Goal: Information Seeking & Learning: Learn about a topic

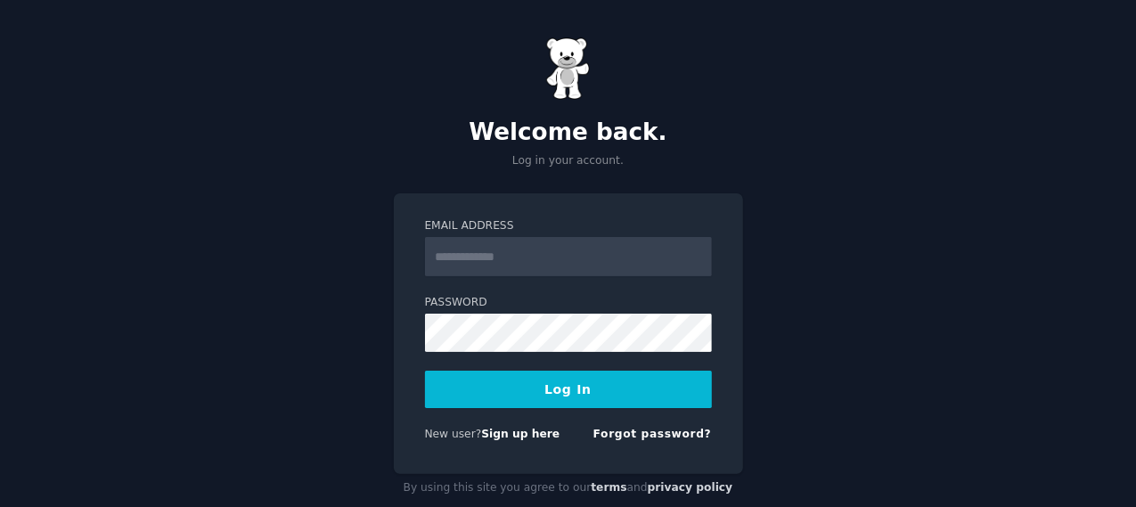
click at [574, 246] on input "Email Address" at bounding box center [568, 256] width 287 height 39
type input "**********"
click at [575, 397] on button "Log In" at bounding box center [568, 388] width 287 height 37
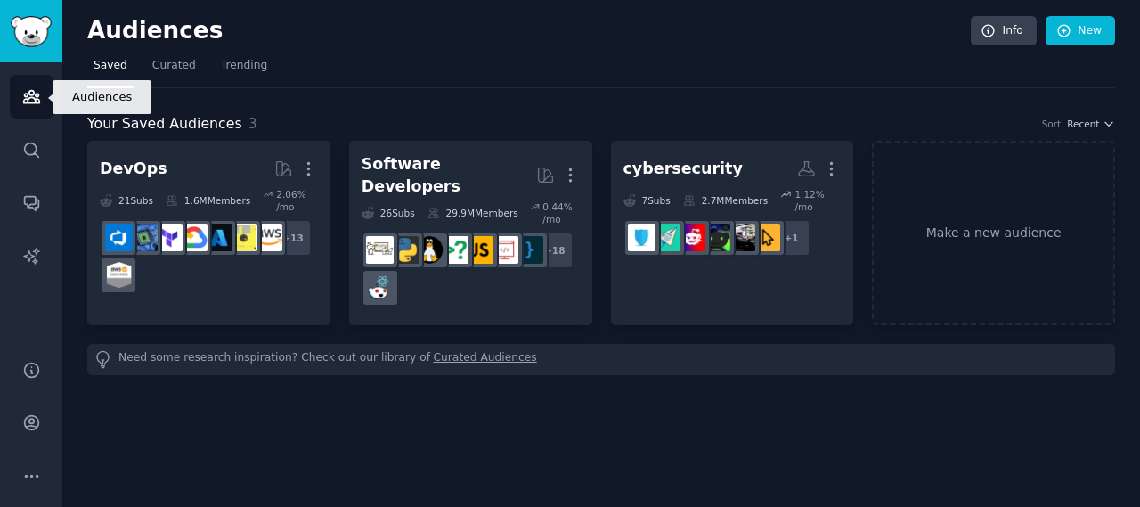
click at [28, 97] on icon "Sidebar" at bounding box center [31, 97] width 16 height 12
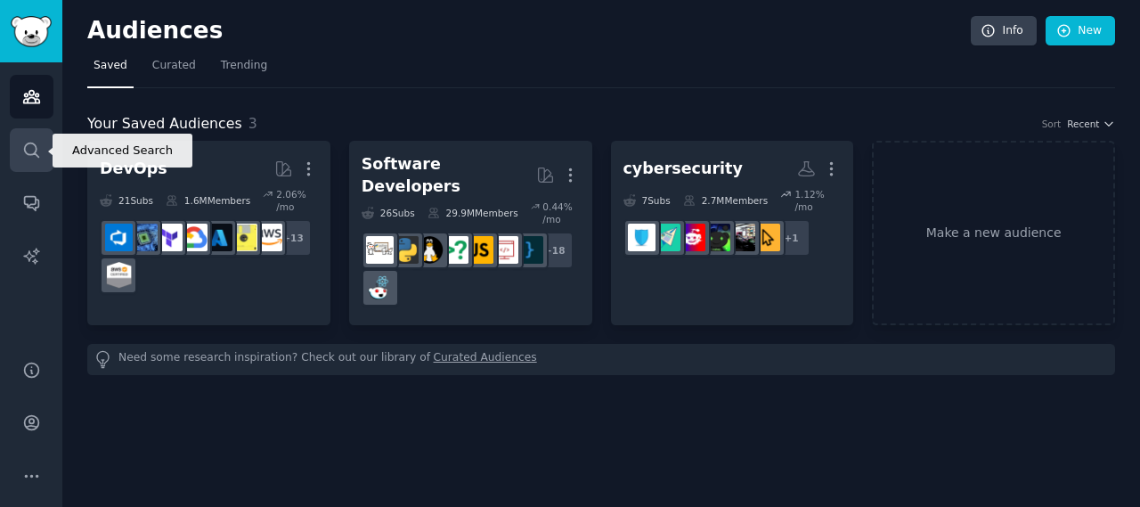
click at [26, 148] on icon "Sidebar" at bounding box center [31, 150] width 19 height 19
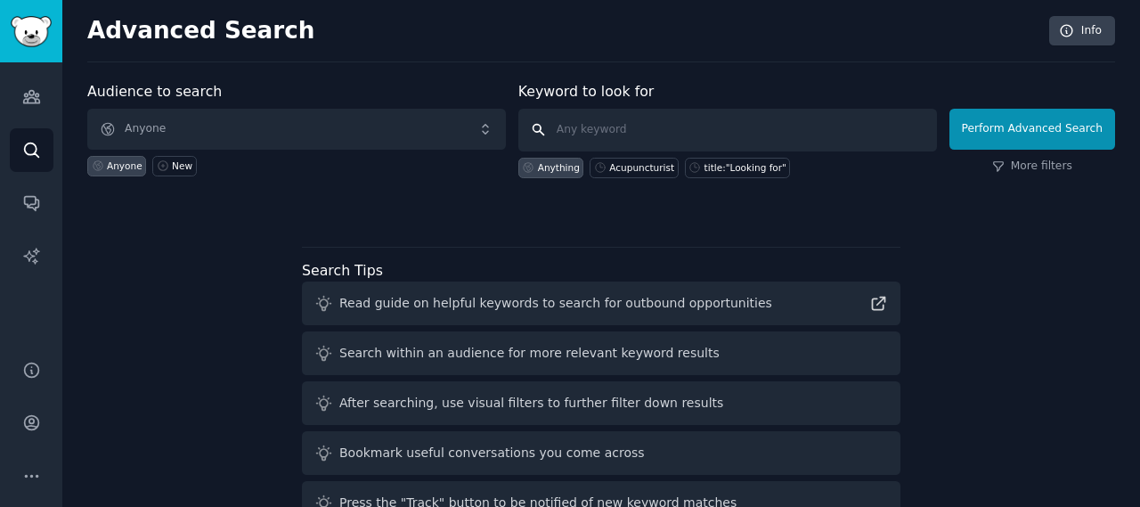
click at [581, 126] on input "text" at bounding box center [727, 130] width 419 height 43
paste input "Notary"
type input "Notary"
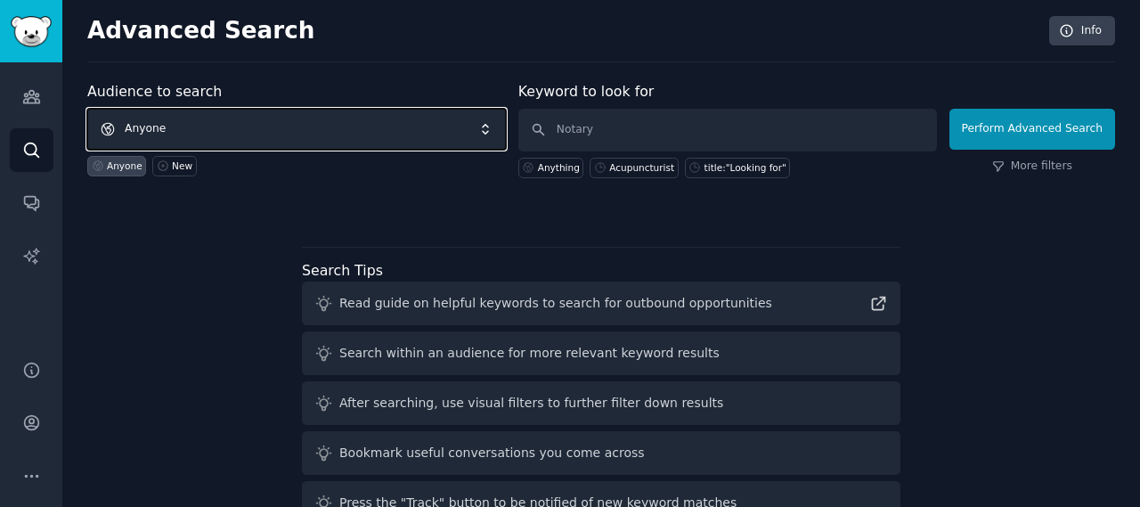
click at [493, 131] on span "Anyone" at bounding box center [296, 129] width 419 height 41
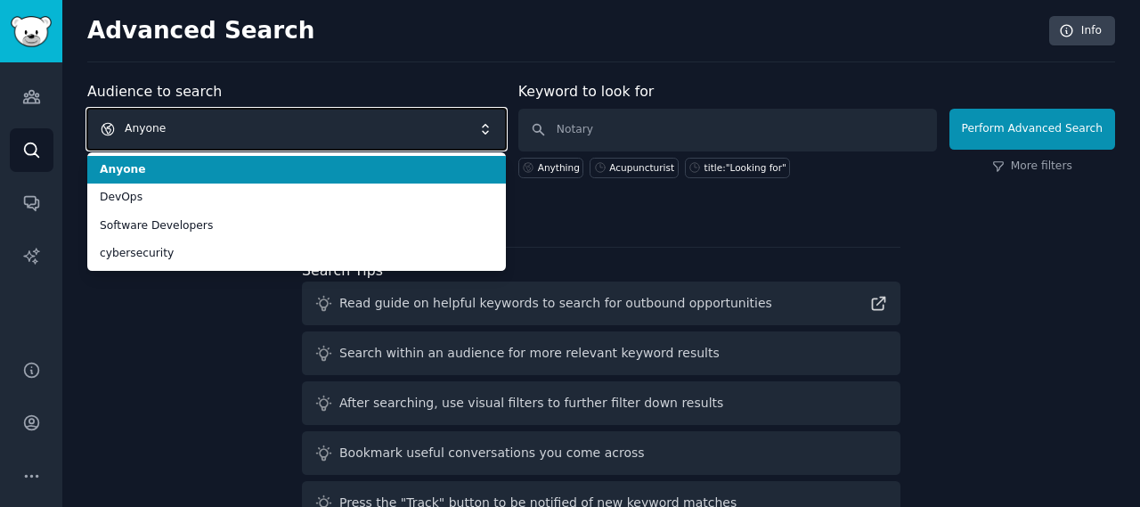
click at [493, 126] on span "Anyone" at bounding box center [296, 129] width 419 height 41
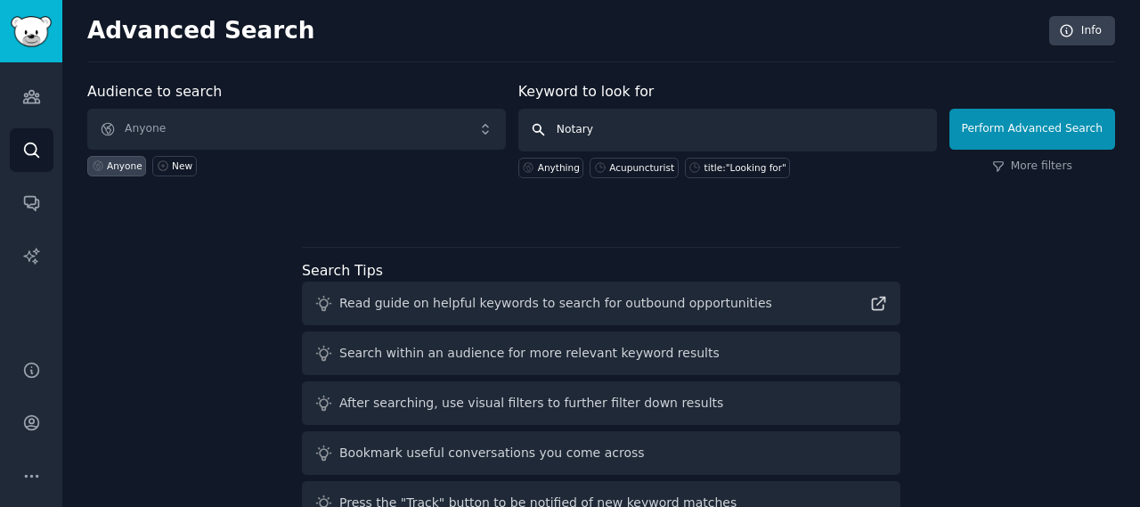
click at [667, 130] on input "Notary" at bounding box center [727, 130] width 419 height 43
click at [34, 99] on icon "Sidebar" at bounding box center [31, 97] width 16 height 12
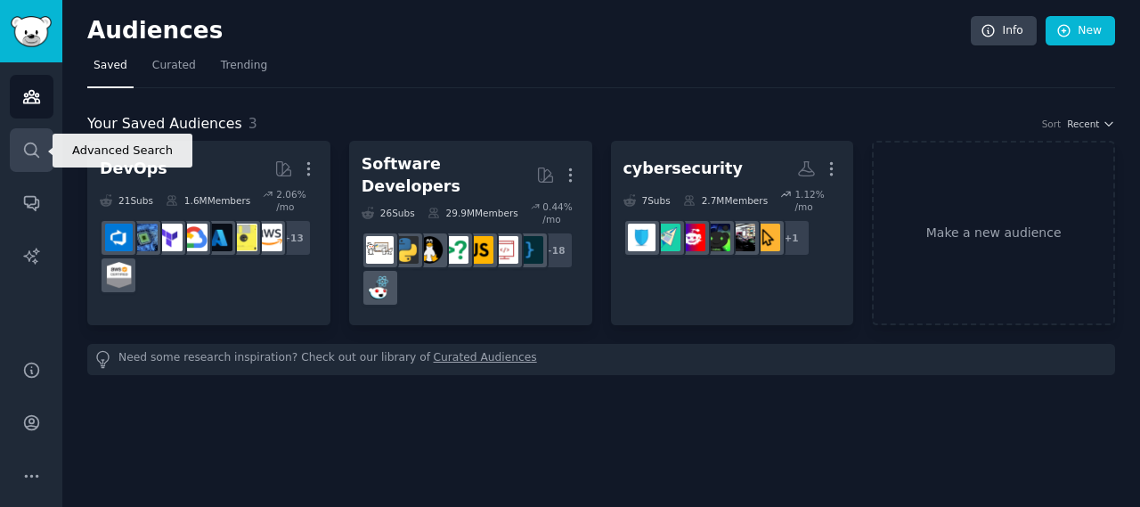
click at [31, 141] on icon "Sidebar" at bounding box center [31, 150] width 19 height 19
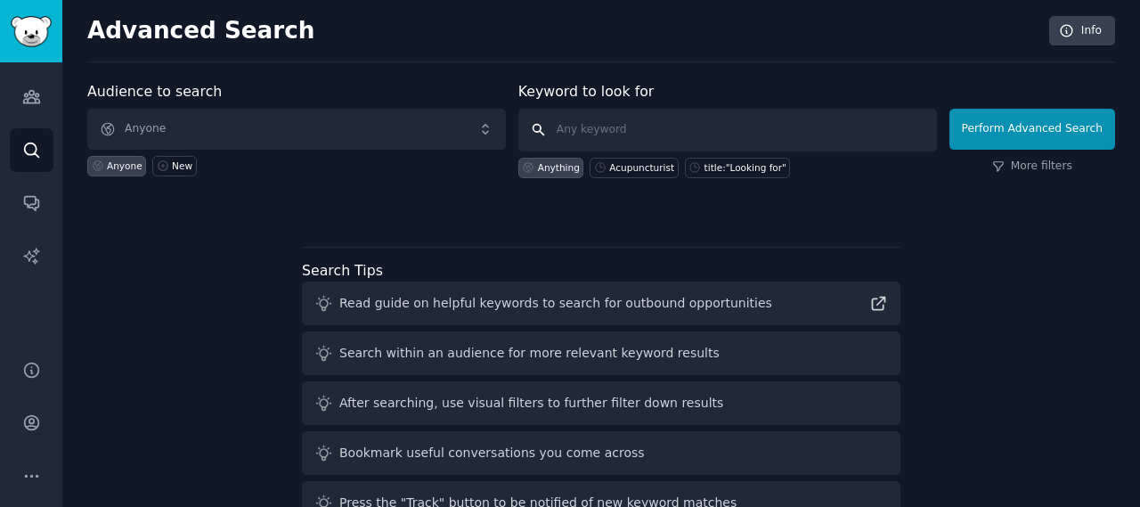
click at [628, 118] on input "text" at bounding box center [727, 130] width 419 height 43
paste input "Notary"
type input "Notary"
click button "Perform Advanced Search" at bounding box center [1032, 129] width 166 height 41
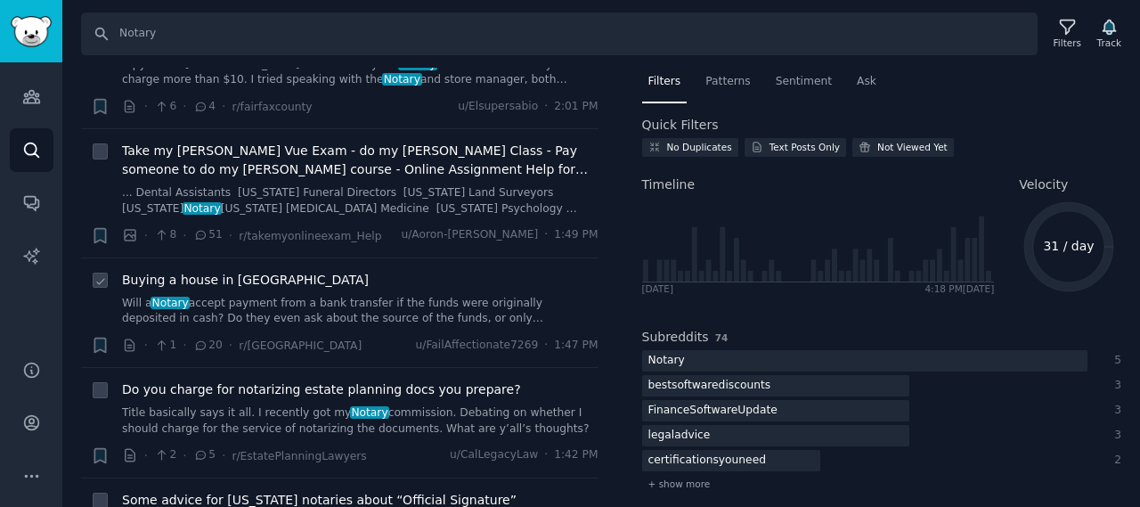
scroll to position [445, 0]
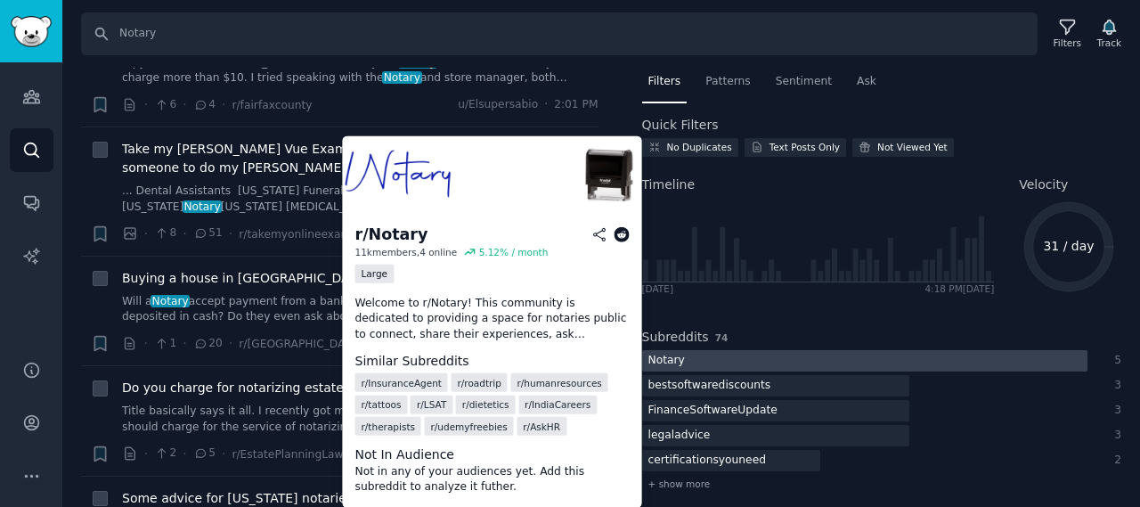
click at [707, 357] on div at bounding box center [864, 361] width 445 height 22
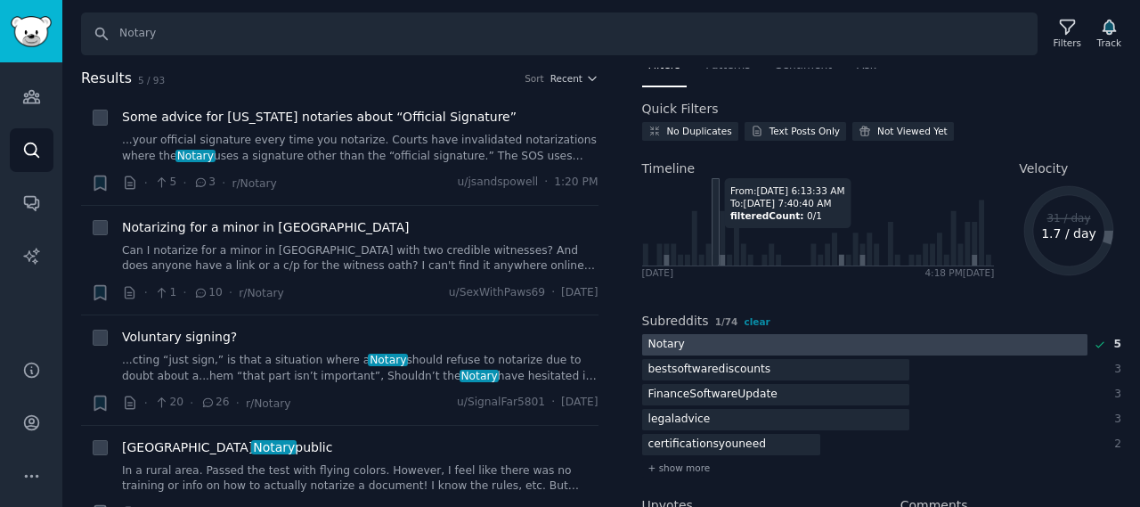
scroll to position [0, 0]
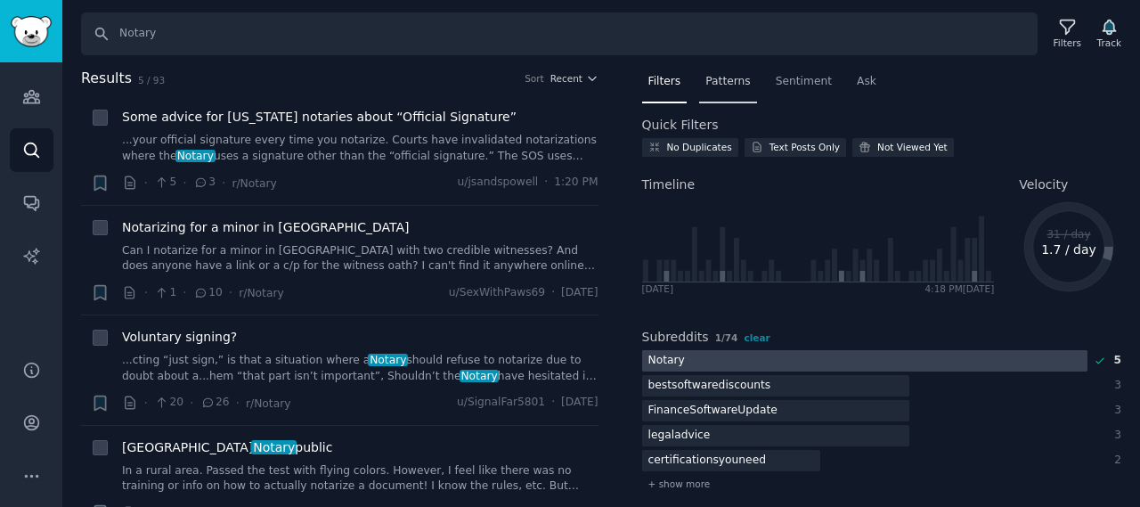
click at [732, 79] on span "Patterns" at bounding box center [727, 82] width 45 height 16
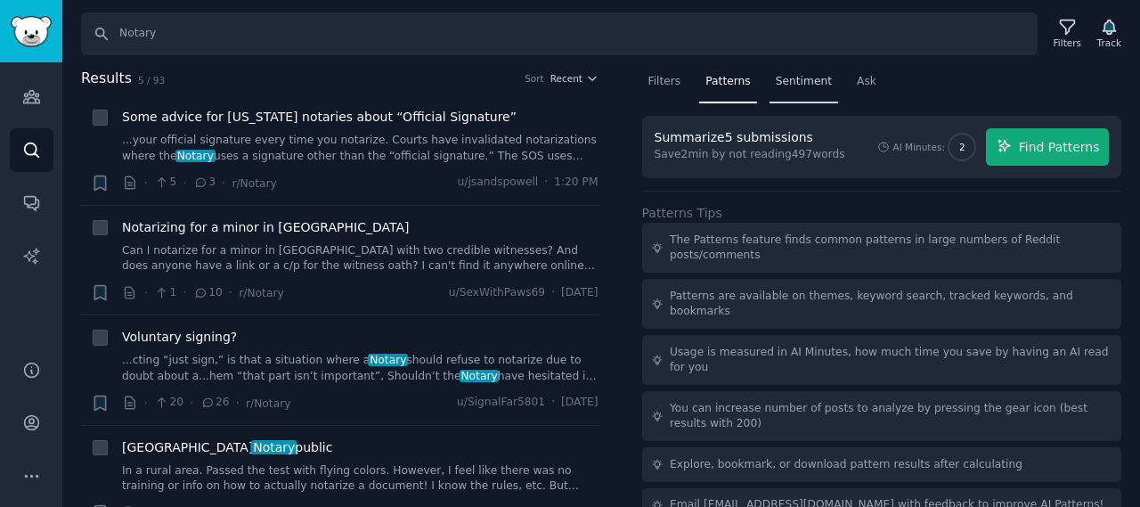
click at [776, 76] on span "Sentiment" at bounding box center [804, 82] width 56 height 16
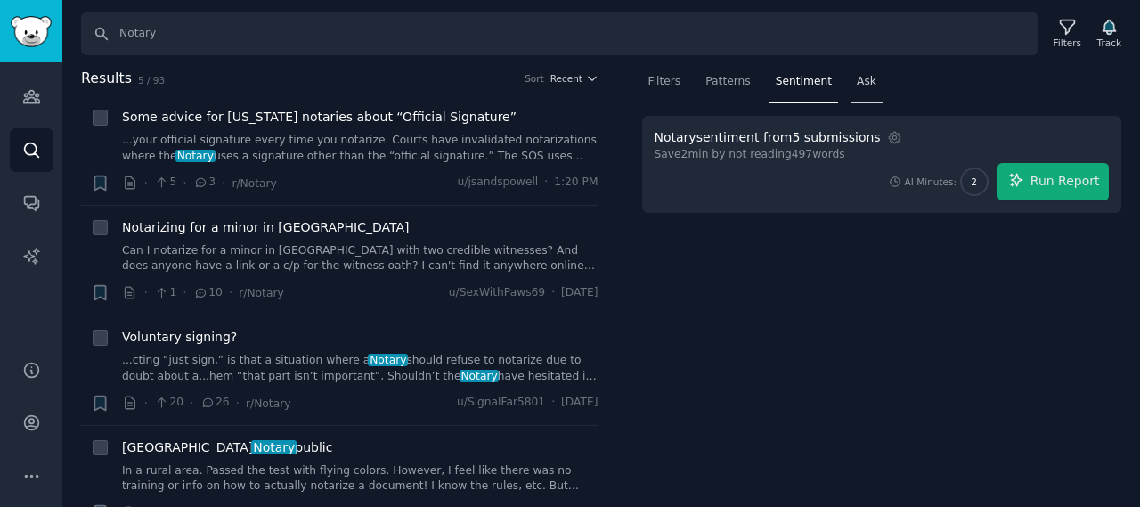
click at [860, 83] on span "Ask" at bounding box center [867, 82] width 20 height 16
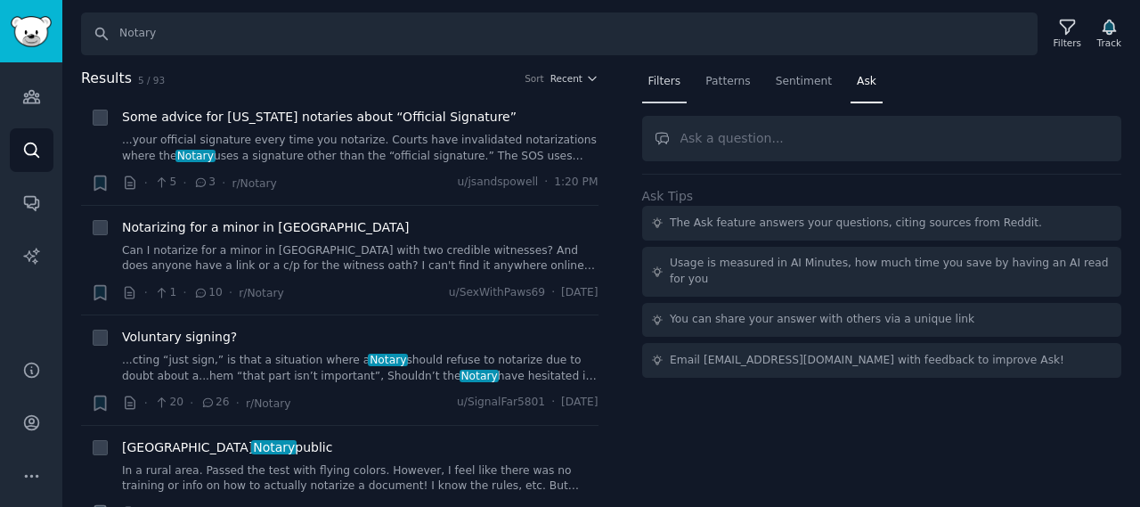
click at [652, 90] on div "Filters" at bounding box center [664, 86] width 45 height 37
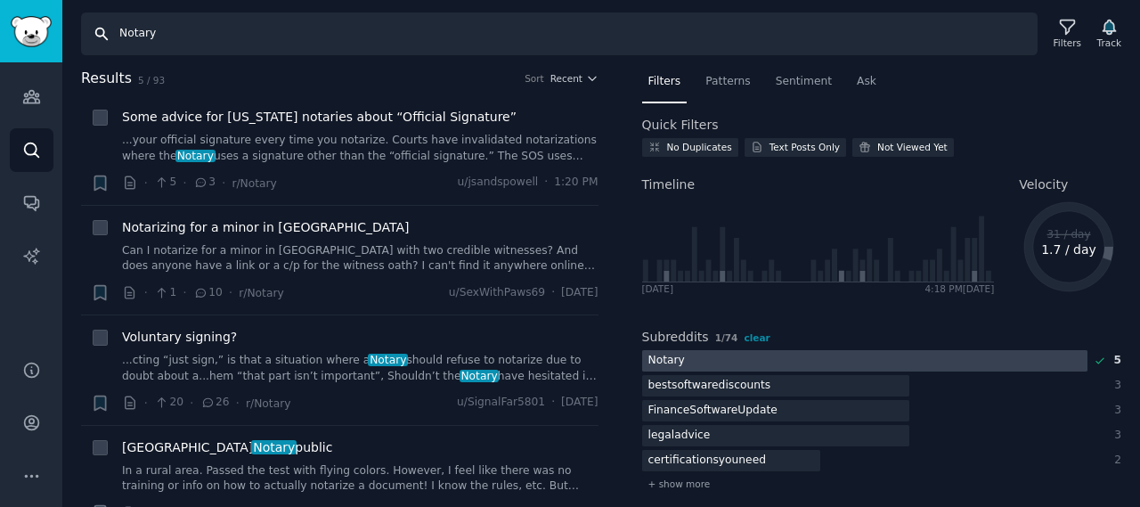
click at [330, 35] on input "Notary" at bounding box center [559, 33] width 957 height 43
drag, startPoint x: 330, startPoint y: 33, endPoint x: 300, endPoint y: 26, distance: 30.2
click at [300, 26] on input "Notary" at bounding box center [559, 33] width 957 height 43
drag, startPoint x: 300, startPoint y: 26, endPoint x: 227, endPoint y: 28, distance: 73.1
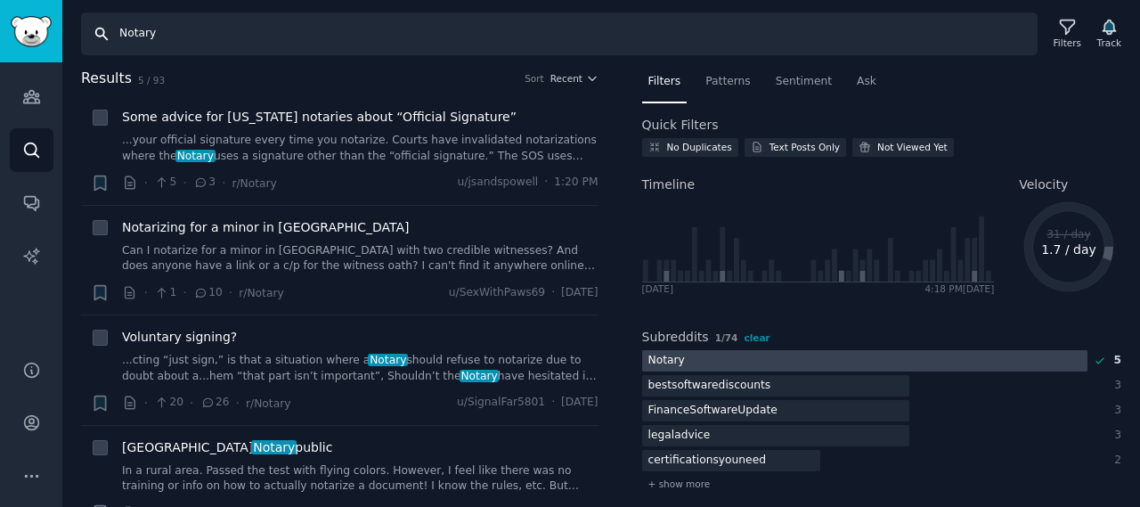
click at [227, 28] on input "Notary" at bounding box center [559, 33] width 957 height 43
paste input "Remote Online"
type input "Remote Online Notary"
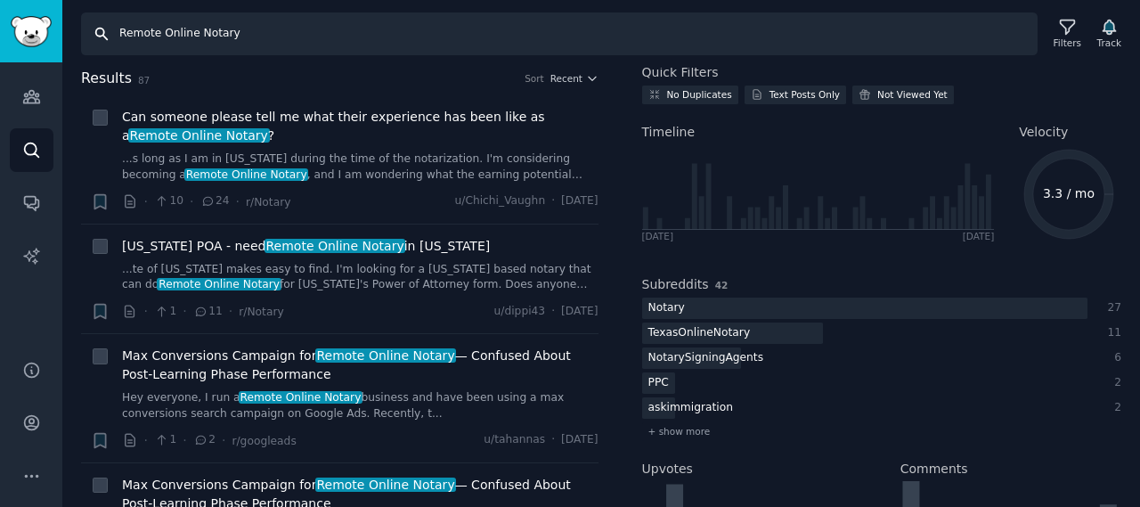
scroll to position [89, 0]
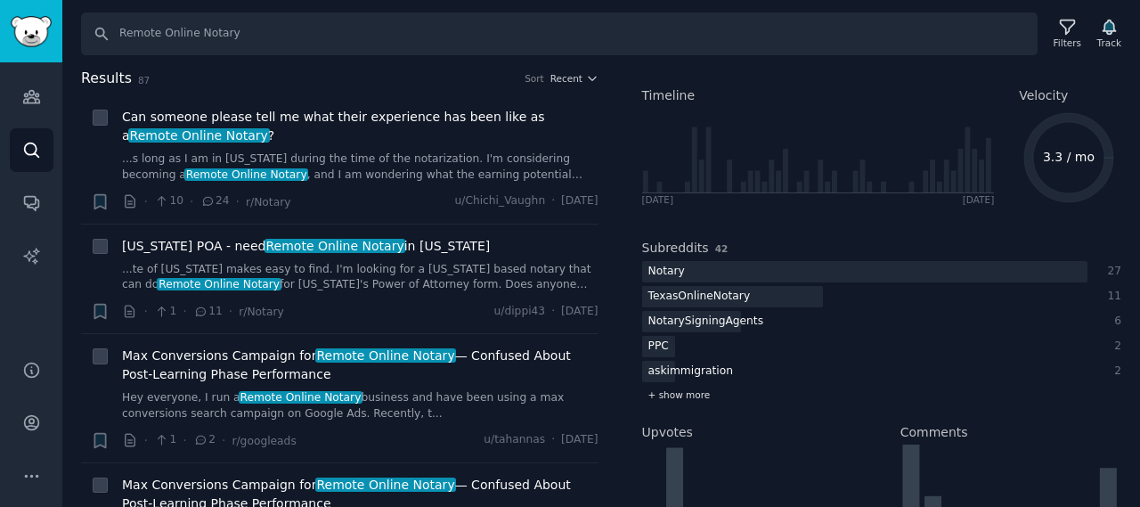
click at [663, 400] on span "+ show more" at bounding box center [679, 394] width 62 height 12
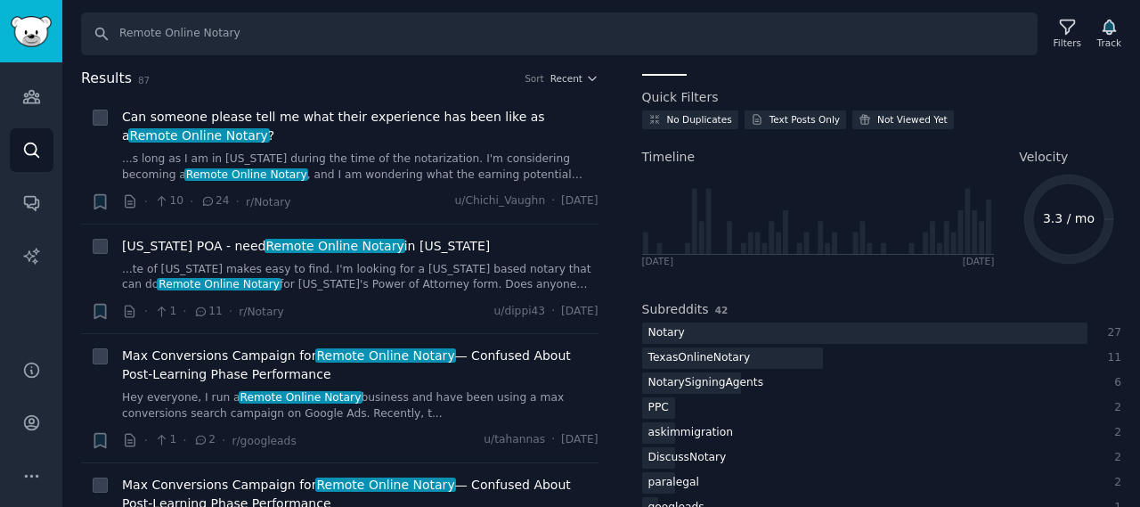
scroll to position [0, 0]
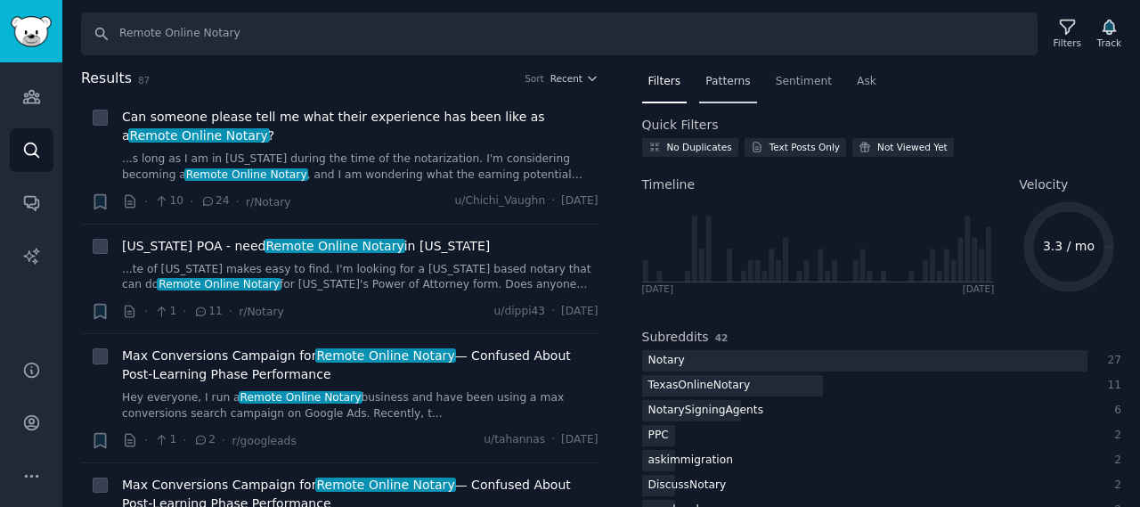
click at [732, 75] on span "Patterns" at bounding box center [727, 82] width 45 height 16
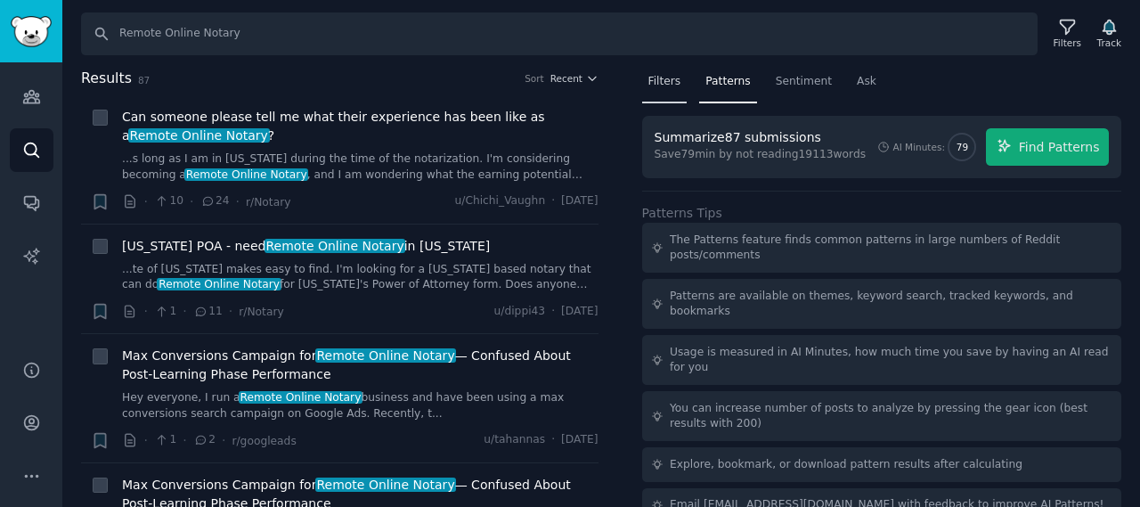
click at [663, 85] on span "Filters" at bounding box center [664, 82] width 33 height 16
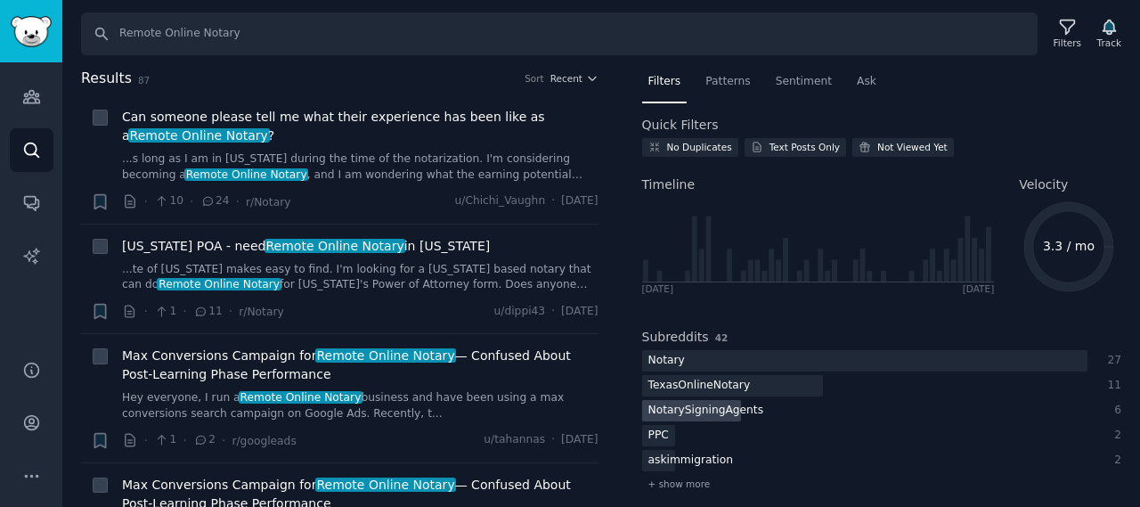
click at [699, 410] on div "NotarySigningAgents" at bounding box center [706, 411] width 128 height 22
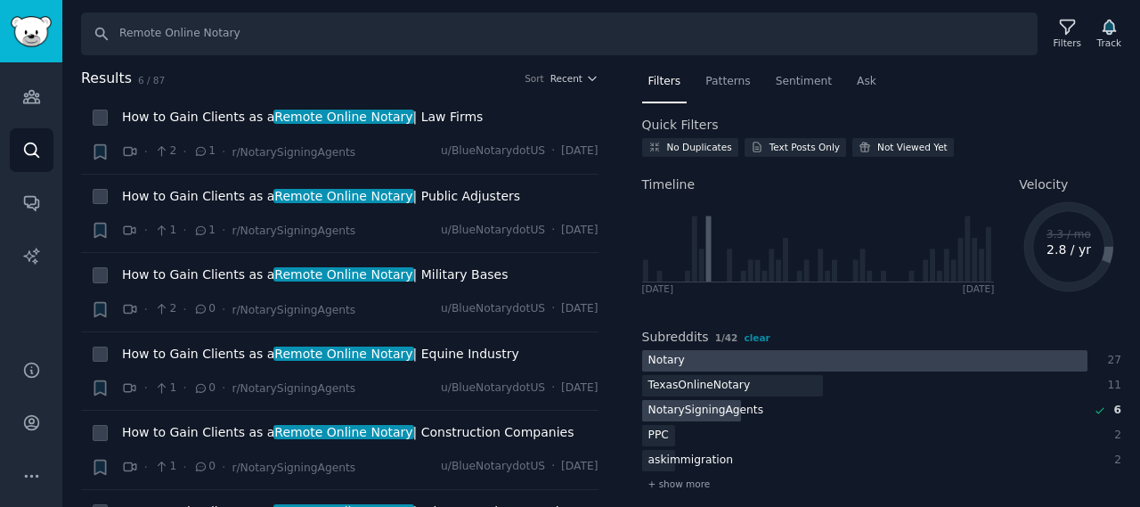
click at [696, 359] on div at bounding box center [864, 361] width 445 height 22
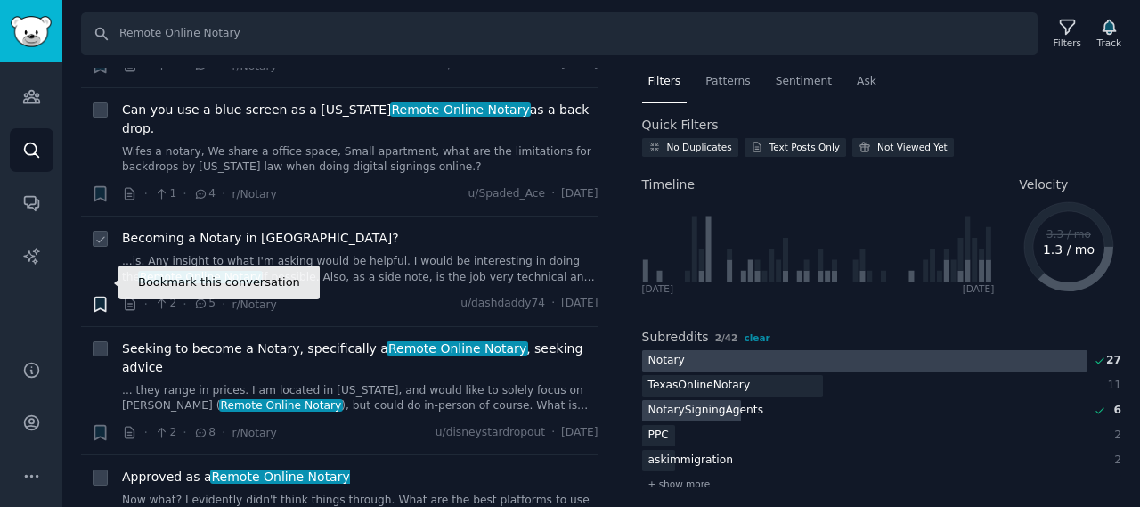
scroll to position [980, 0]
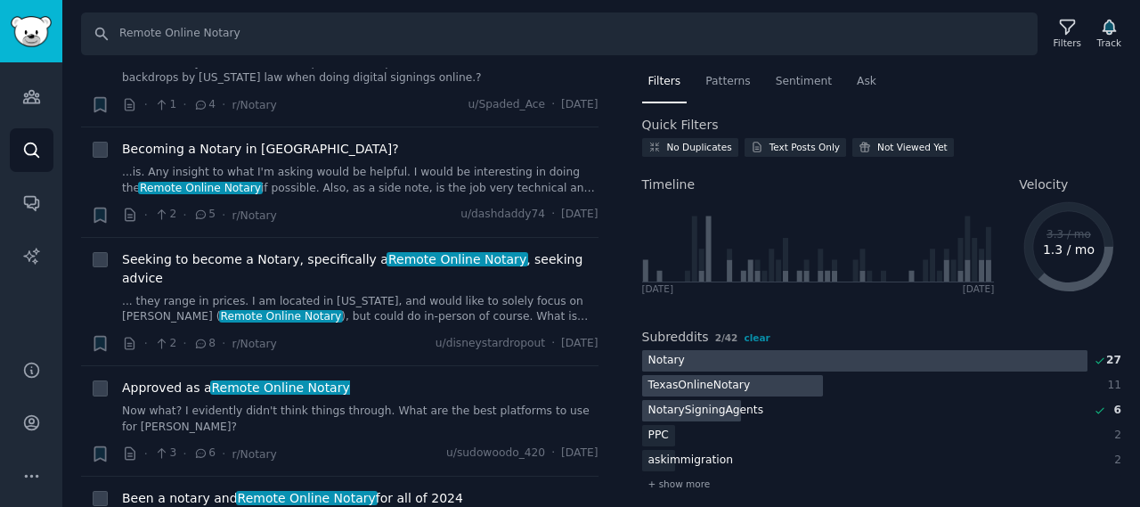
click at [709, 387] on div "TexasOnlineNotary" at bounding box center [699, 386] width 115 height 22
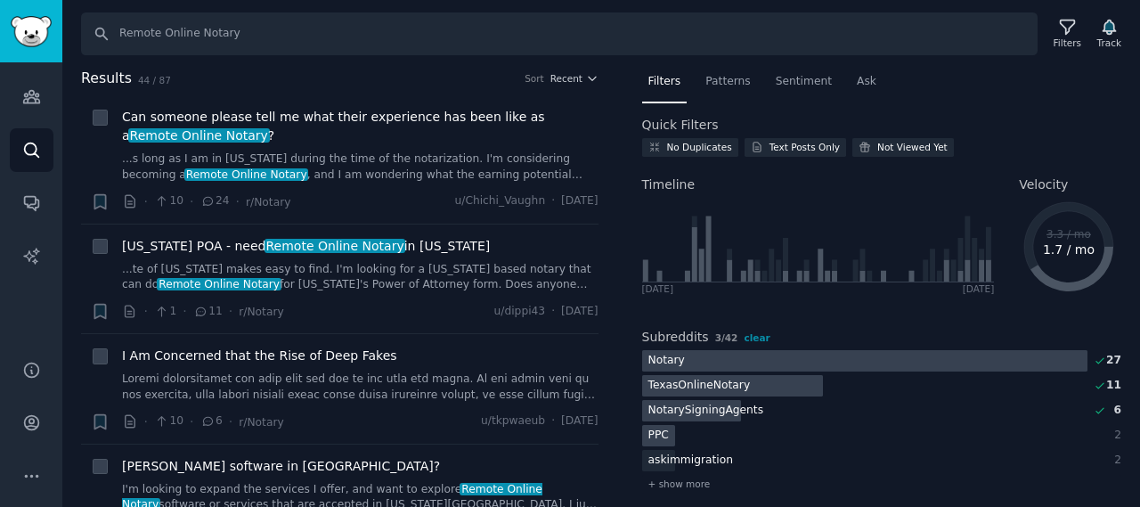
scroll to position [89, 0]
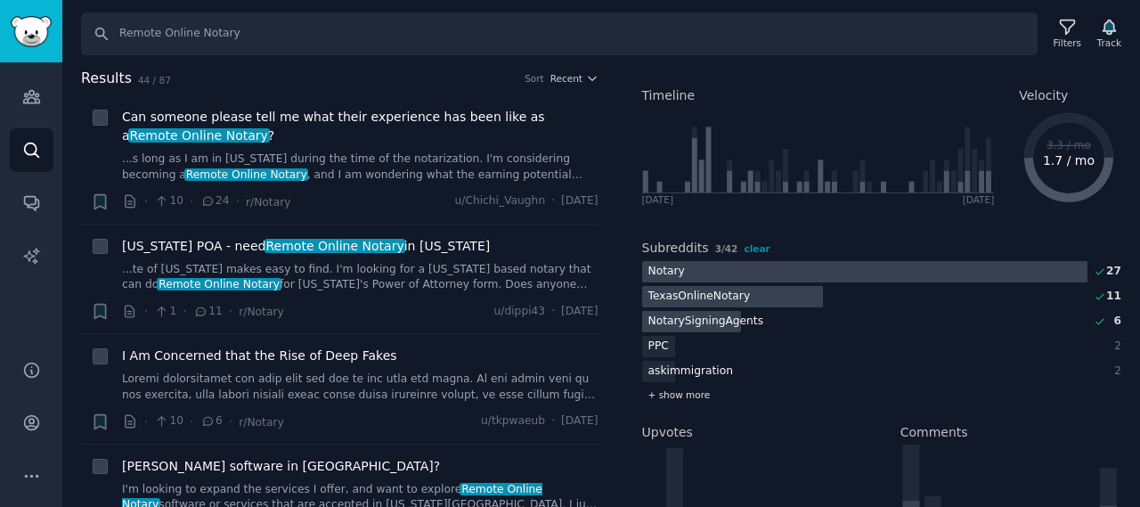
click at [673, 395] on span "+ show more" at bounding box center [679, 394] width 62 height 12
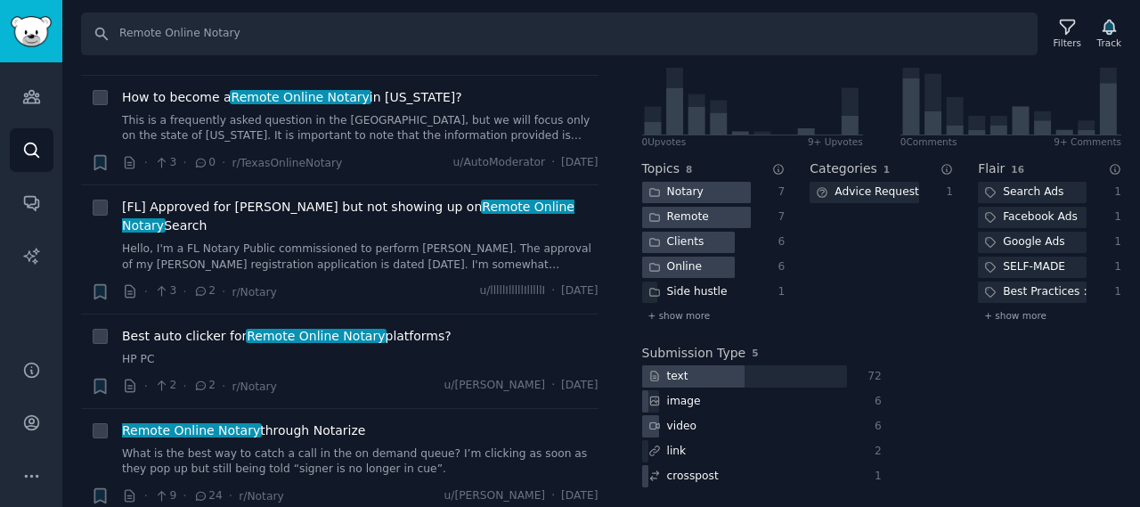
scroll to position [4308, 0]
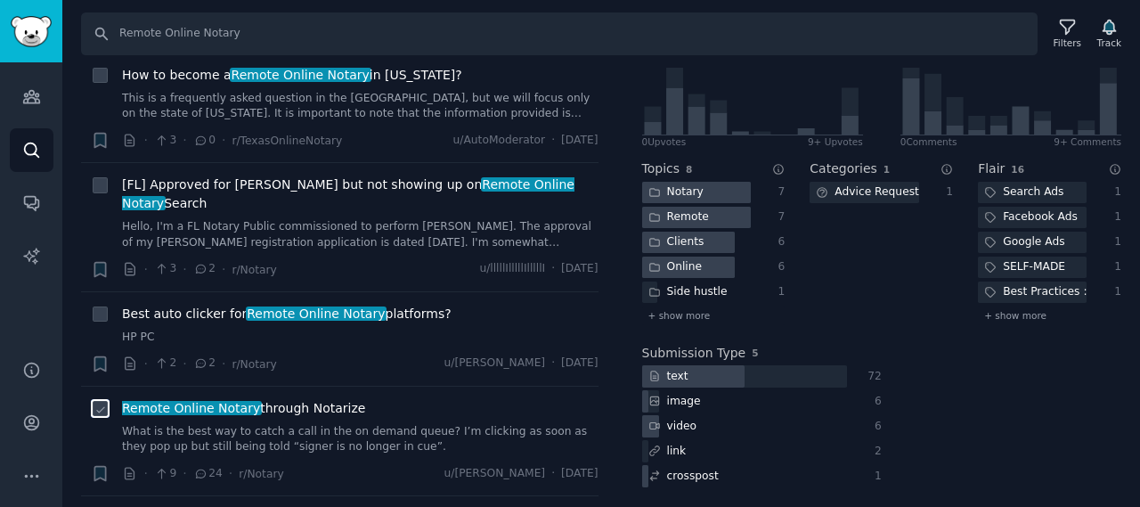
click at [93, 401] on input "checkbox" at bounding box center [101, 409] width 16 height 16
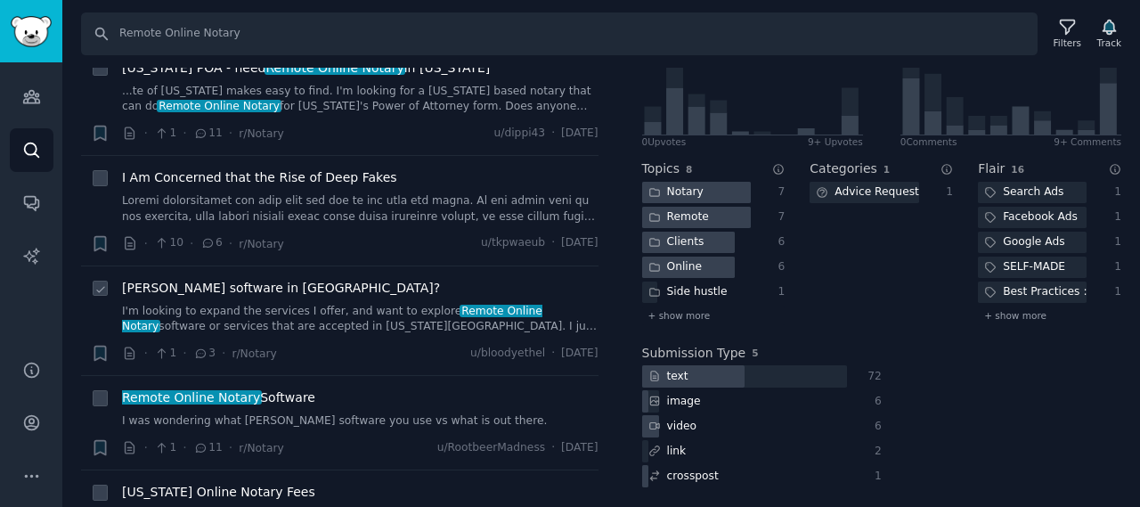
scroll to position [0, 0]
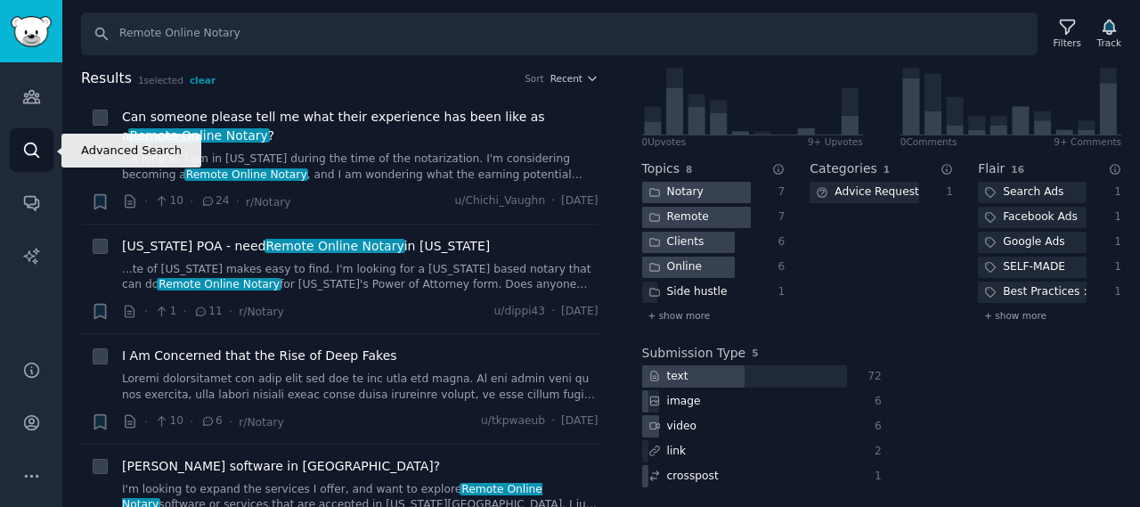
click at [13, 147] on link "Search" at bounding box center [32, 150] width 44 height 44
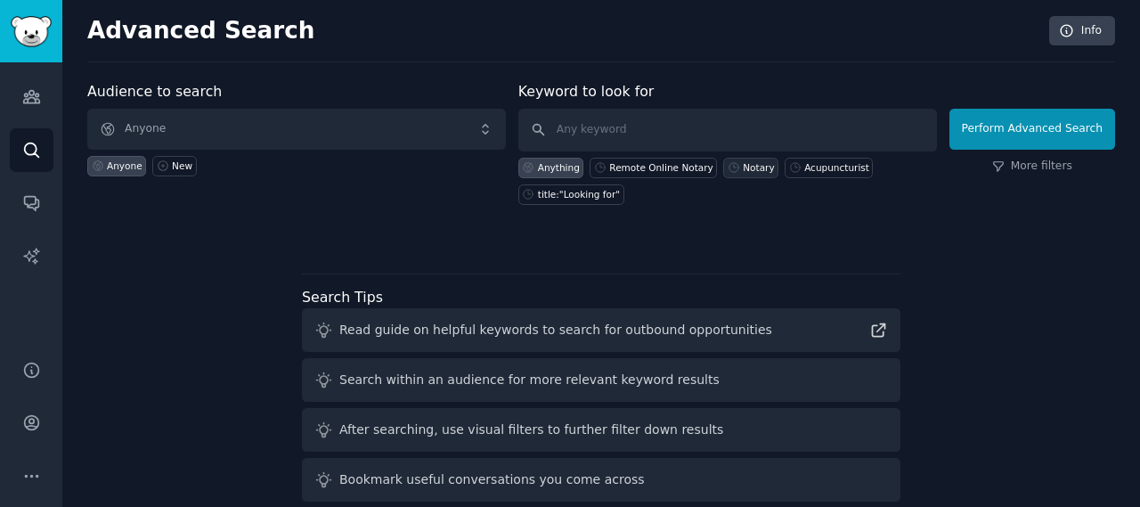
click at [753, 170] on div "Notary" at bounding box center [758, 167] width 31 height 12
type input "Notary"
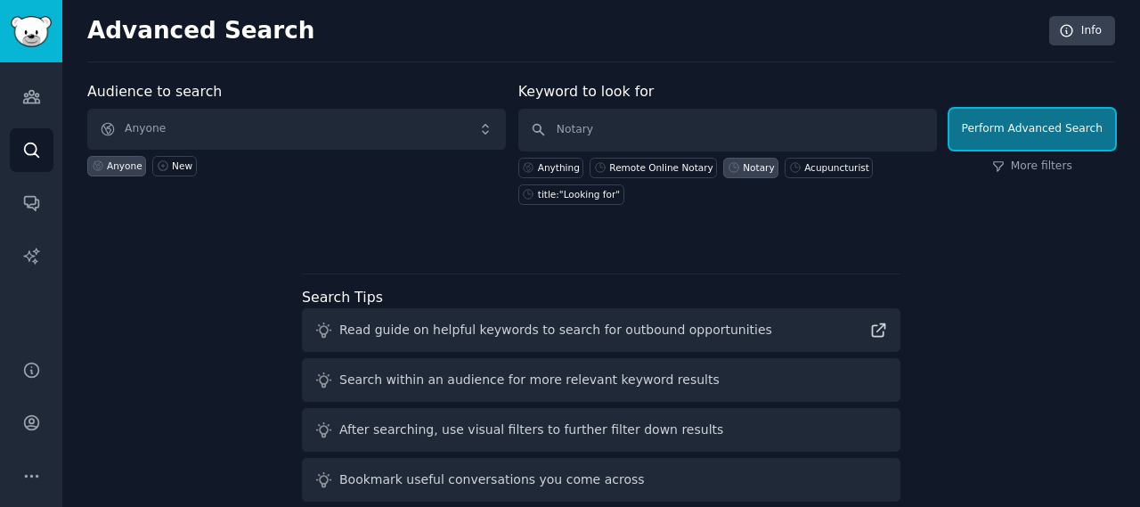
click at [1037, 134] on button "Perform Advanced Search" at bounding box center [1032, 129] width 166 height 41
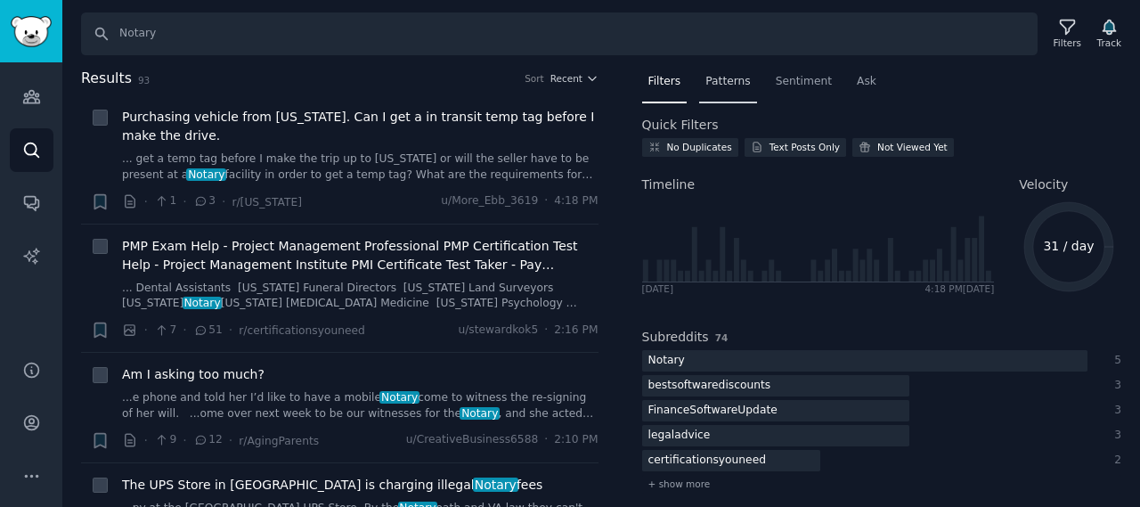
click at [709, 83] on span "Patterns" at bounding box center [727, 82] width 45 height 16
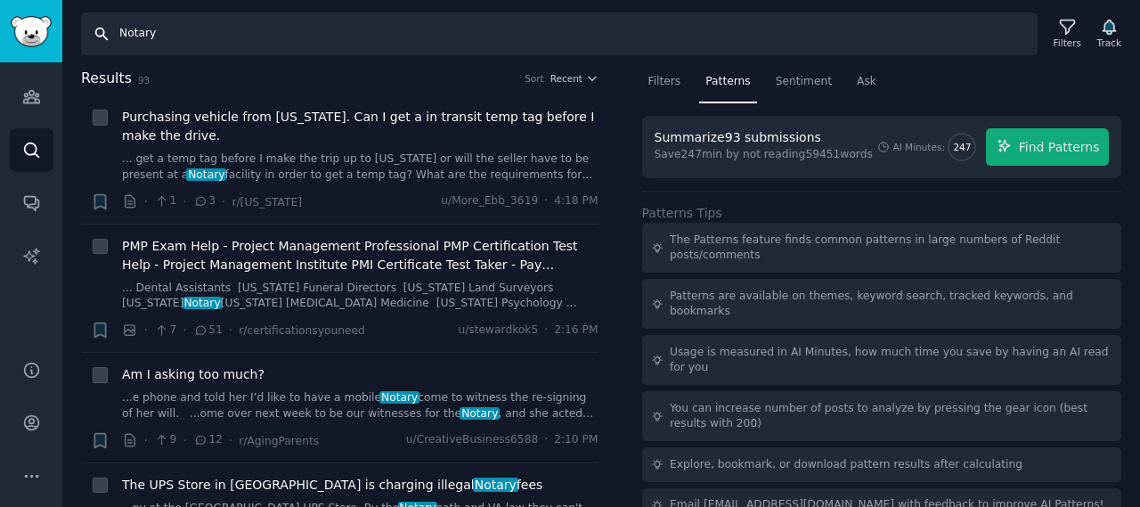
click at [326, 37] on input "Notary" at bounding box center [559, 33] width 957 height 43
drag, startPoint x: 326, startPoint y: 37, endPoint x: 301, endPoint y: 33, distance: 25.3
click at [301, 33] on input "Notary" at bounding box center [559, 33] width 957 height 43
click at [254, 37] on input "Search" at bounding box center [559, 33] width 957 height 43
paste input "Apostille Agent"
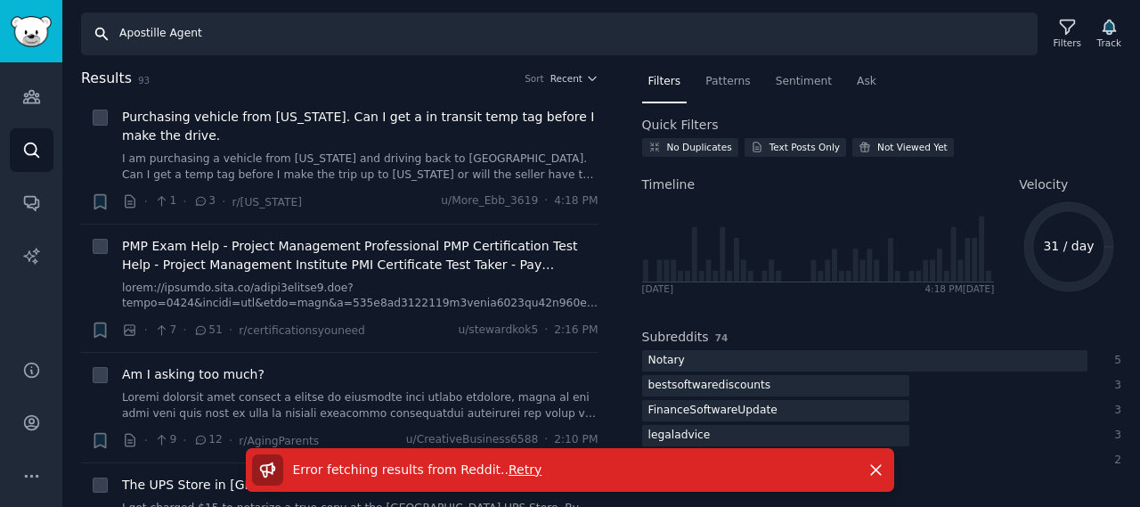
click at [306, 39] on input "Apostille Agent" at bounding box center [559, 33] width 957 height 43
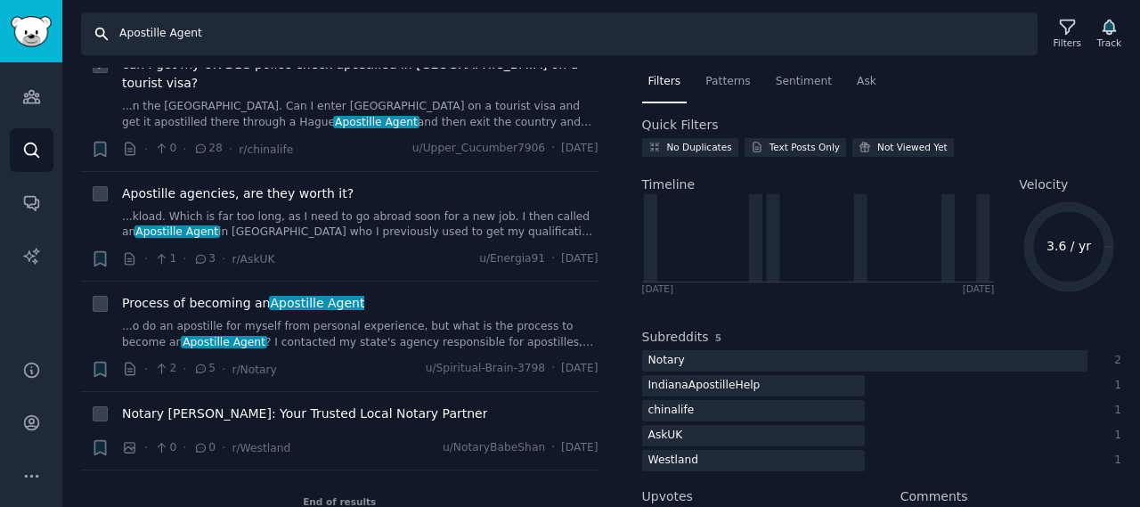
scroll to position [296, 0]
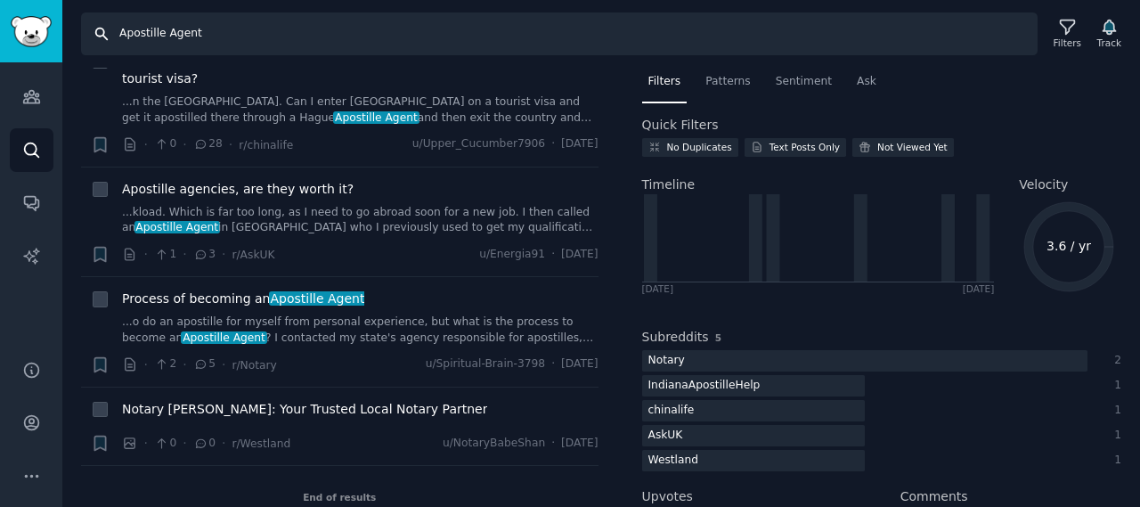
click at [222, 41] on input "Apostille Agent" at bounding box center [559, 33] width 957 height 43
drag, startPoint x: 222, startPoint y: 41, endPoint x: 116, endPoint y: 23, distance: 107.5
click at [116, 28] on input "Apostille Agent" at bounding box center [559, 33] width 957 height 43
paste input "Loan Signing"
type input "Loan Signing Agent"
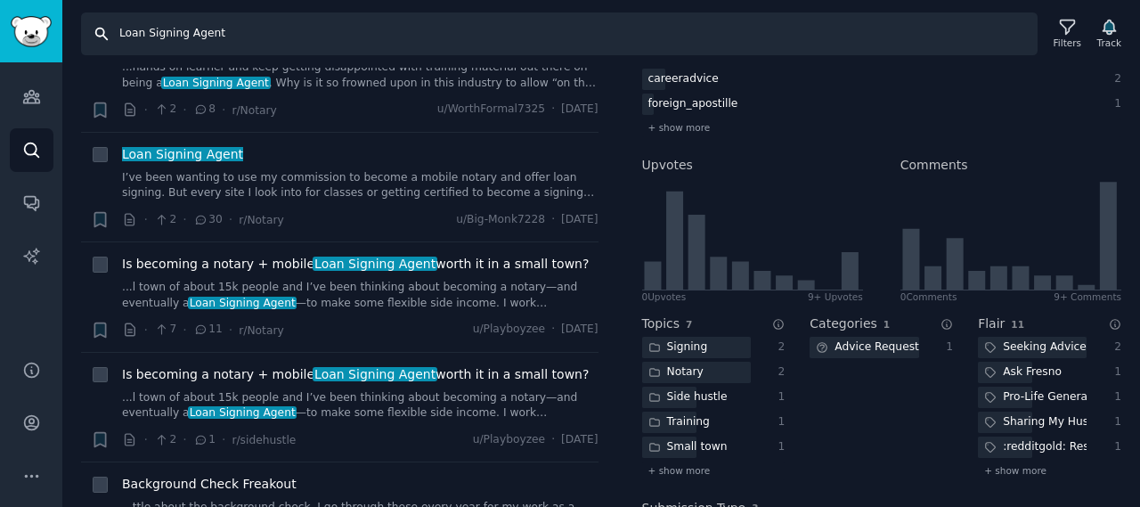
scroll to position [178, 0]
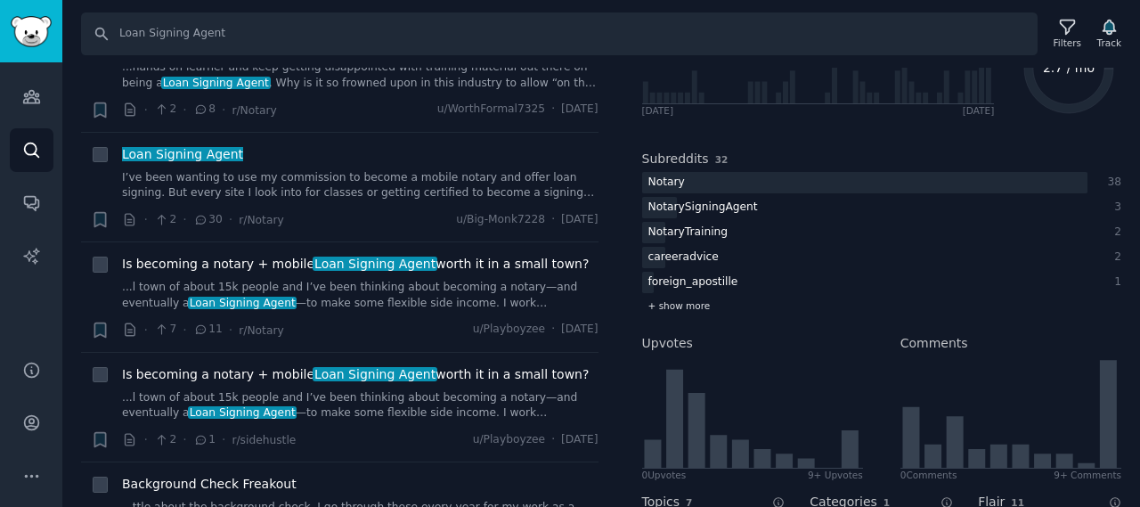
click at [658, 305] on span "+ show more" at bounding box center [679, 305] width 62 height 12
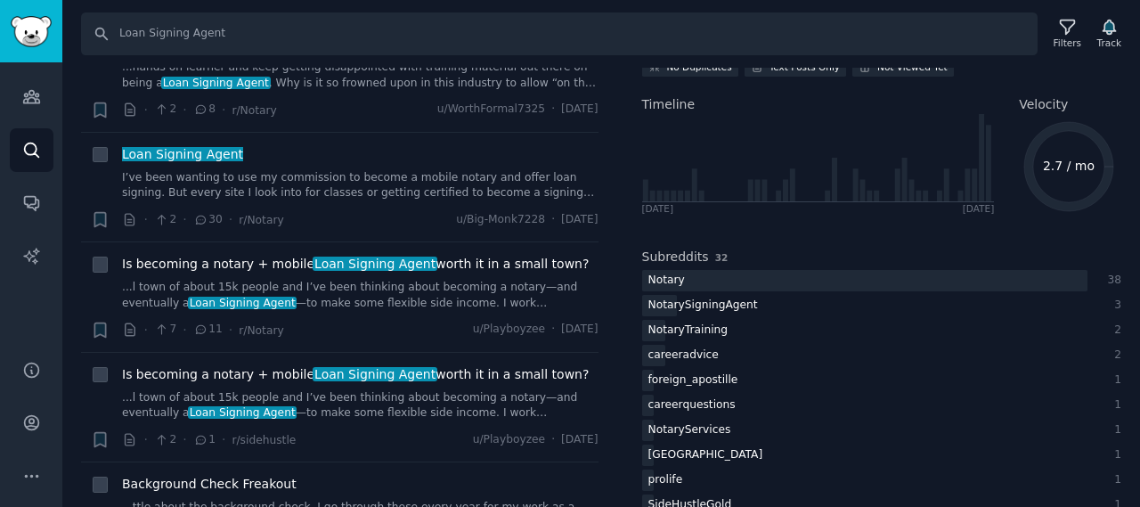
scroll to position [0, 0]
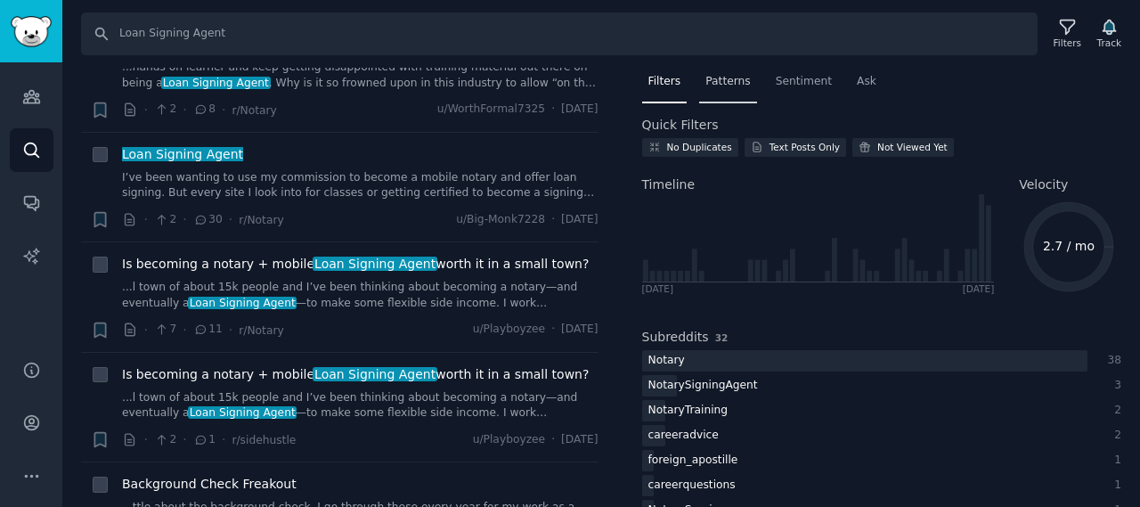
click at [721, 81] on span "Patterns" at bounding box center [727, 82] width 45 height 16
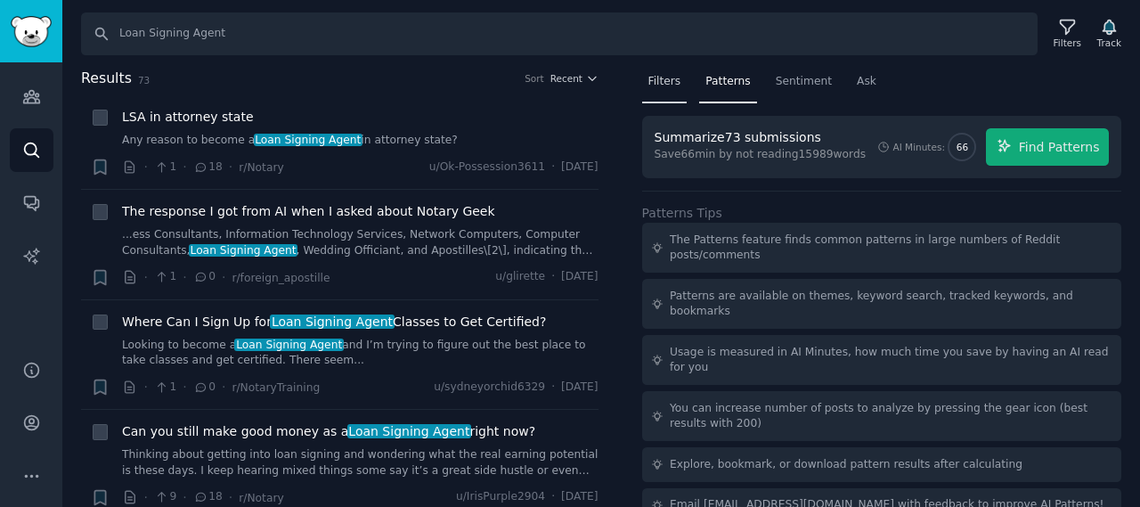
click at [643, 86] on div "Filters" at bounding box center [664, 86] width 45 height 37
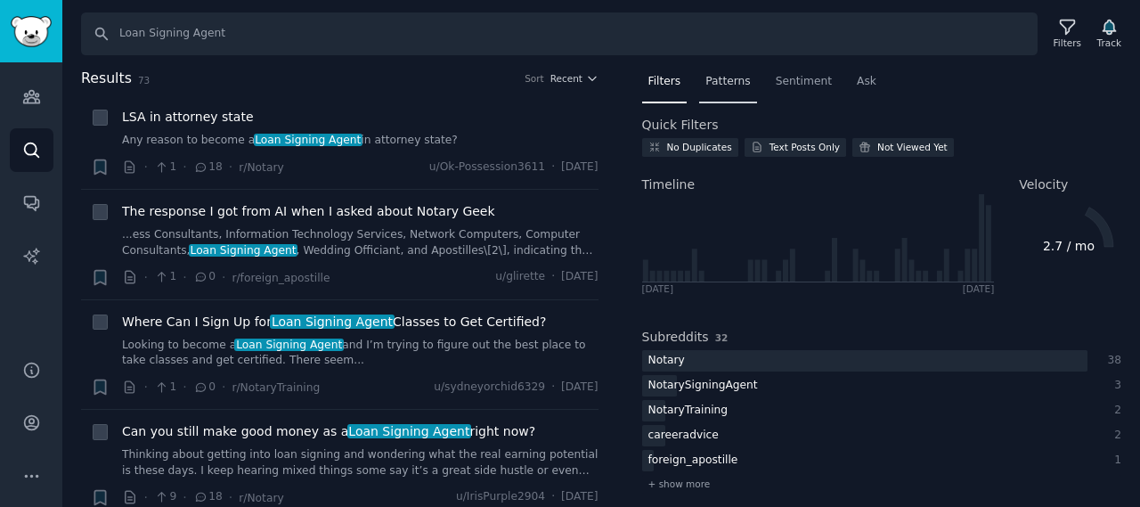
click at [712, 90] on div "Patterns" at bounding box center [727, 86] width 57 height 37
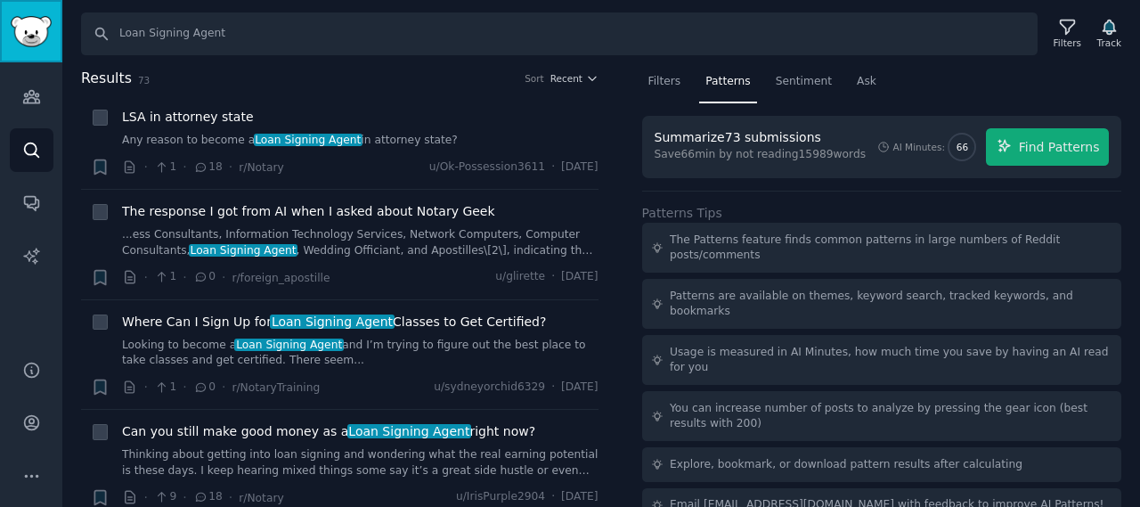
click at [20, 40] on img "Sidebar" at bounding box center [31, 31] width 41 height 31
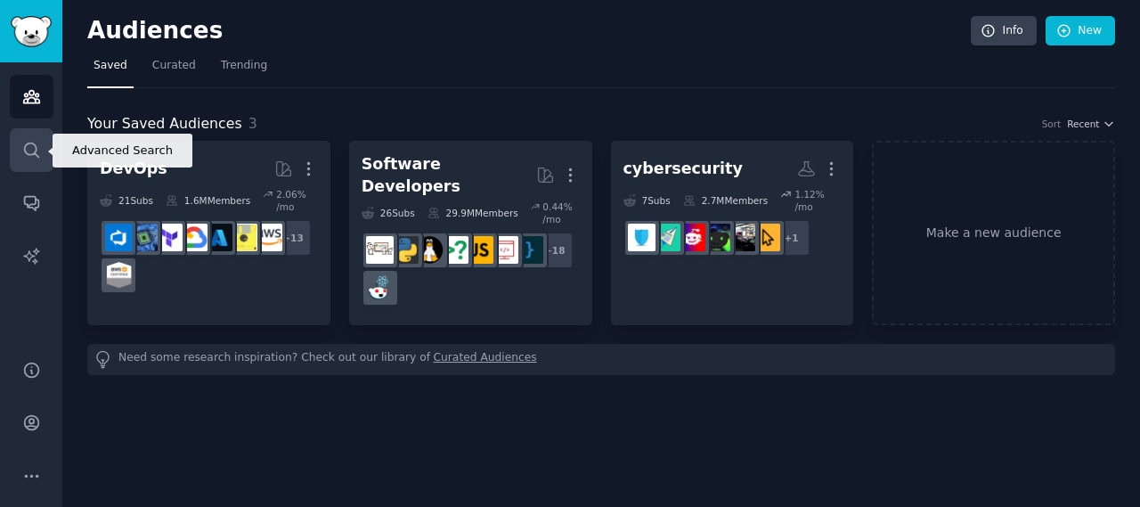
click at [28, 142] on icon "Sidebar" at bounding box center [31, 150] width 19 height 19
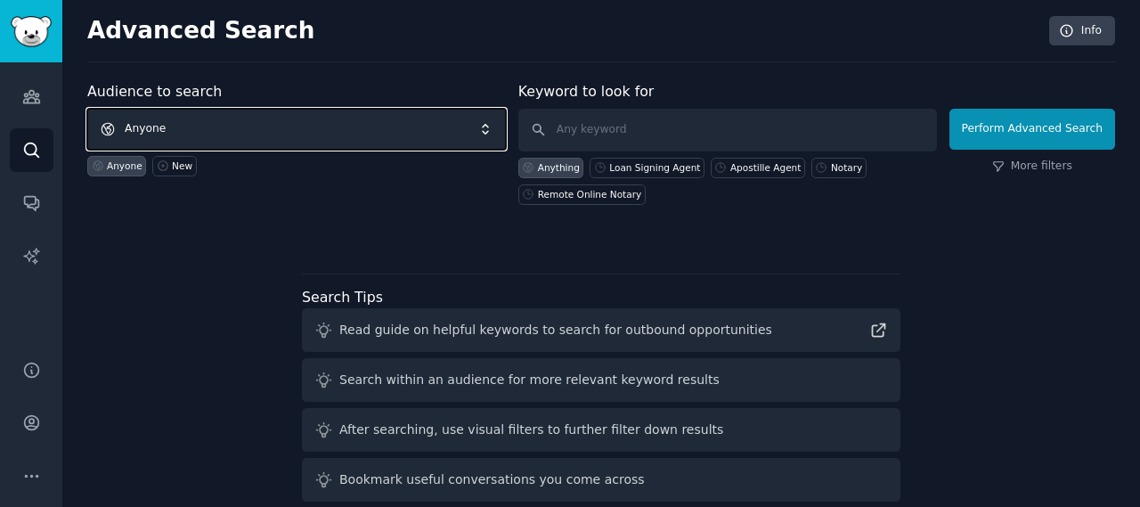
click at [168, 129] on span "Anyone" at bounding box center [296, 129] width 419 height 41
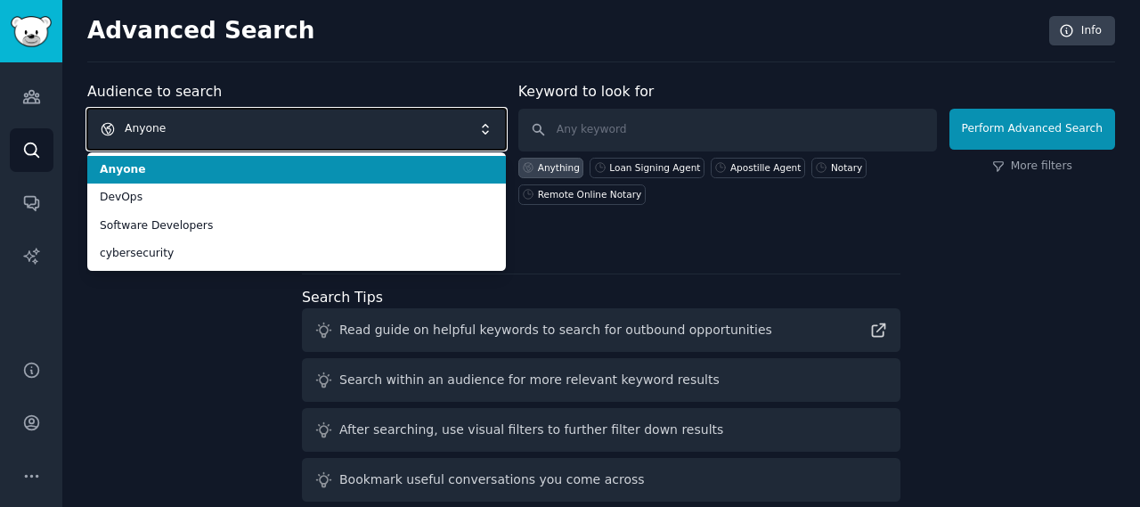
click at [168, 124] on span "Anyone" at bounding box center [296, 129] width 419 height 41
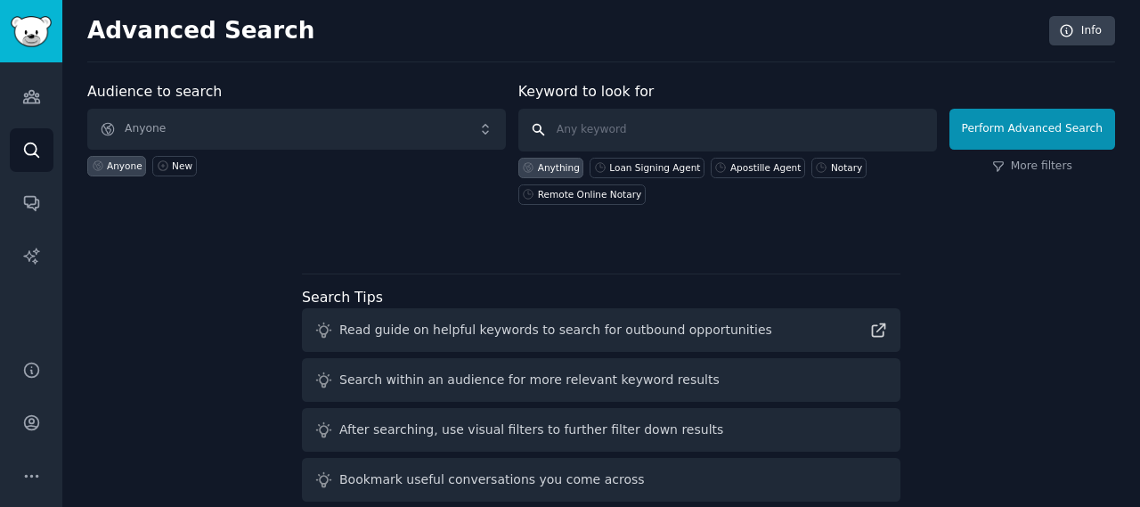
click at [610, 127] on input "text" at bounding box center [727, 130] width 419 height 43
paste input "Loan Signing Agent"
type input "Loan Signing Agent"
click button "Perform Advanced Search" at bounding box center [1032, 129] width 166 height 41
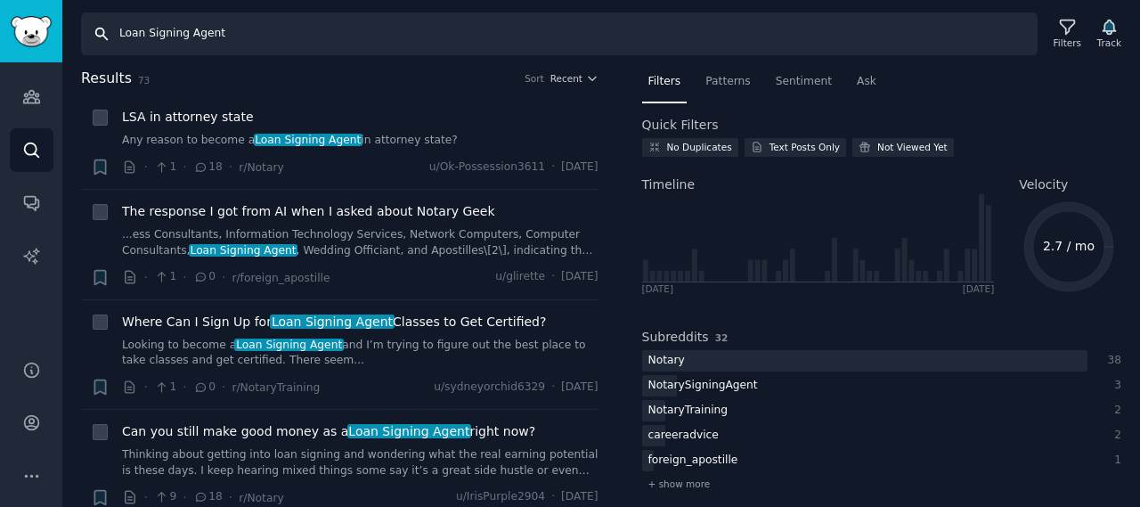
drag, startPoint x: 96, startPoint y: 120, endPoint x: 565, endPoint y: 27, distance: 477.7
click at [565, 27] on input "Loan Signing Agent" at bounding box center [559, 33] width 957 height 43
click at [575, 61] on div "Search Loan Signing Agent Filters Track Results 73 Sort Recent + LSA in attorne…" at bounding box center [601, 253] width 1078 height 507
click at [589, 76] on icon "button" at bounding box center [592, 78] width 12 height 12
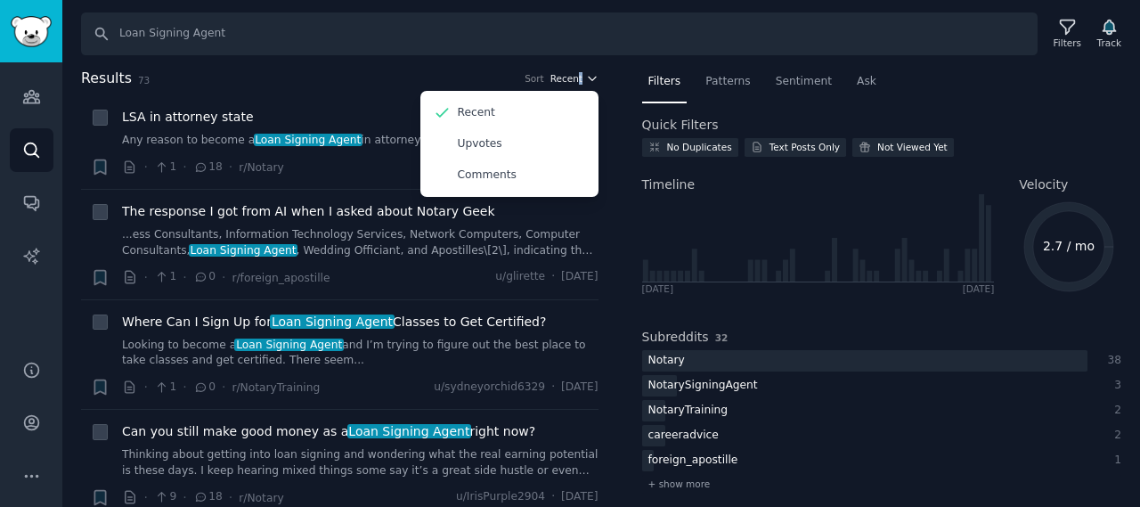
click at [589, 76] on icon "button" at bounding box center [592, 78] width 12 height 12
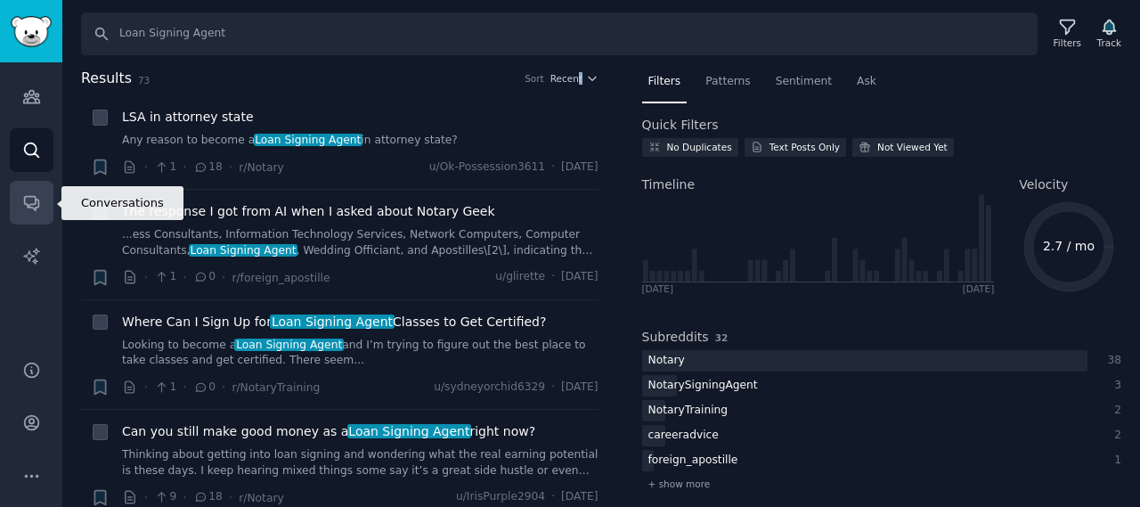
click at [29, 202] on icon "Sidebar" at bounding box center [31, 202] width 19 height 19
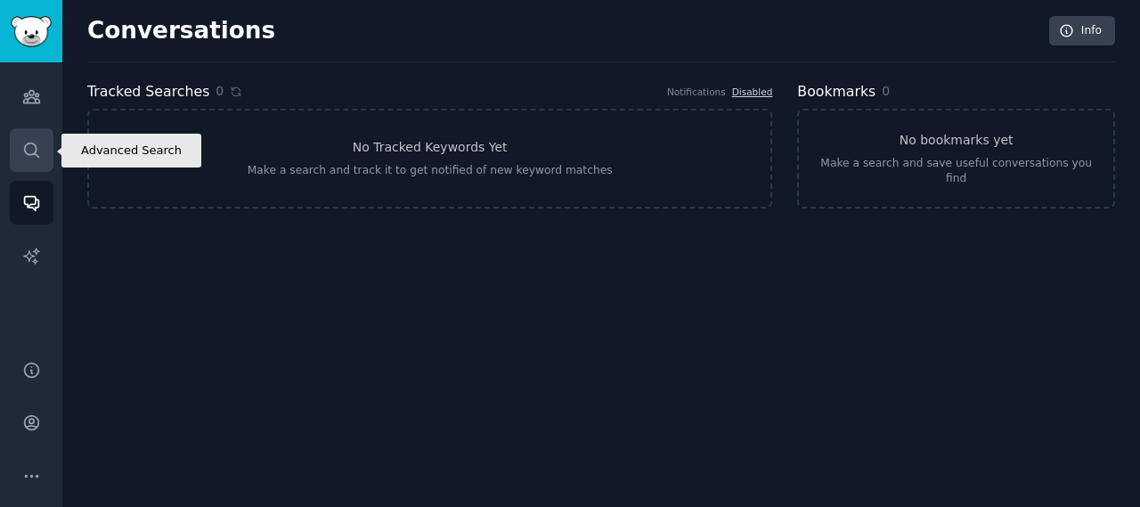
click at [39, 141] on icon "Sidebar" at bounding box center [31, 150] width 19 height 19
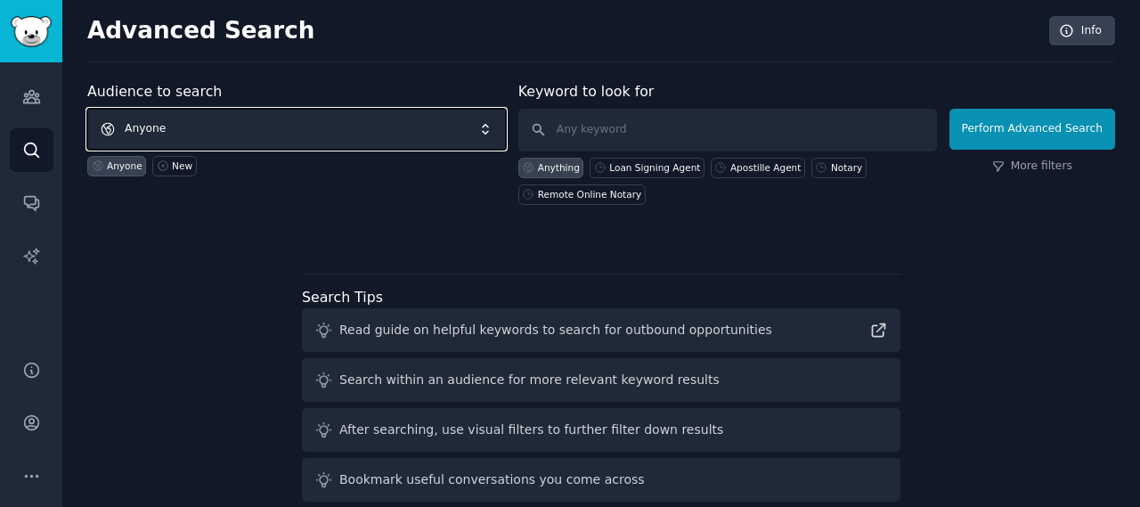
click at [184, 143] on span "Anyone" at bounding box center [296, 129] width 419 height 41
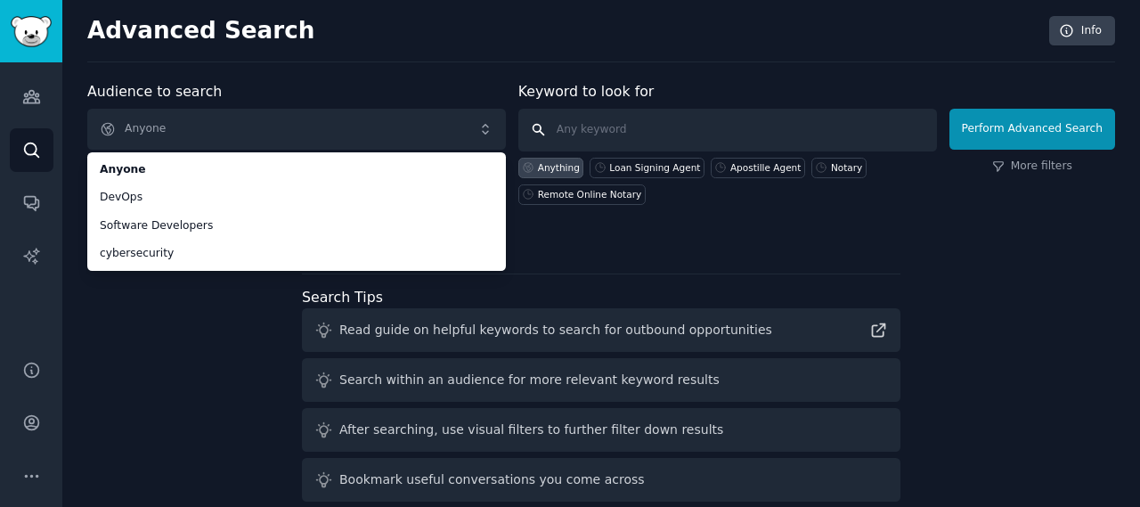
click at [636, 131] on input "text" at bounding box center [727, 130] width 419 height 43
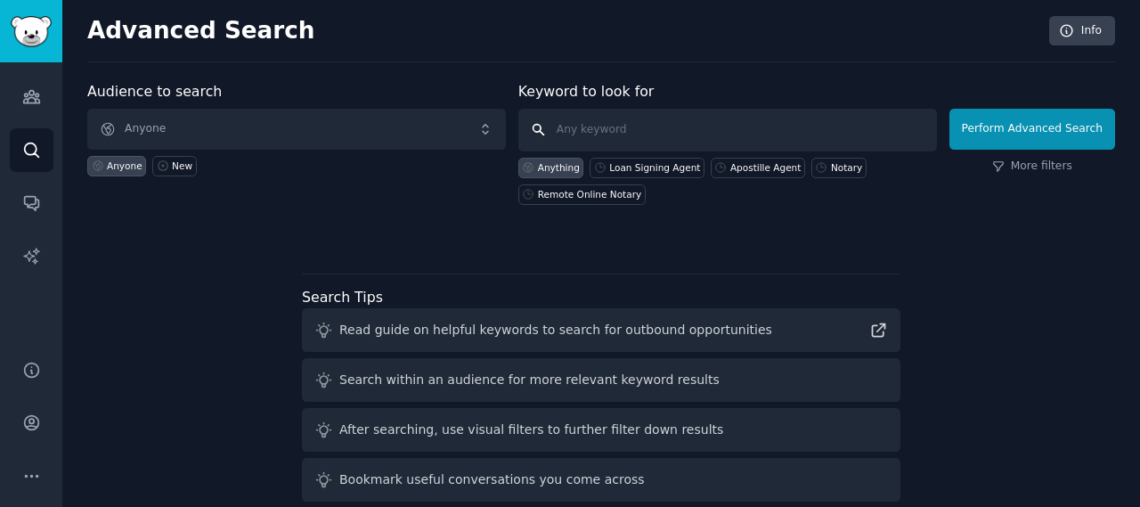
paste input "Loan Signing Agent"
type input "Loan Signing Agent"
click button "Perform Advanced Search" at bounding box center [1032, 129] width 166 height 41
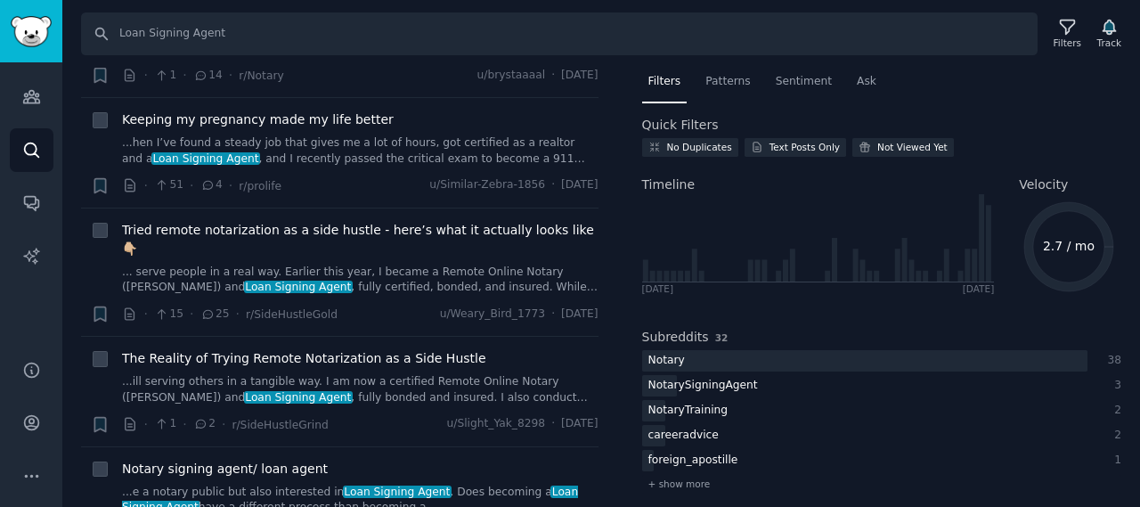
scroll to position [2494, 0]
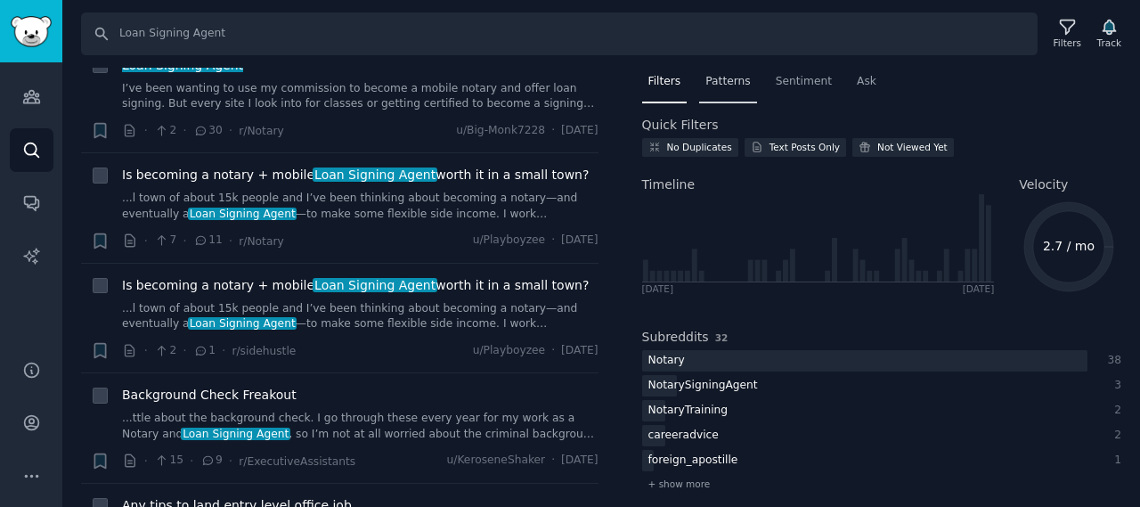
click at [738, 83] on span "Patterns" at bounding box center [727, 82] width 45 height 16
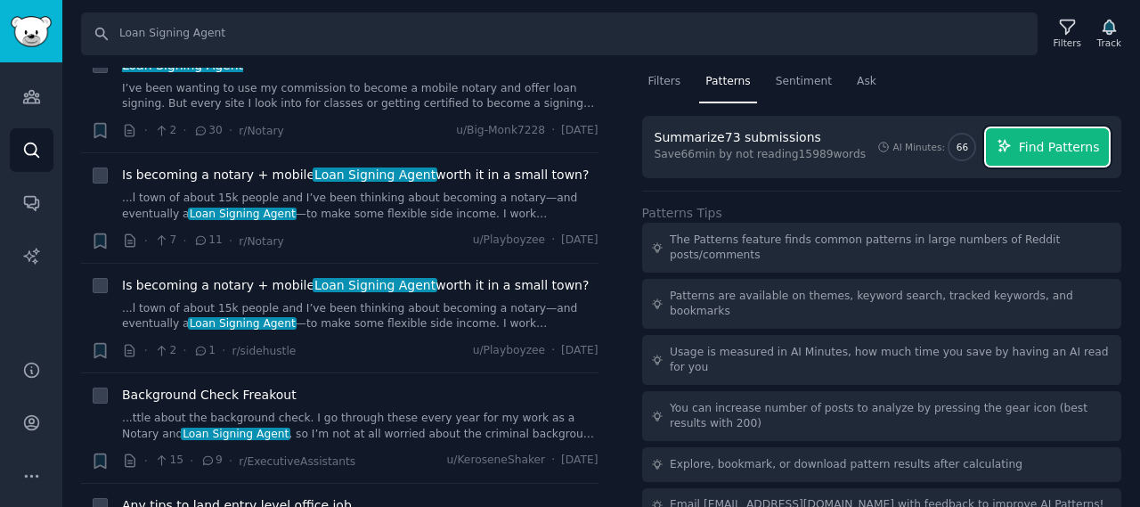
click at [1090, 147] on span "Find Patterns" at bounding box center [1059, 147] width 81 height 19
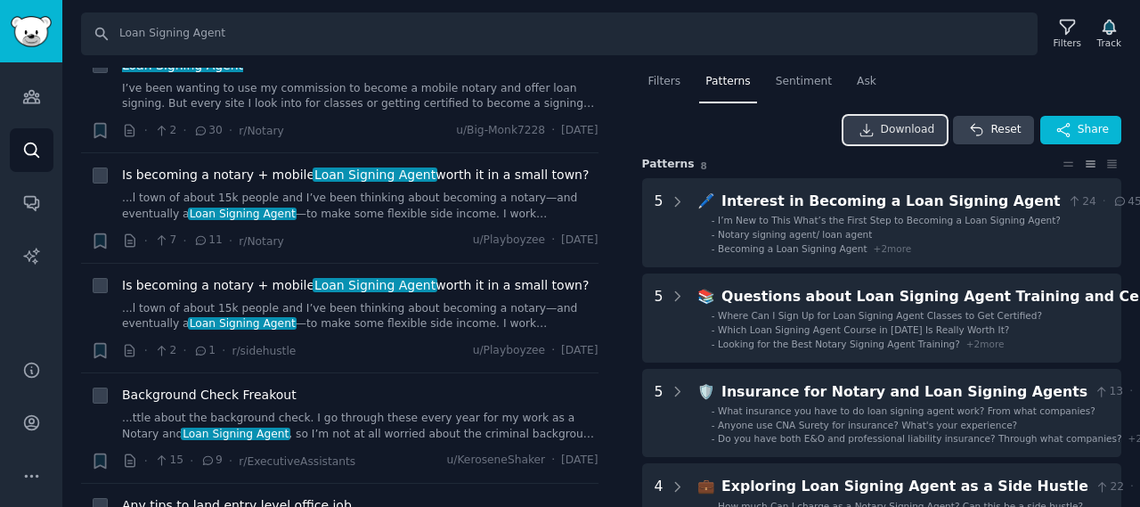
click at [920, 133] on span "Download" at bounding box center [908, 130] width 54 height 16
click at [285, 41] on input "Loan Signing Agent" at bounding box center [559, 33] width 957 height 43
drag, startPoint x: 285, startPoint y: 41, endPoint x: 109, endPoint y: 37, distance: 176.4
click at [109, 37] on input "Loan Signing Agent" at bounding box center [559, 33] width 957 height 43
type input "notary"
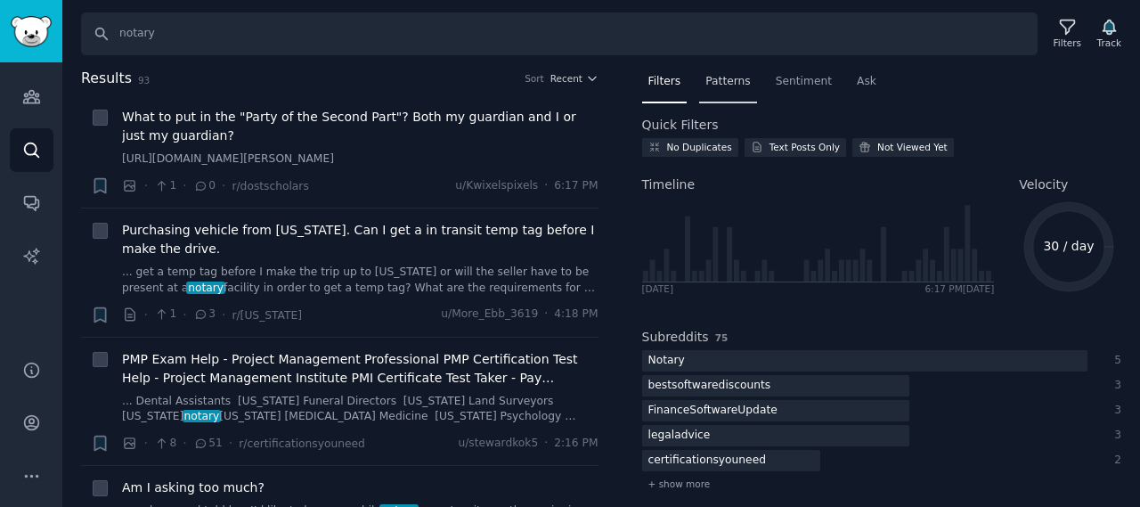
click at [741, 86] on span "Patterns" at bounding box center [727, 82] width 45 height 16
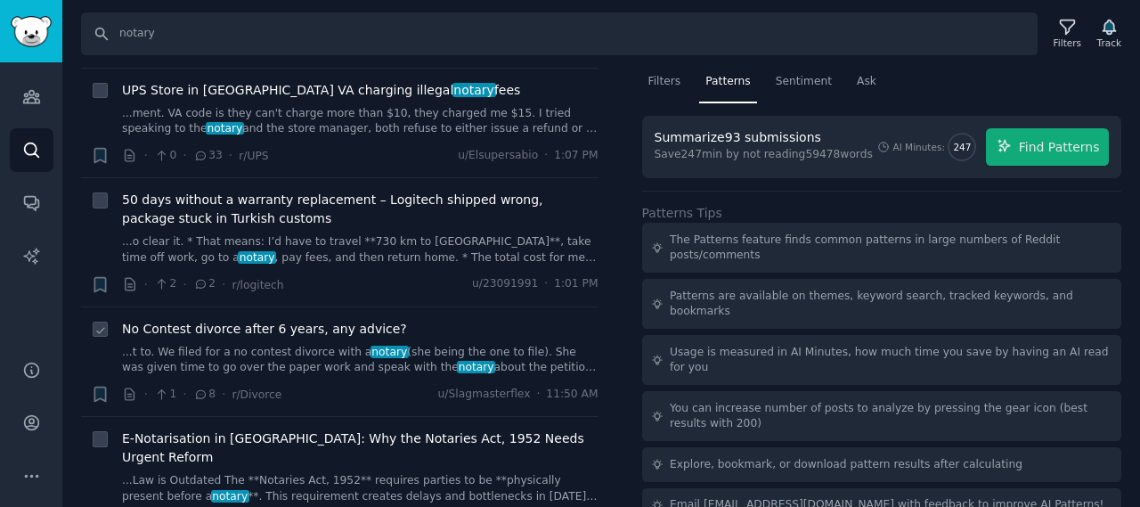
scroll to position [1247, 0]
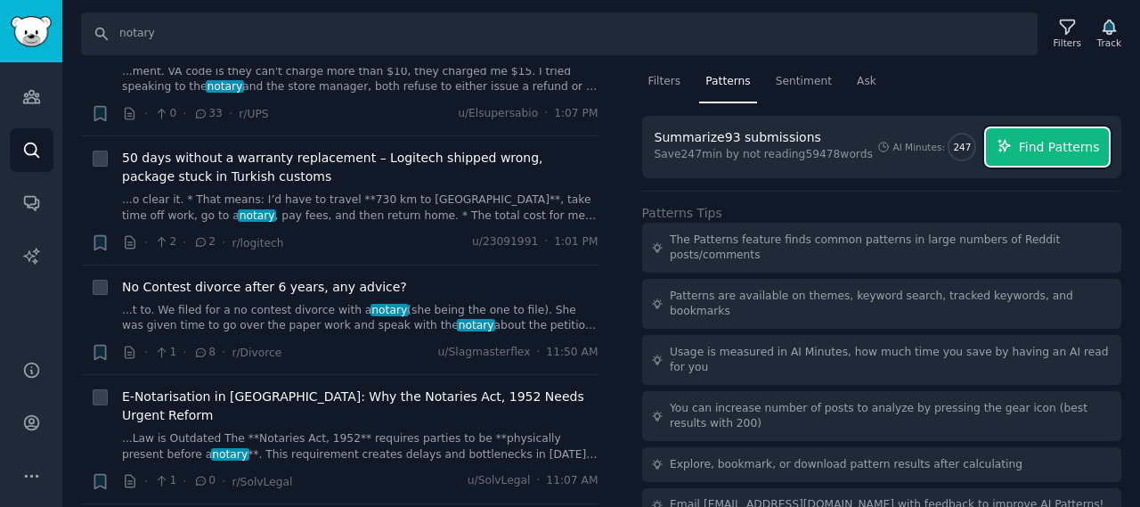
click at [1088, 150] on span "Find Patterns" at bounding box center [1059, 147] width 81 height 19
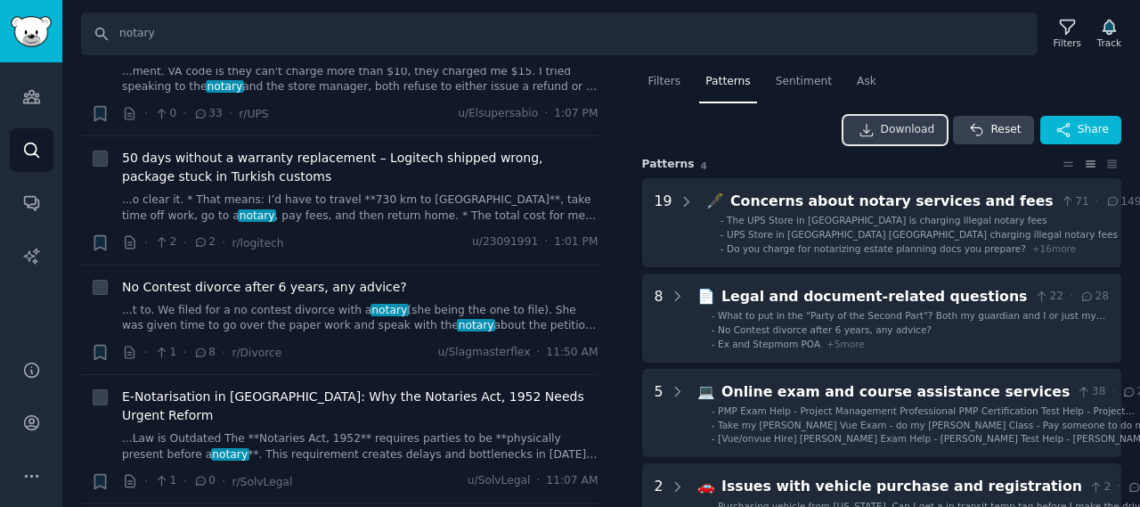
click at [887, 139] on link "Download" at bounding box center [895, 130] width 104 height 28
click at [749, 146] on div "Download Reset Share Pattern s 4 19 🖋️ Concerns about notary services and fees …" at bounding box center [882, 327] width 480 height 422
click at [857, 85] on span "Ask" at bounding box center [867, 82] width 20 height 16
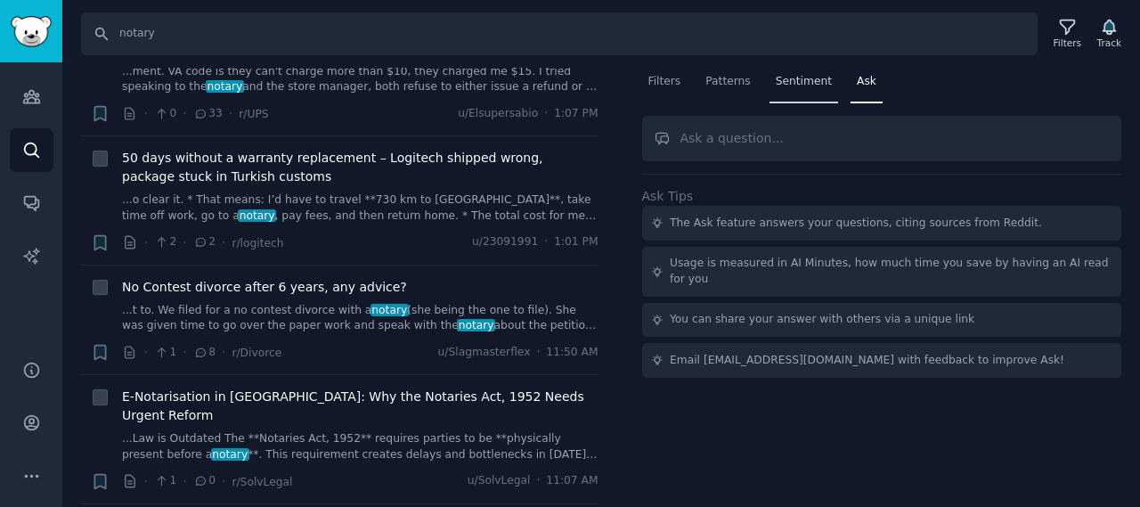
click at [800, 85] on span "Sentiment" at bounding box center [804, 82] width 56 height 16
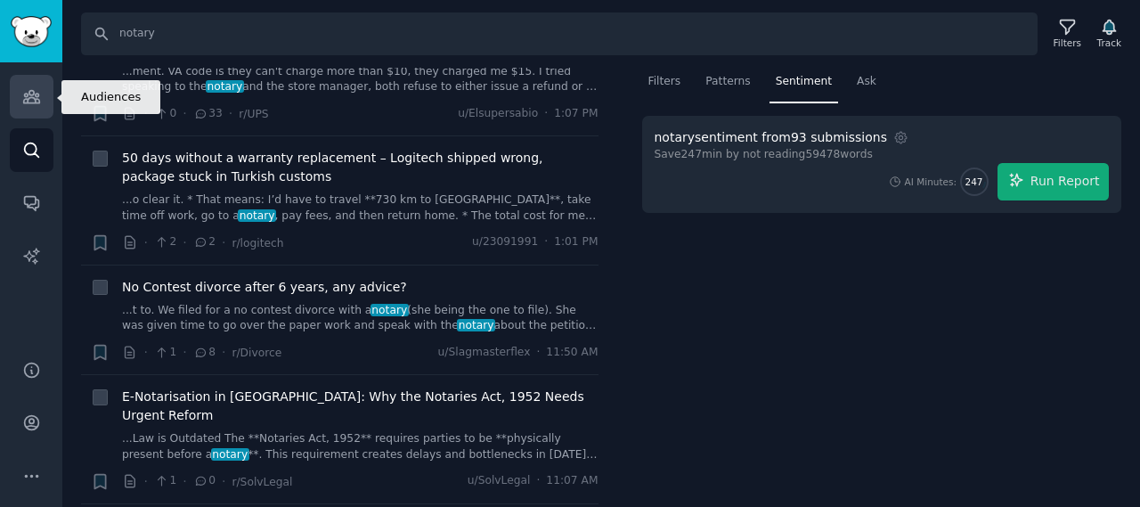
click at [37, 97] on icon "Sidebar" at bounding box center [31, 96] width 19 height 19
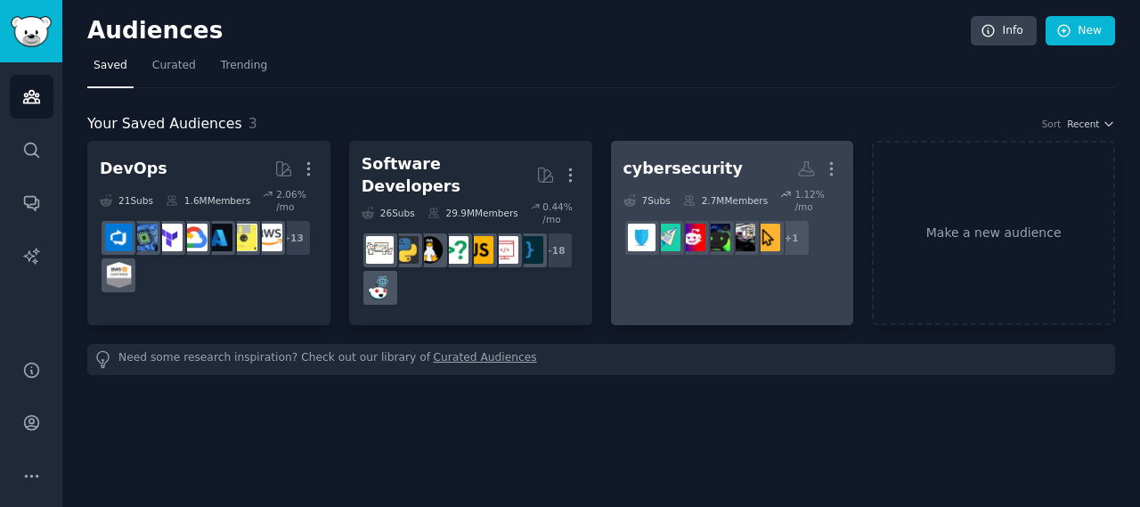
click at [686, 175] on div "cybersecurity" at bounding box center [682, 169] width 119 height 22
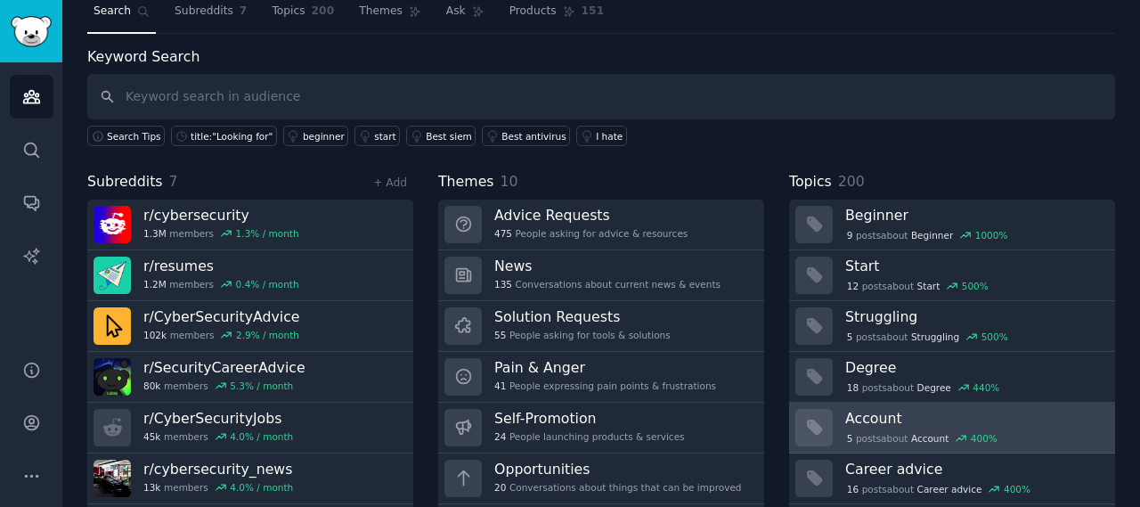
scroll to position [103, 0]
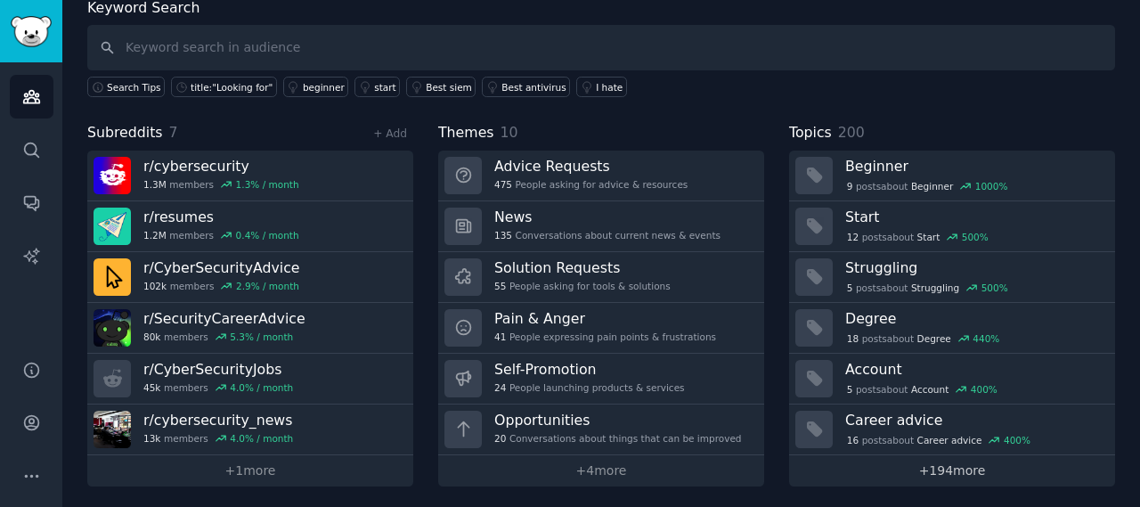
click at [941, 473] on link "+ 194 more" at bounding box center [952, 470] width 326 height 31
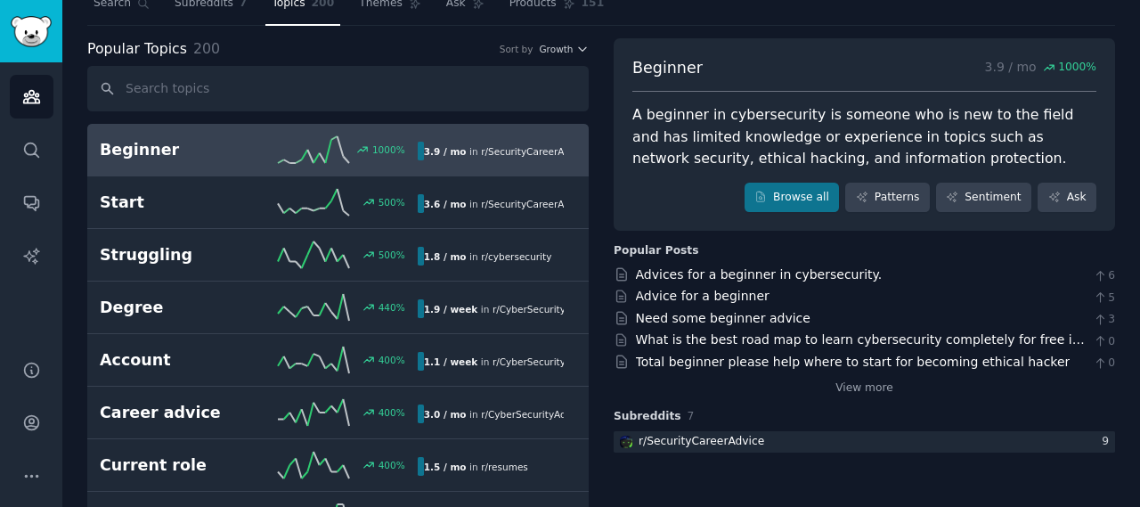
scroll to position [89, 0]
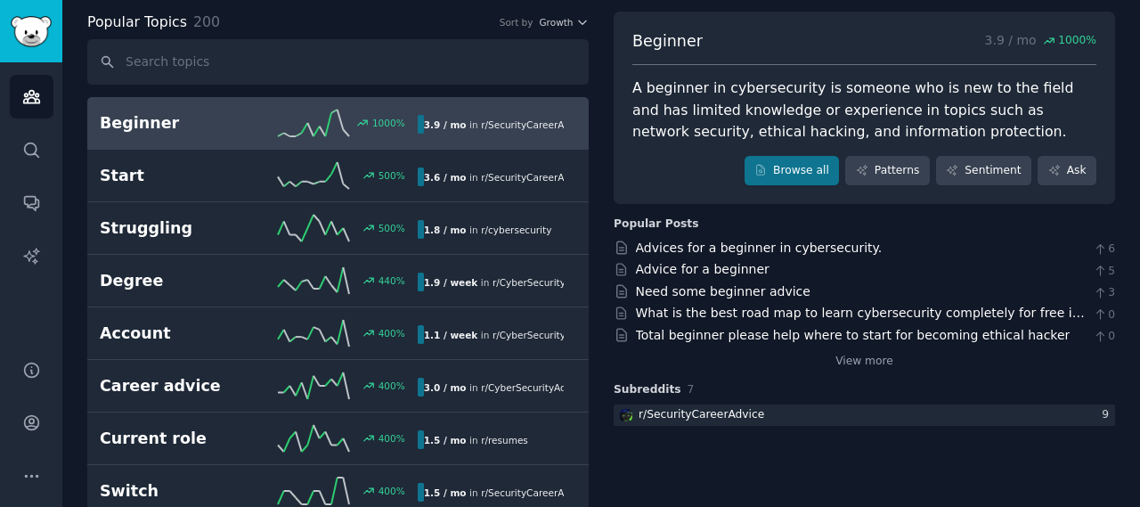
click at [780, 158] on link "Browse all" at bounding box center [792, 171] width 95 height 30
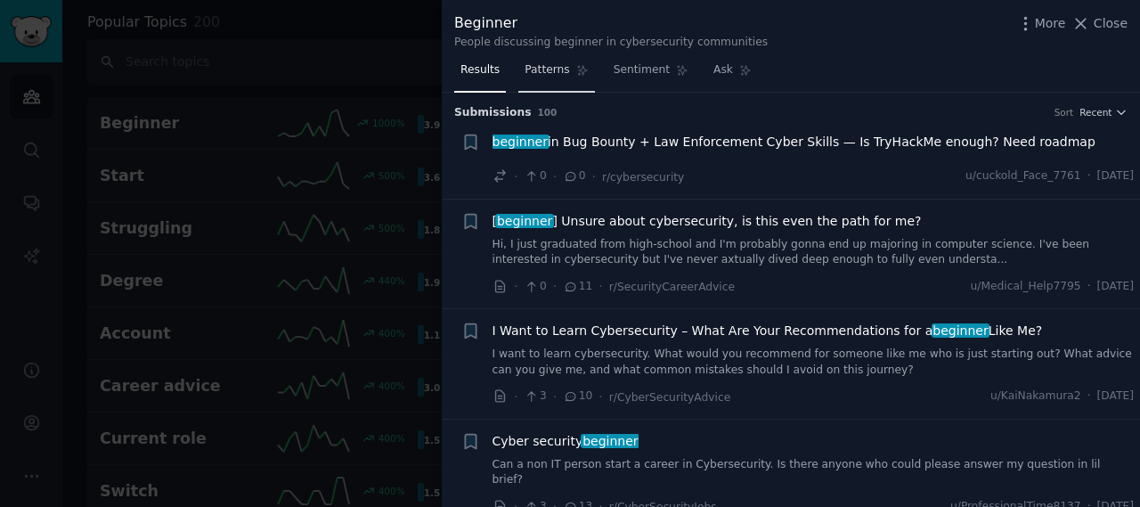
click at [548, 76] on span "Patterns" at bounding box center [547, 70] width 45 height 16
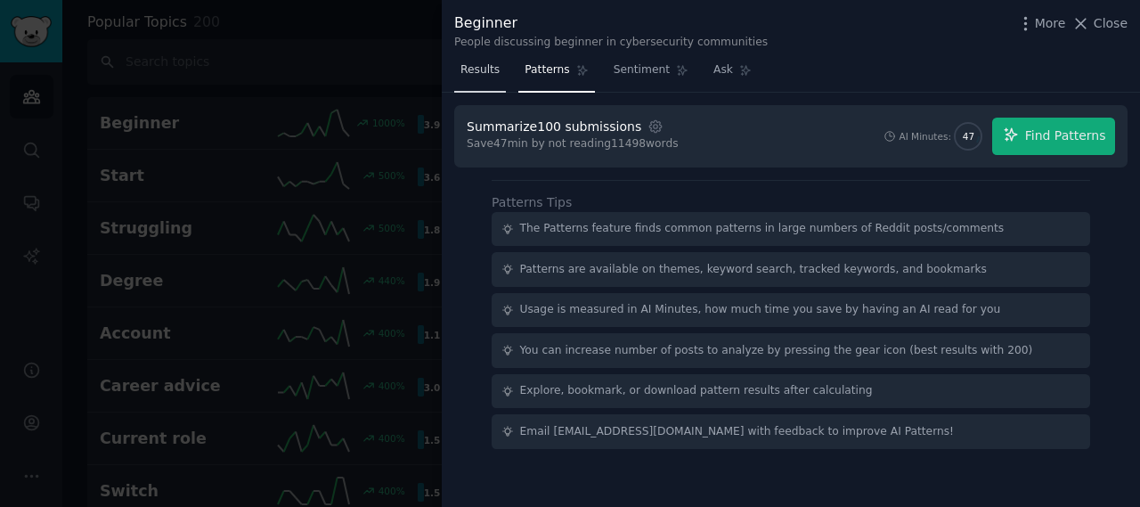
click at [499, 74] on link "Results" at bounding box center [480, 74] width 52 height 37
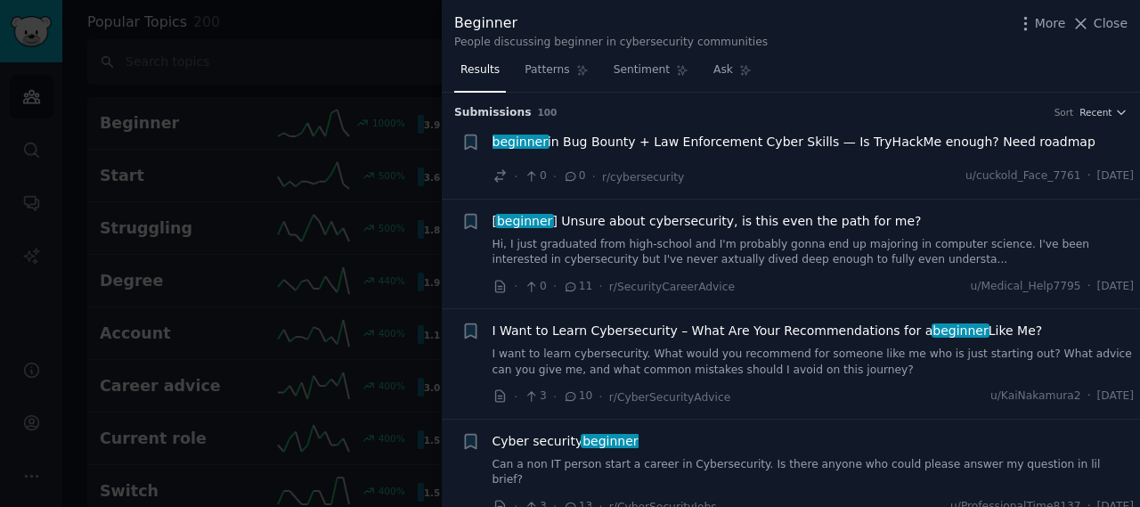
click at [397, 60] on div at bounding box center [570, 253] width 1140 height 507
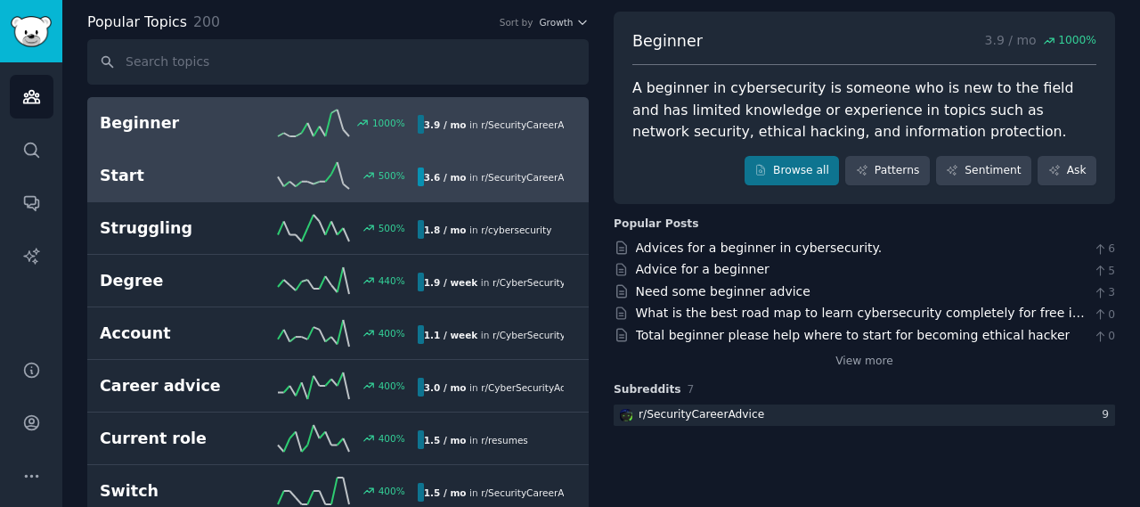
click at [552, 188] on link "Start 500 % 3.6 / mo in r/ SecurityCareerAdvice" at bounding box center [337, 176] width 501 height 53
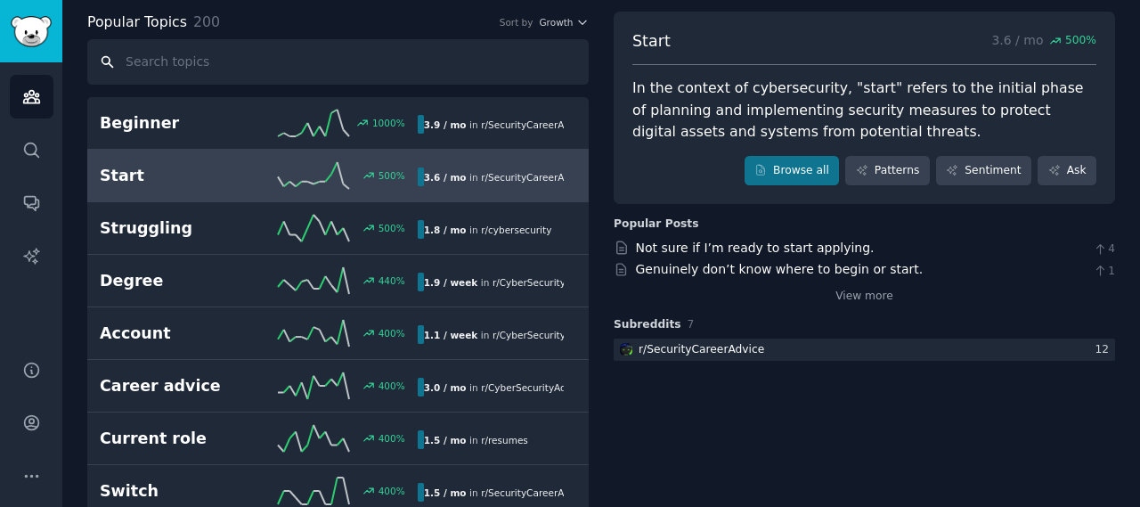
click at [449, 77] on input "text" at bounding box center [337, 61] width 501 height 45
click at [40, 101] on icon "Sidebar" at bounding box center [31, 96] width 19 height 19
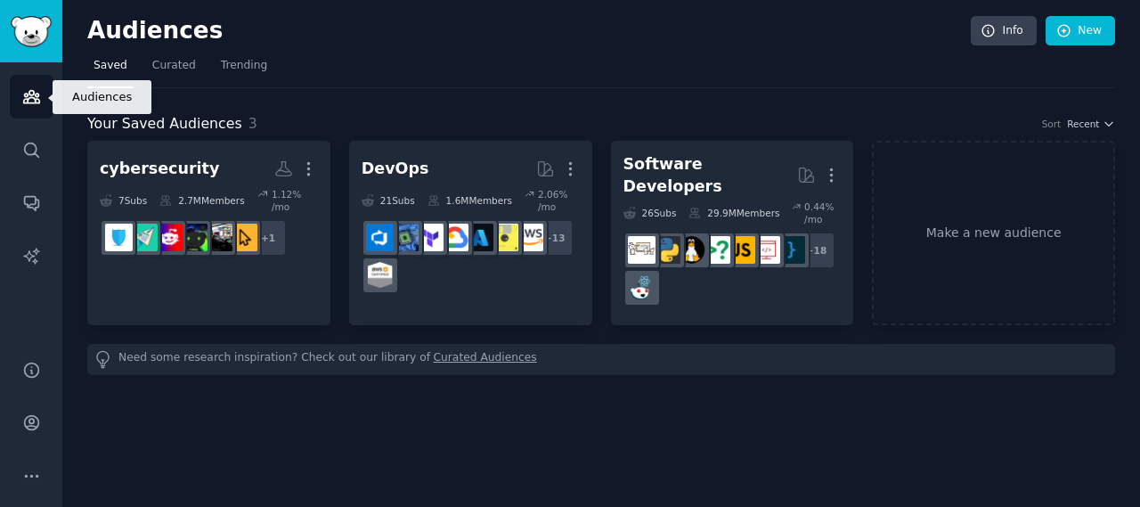
click at [38, 101] on icon "Sidebar" at bounding box center [31, 97] width 16 height 12
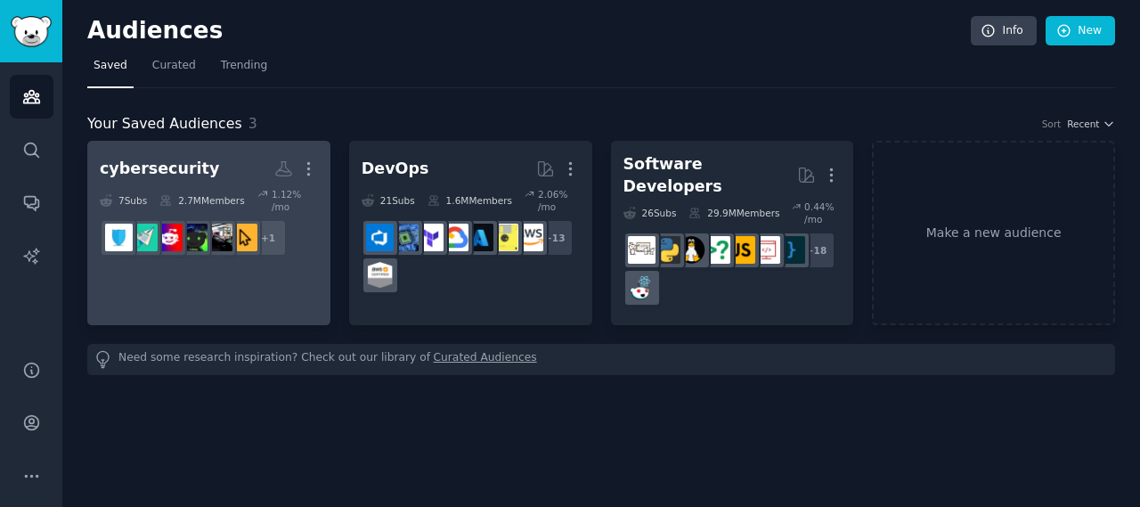
click at [206, 174] on h2 "cybersecurity Custom Audience More" at bounding box center [209, 168] width 218 height 31
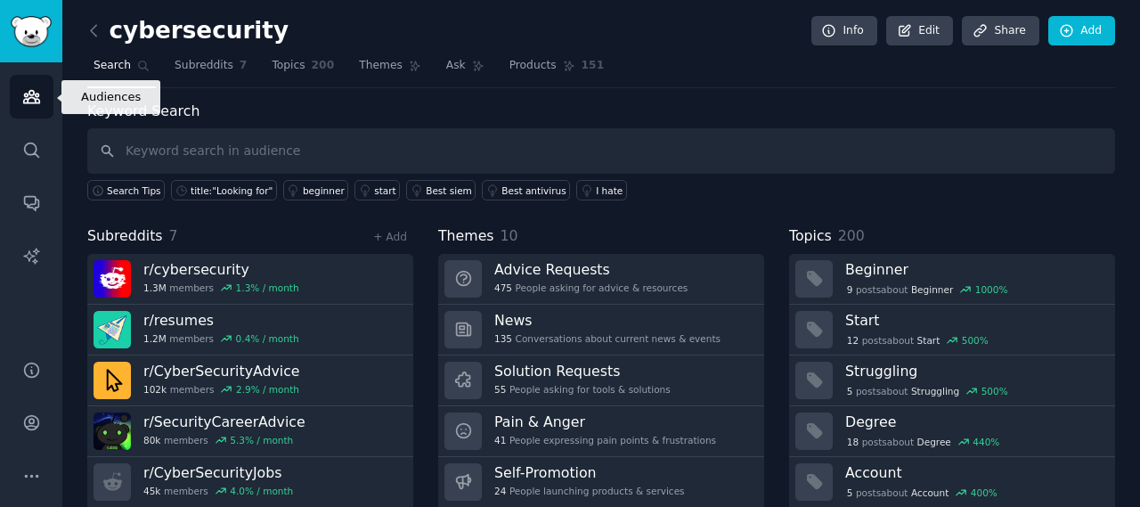
click at [25, 88] on icon "Sidebar" at bounding box center [31, 96] width 19 height 19
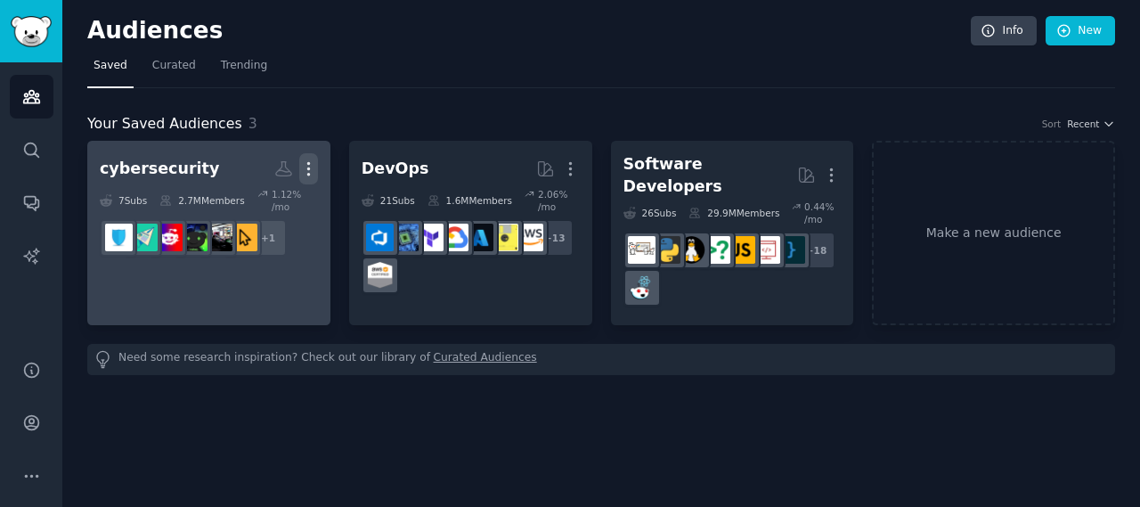
click at [308, 168] on icon "button" at bounding box center [308, 169] width 2 height 12
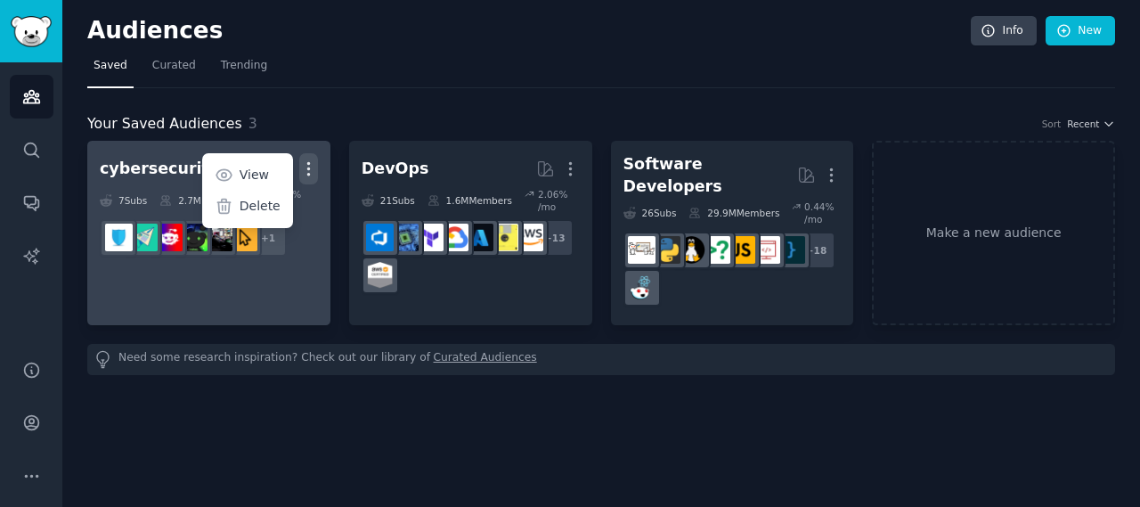
click at [309, 168] on icon "button" at bounding box center [308, 169] width 2 height 12
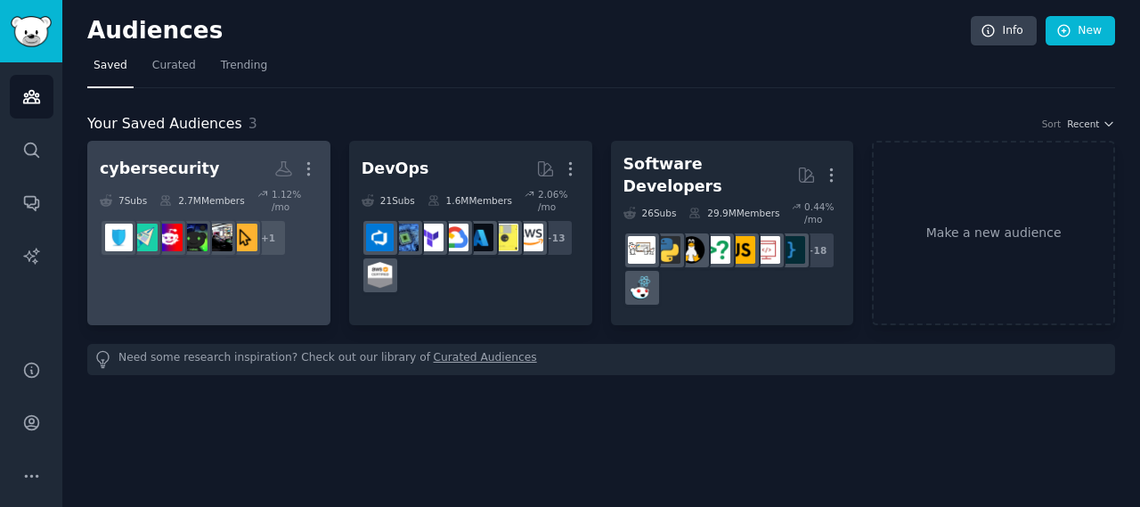
click at [183, 167] on div "cybersecurity" at bounding box center [159, 169] width 119 height 22
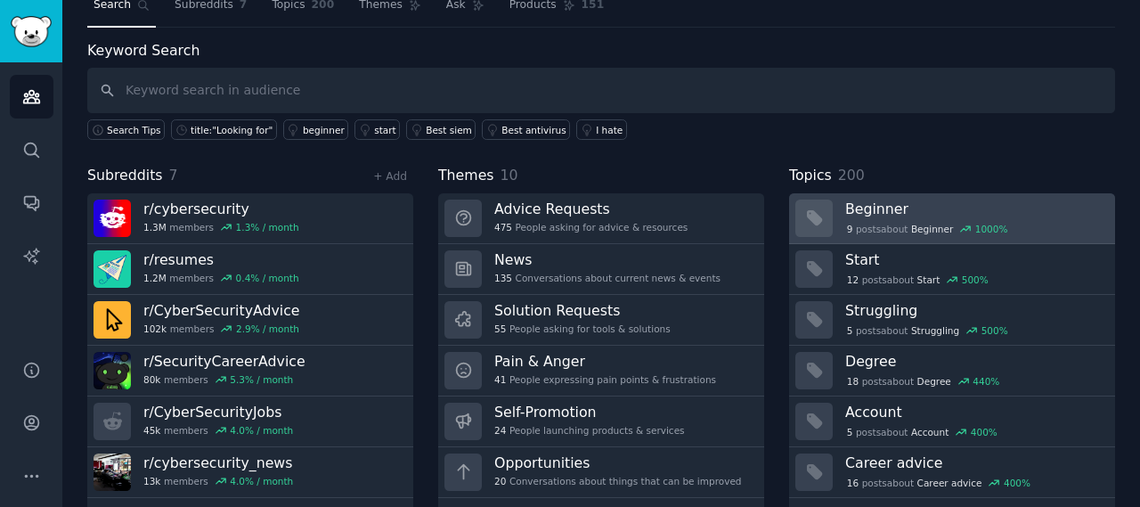
scroll to position [103, 0]
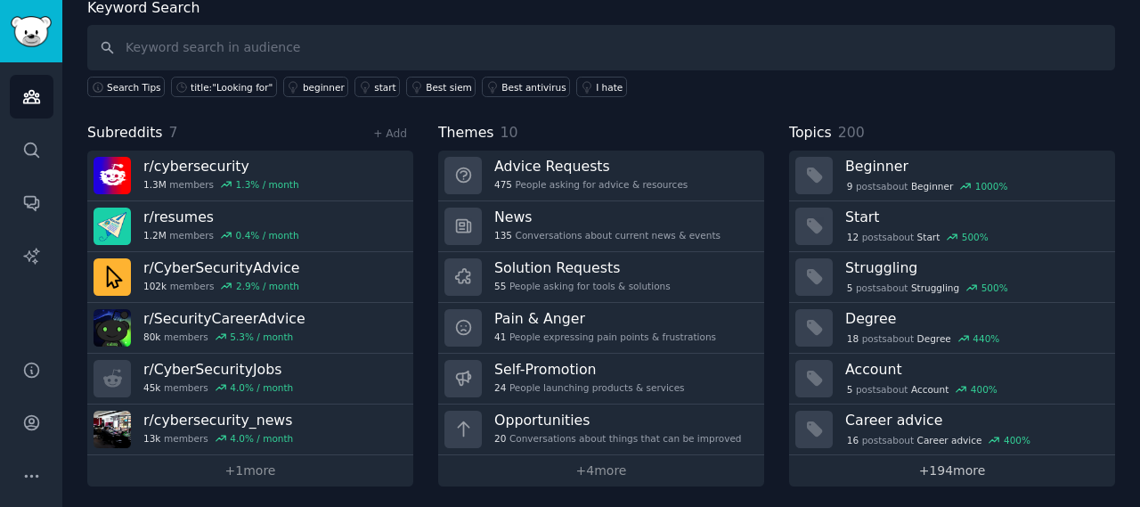
click at [872, 470] on link "+ 194 more" at bounding box center [952, 470] width 326 height 31
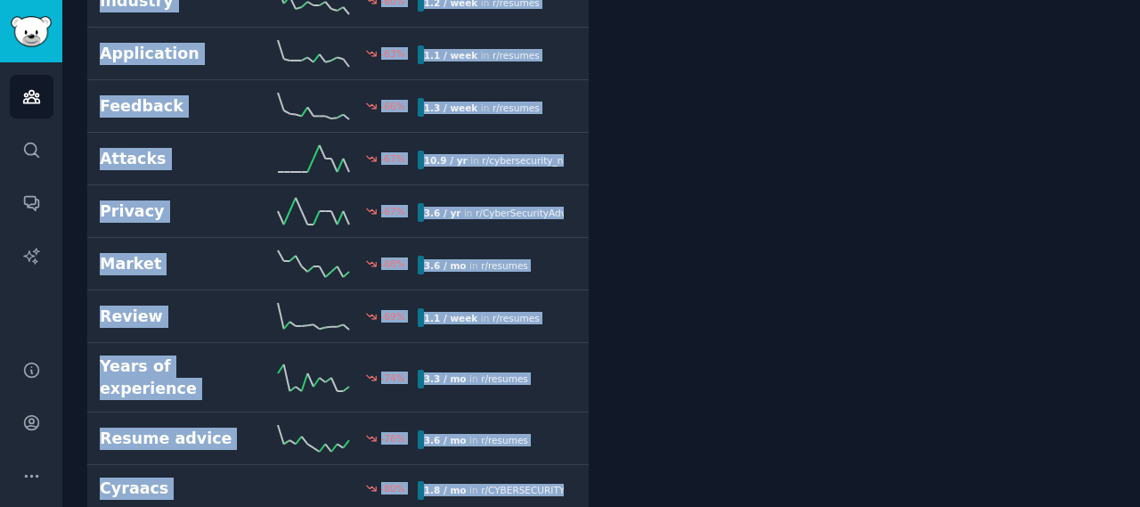
scroll to position [10135, 0]
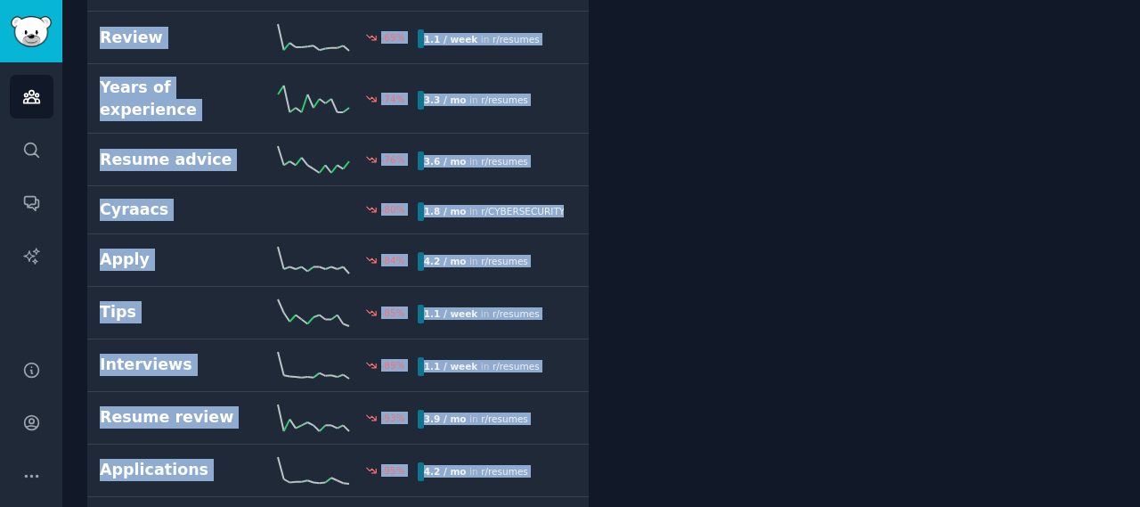
drag, startPoint x: 68, startPoint y: 193, endPoint x: 575, endPoint y: 427, distance: 559.1
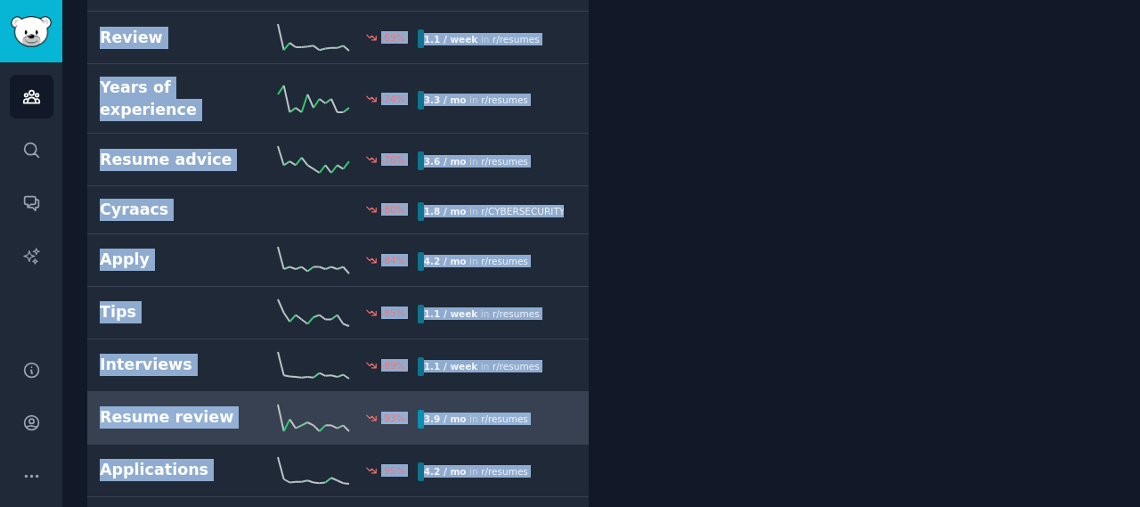
copy div "Beginner 1000 % 3.9 / mo in r/ SecurityCareerAdvice Start 500 % 3.6 / mo in r/ …"
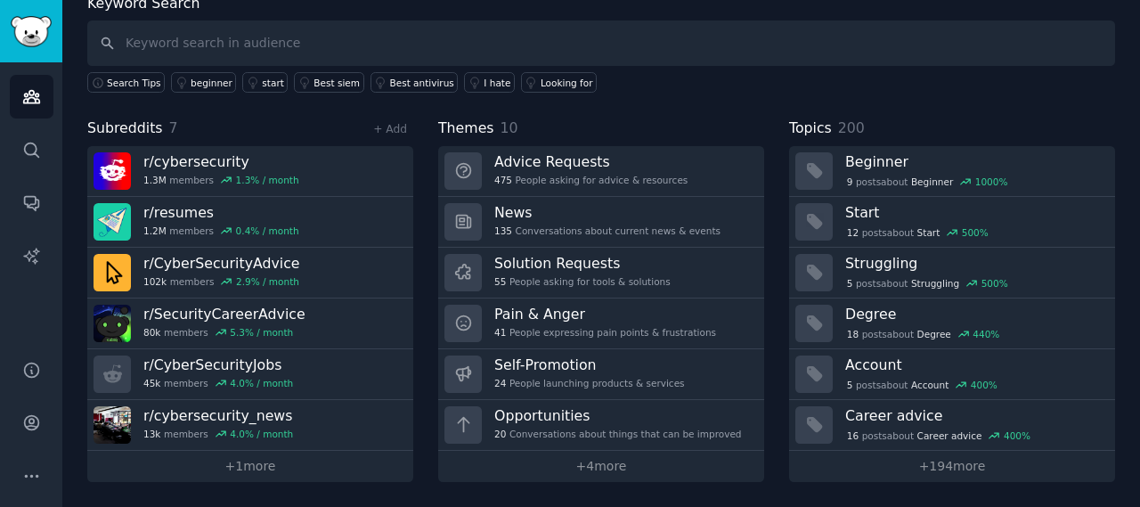
scroll to position [103, 0]
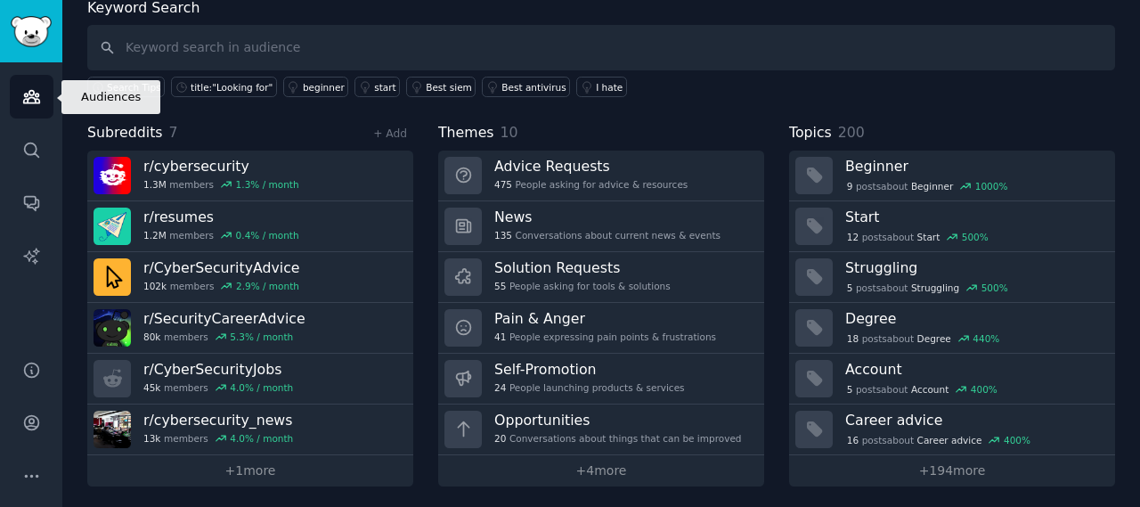
click at [17, 91] on link "Audiences" at bounding box center [32, 97] width 44 height 44
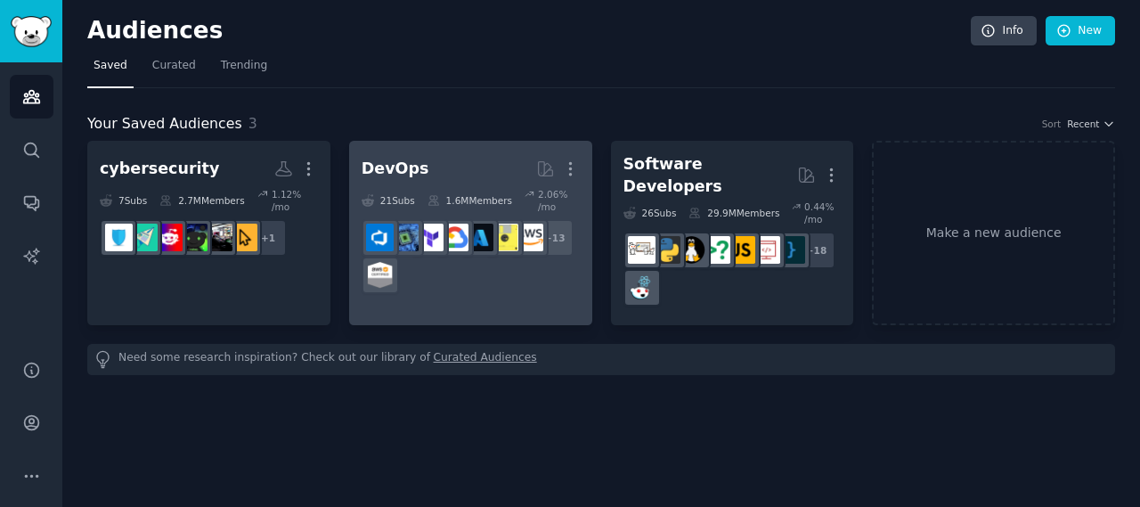
click at [458, 163] on h2 "DevOps More" at bounding box center [471, 168] width 218 height 31
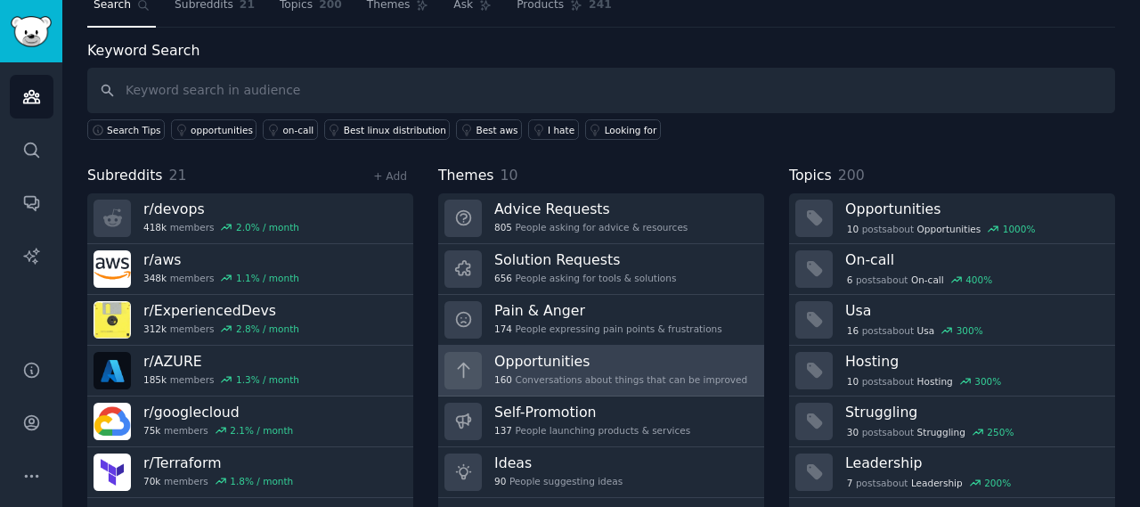
scroll to position [89, 0]
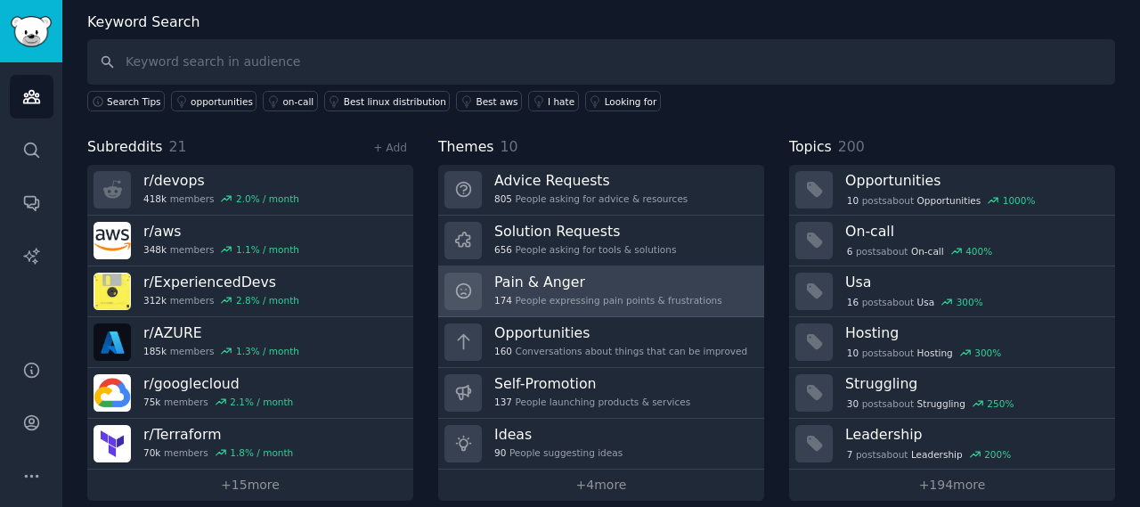
click at [565, 283] on h3 "Pain & Anger" at bounding box center [608, 282] width 228 height 19
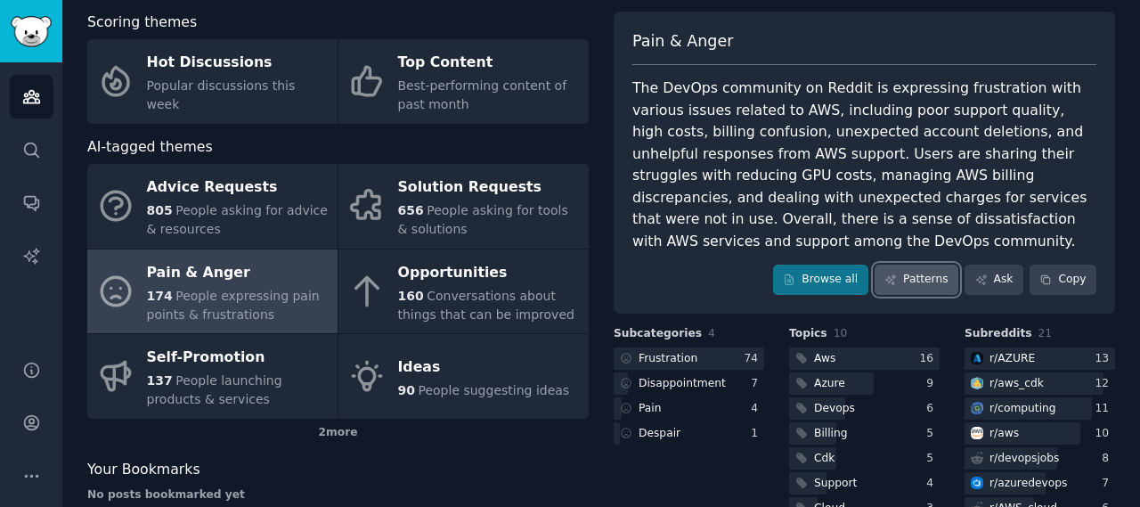
click at [894, 273] on icon at bounding box center [890, 279] width 12 height 12
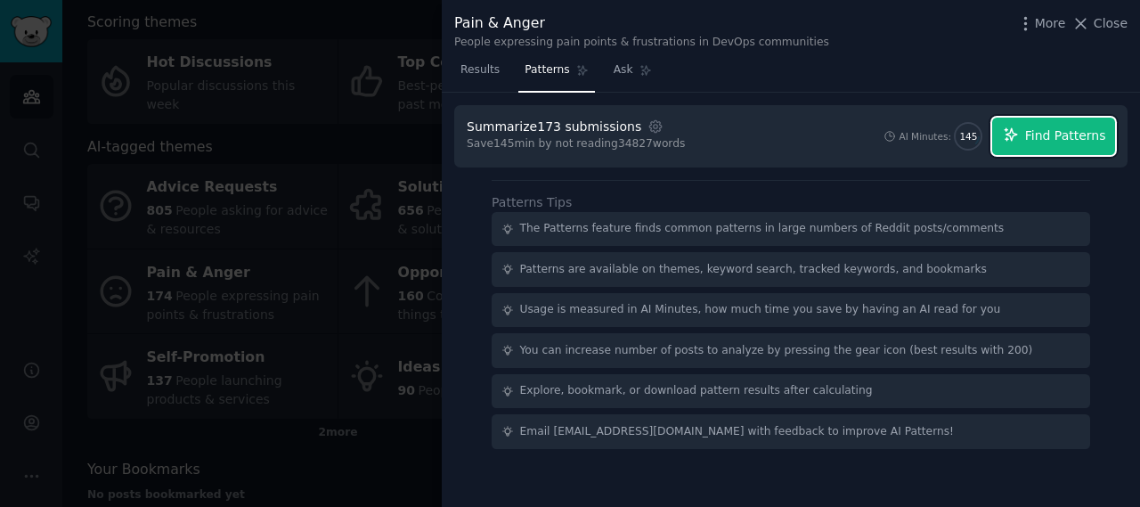
click at [1091, 134] on span "Find Patterns" at bounding box center [1065, 135] width 81 height 19
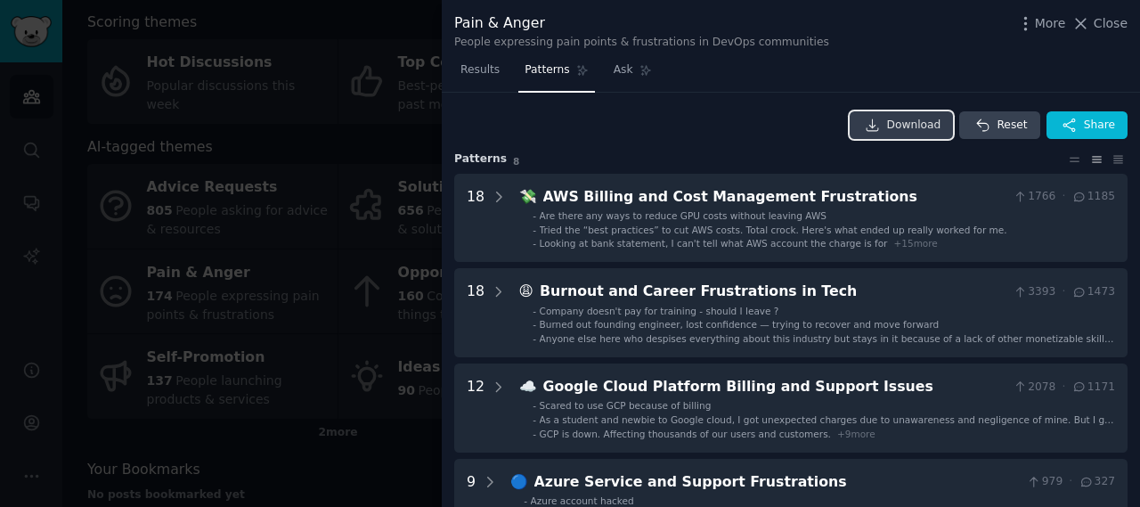
click at [868, 132] on link "Download" at bounding box center [902, 125] width 104 height 28
click at [1090, 24] on icon at bounding box center [1080, 23] width 19 height 19
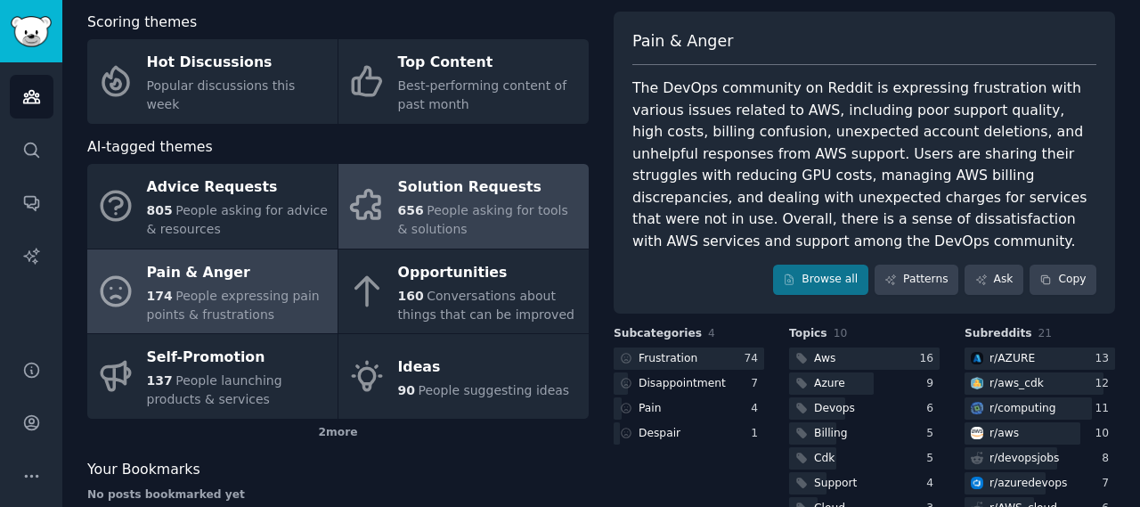
click at [445, 209] on span "People asking for tools & solutions" at bounding box center [483, 219] width 170 height 33
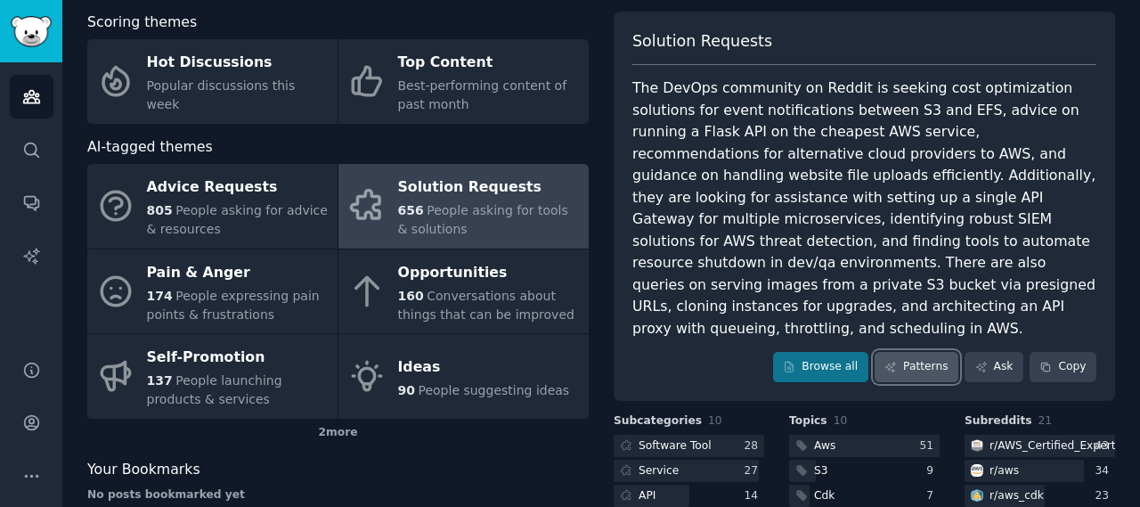
click at [945, 354] on link "Patterns" at bounding box center [917, 367] width 84 height 30
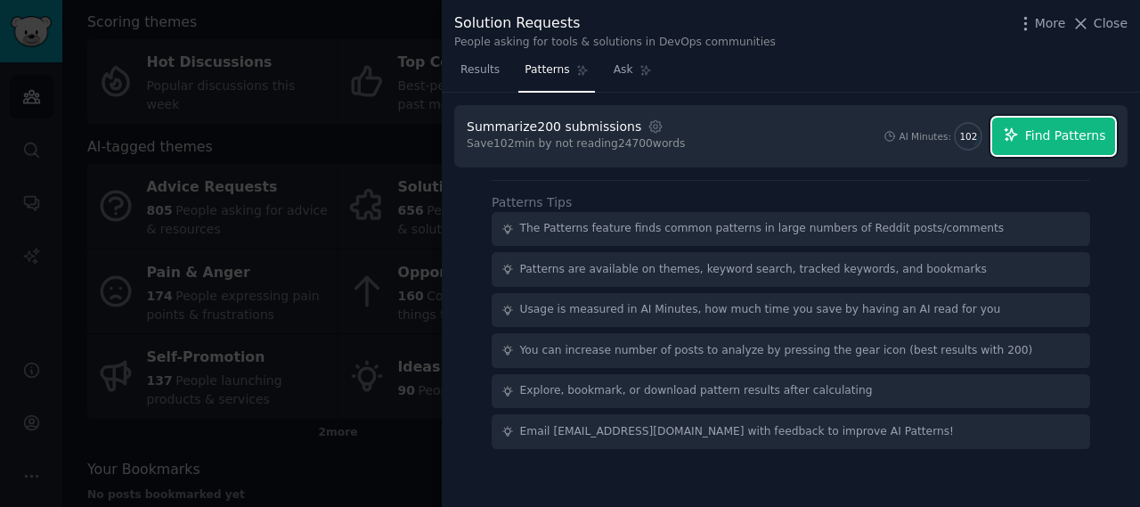
click at [1019, 139] on icon "button" at bounding box center [1011, 134] width 16 height 16
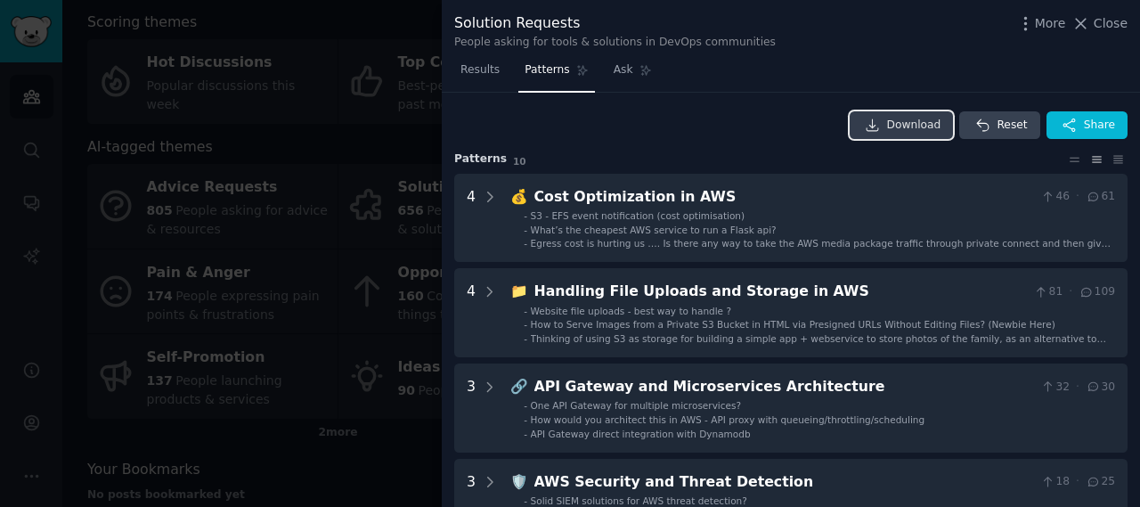
click at [876, 126] on icon at bounding box center [873, 126] width 16 height 16
click at [1123, 28] on span "Close" at bounding box center [1111, 23] width 34 height 19
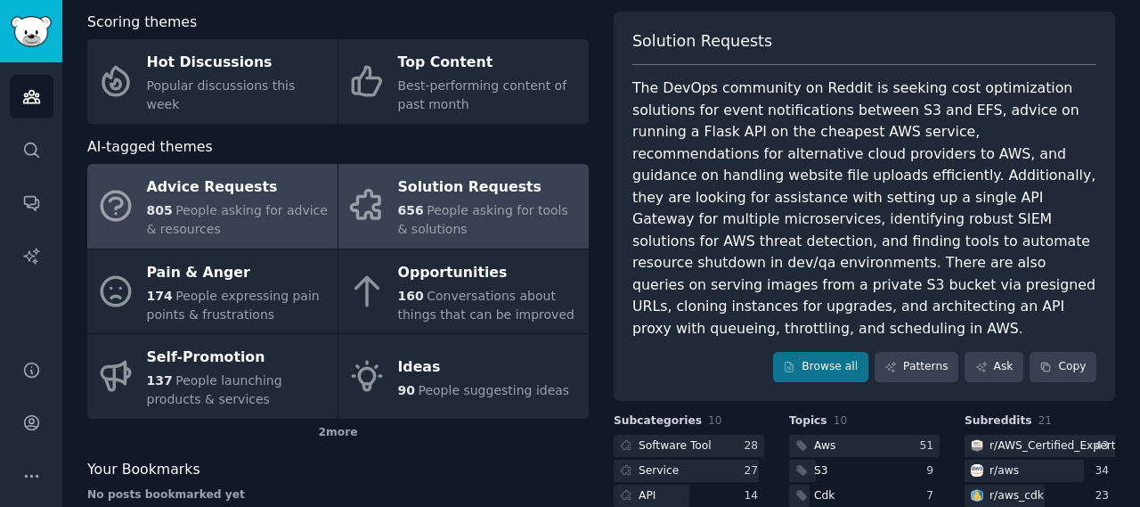
click at [255, 213] on span "People asking for advice & resources" at bounding box center [237, 219] width 181 height 33
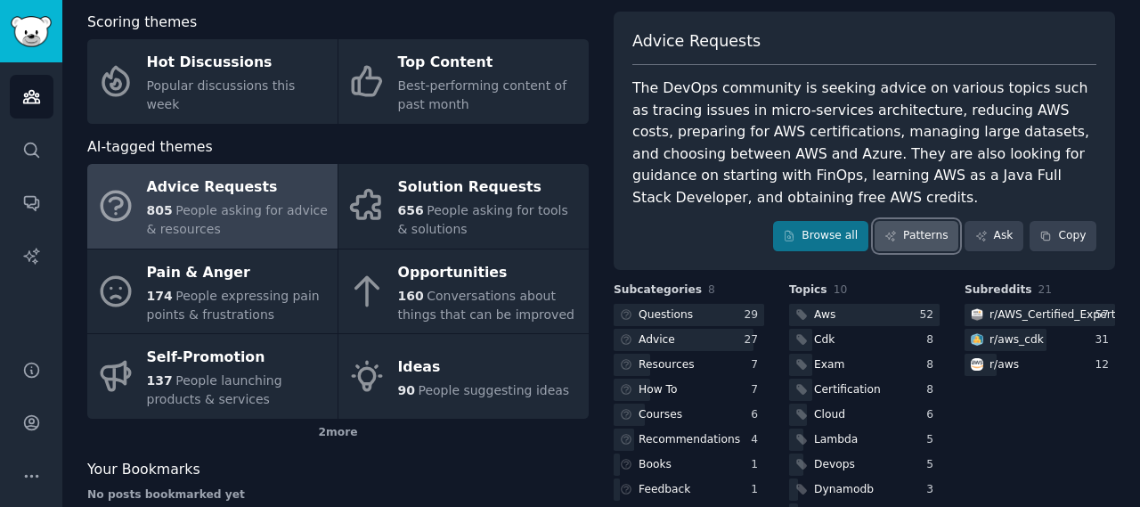
click at [897, 232] on icon at bounding box center [890, 236] width 12 height 12
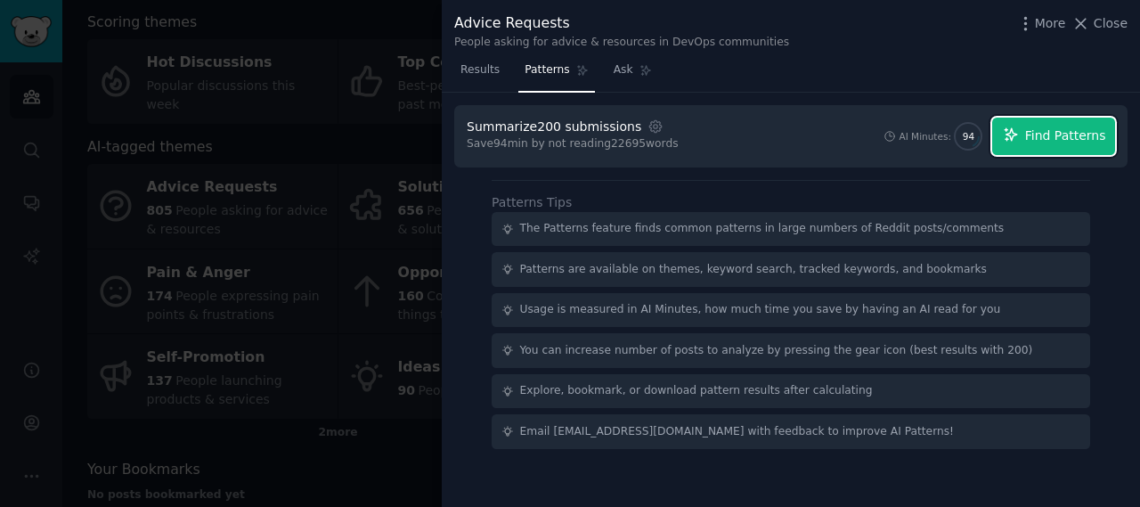
click at [1079, 145] on button "Find Patterns" at bounding box center [1053, 136] width 123 height 37
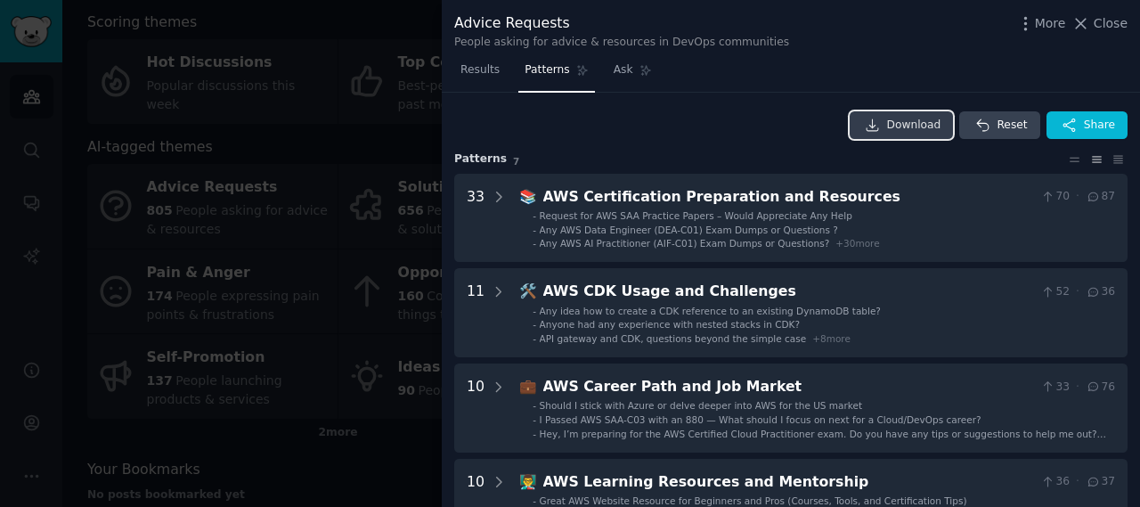
click at [948, 119] on link "Download" at bounding box center [902, 125] width 104 height 28
click at [1131, 24] on div "Advice Requests People asking for advice & resources in DevOps communities More…" at bounding box center [791, 28] width 698 height 56
click at [1117, 24] on span "Close" at bounding box center [1111, 23] width 34 height 19
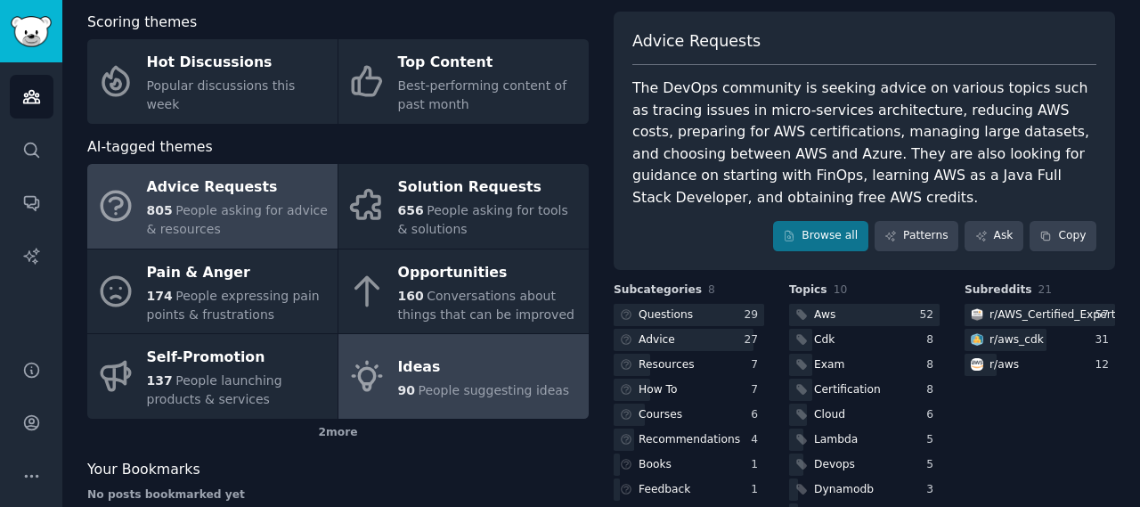
click at [442, 366] on div "Ideas" at bounding box center [484, 367] width 172 height 28
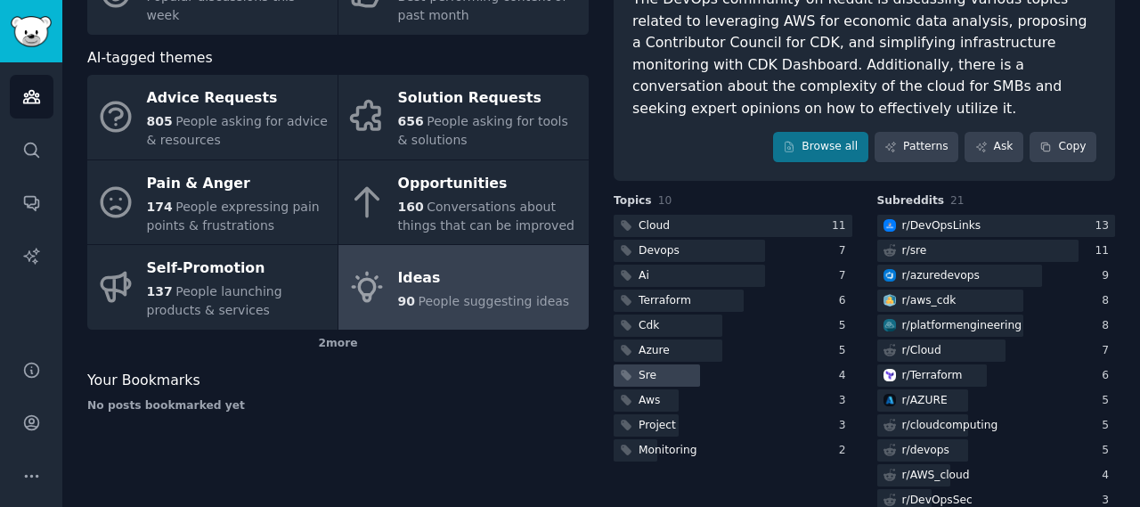
scroll to position [89, 0]
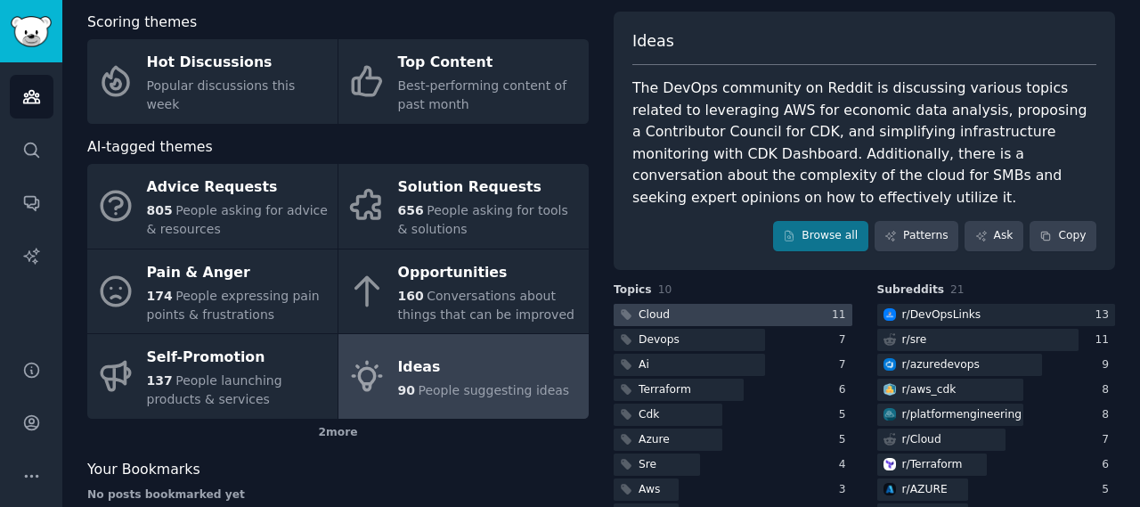
click at [683, 314] on div at bounding box center [733, 315] width 239 height 22
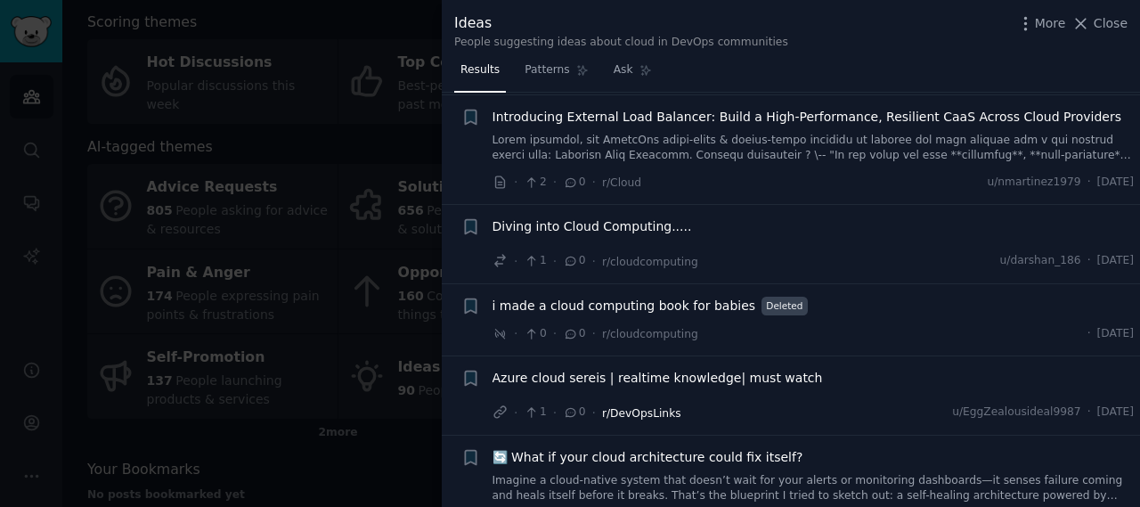
scroll to position [741, 0]
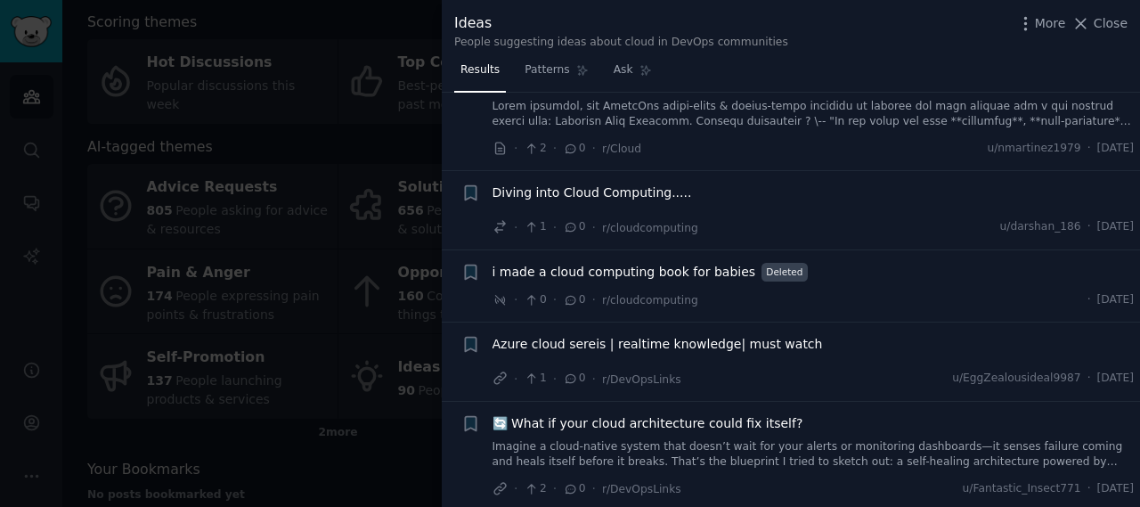
click at [403, 488] on div at bounding box center [570, 253] width 1140 height 507
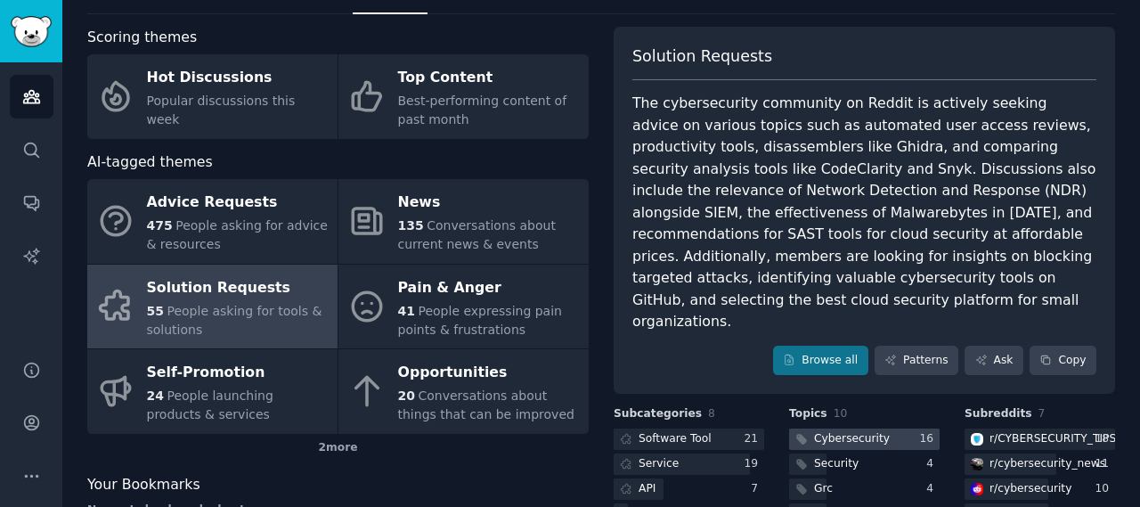
scroll to position [178, 0]
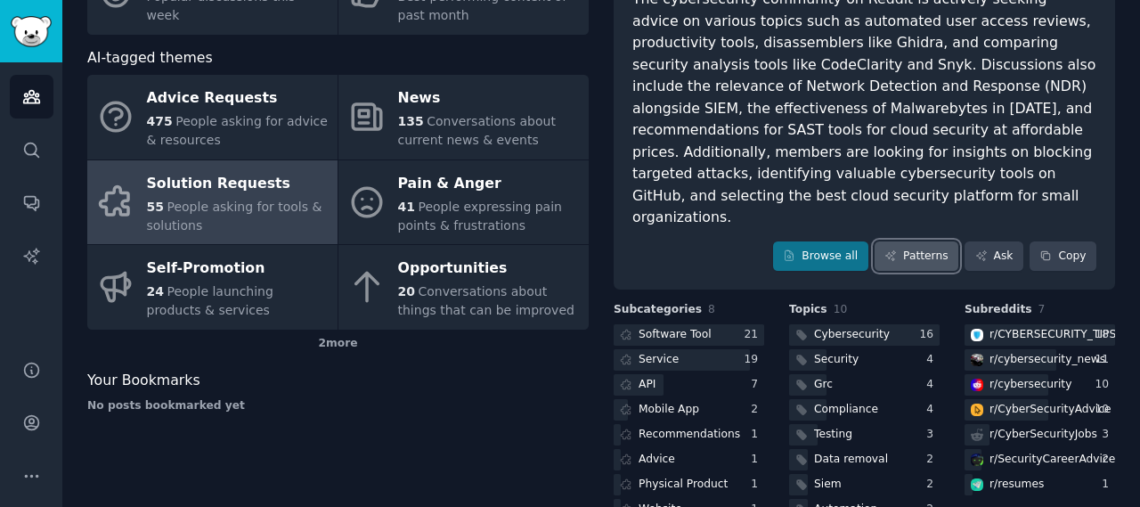
click at [904, 241] on link "Patterns" at bounding box center [917, 256] width 84 height 30
click at [1073, 241] on button "Copy" at bounding box center [1063, 256] width 67 height 30
click at [910, 241] on link "Patterns" at bounding box center [917, 256] width 84 height 30
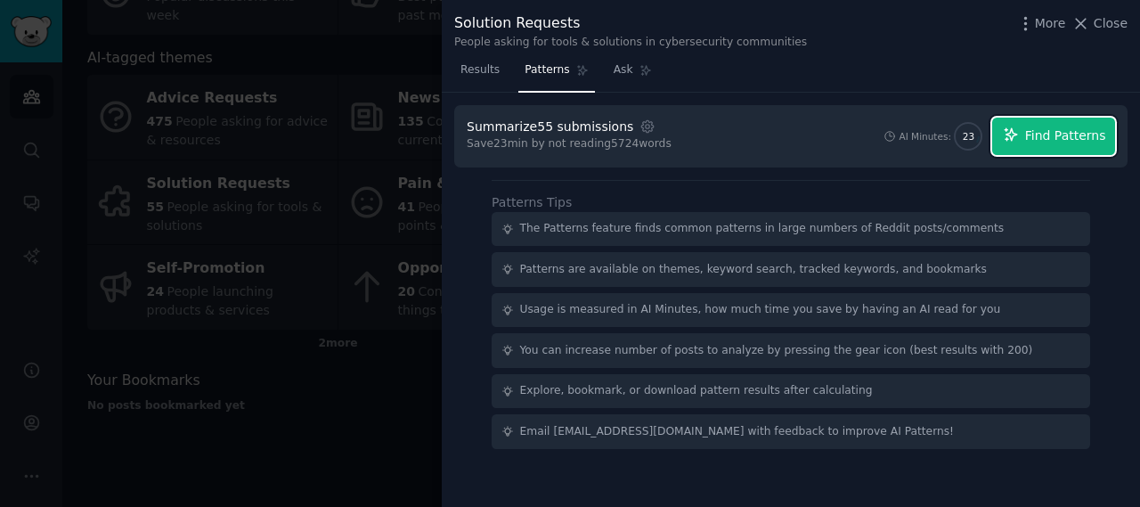
click at [1047, 145] on button "Find Patterns" at bounding box center [1053, 136] width 123 height 37
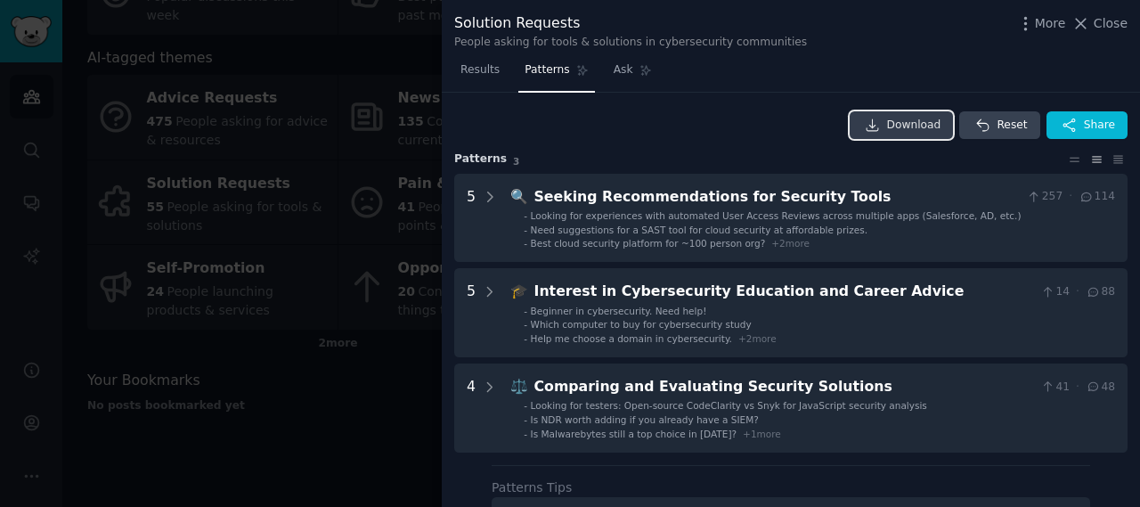
click at [931, 133] on link "Download" at bounding box center [902, 125] width 104 height 28
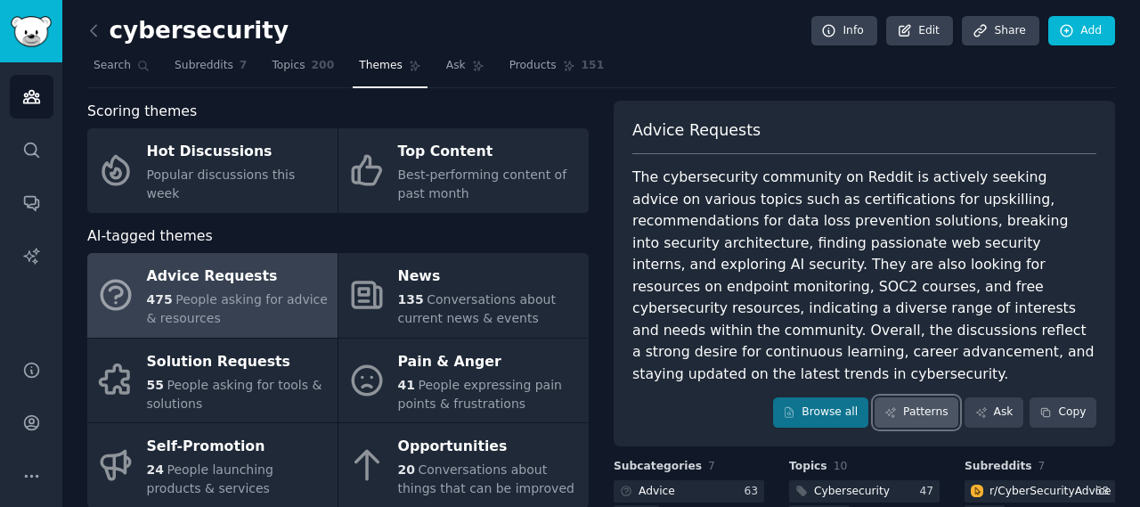
click at [935, 397] on link "Patterns" at bounding box center [917, 412] width 84 height 30
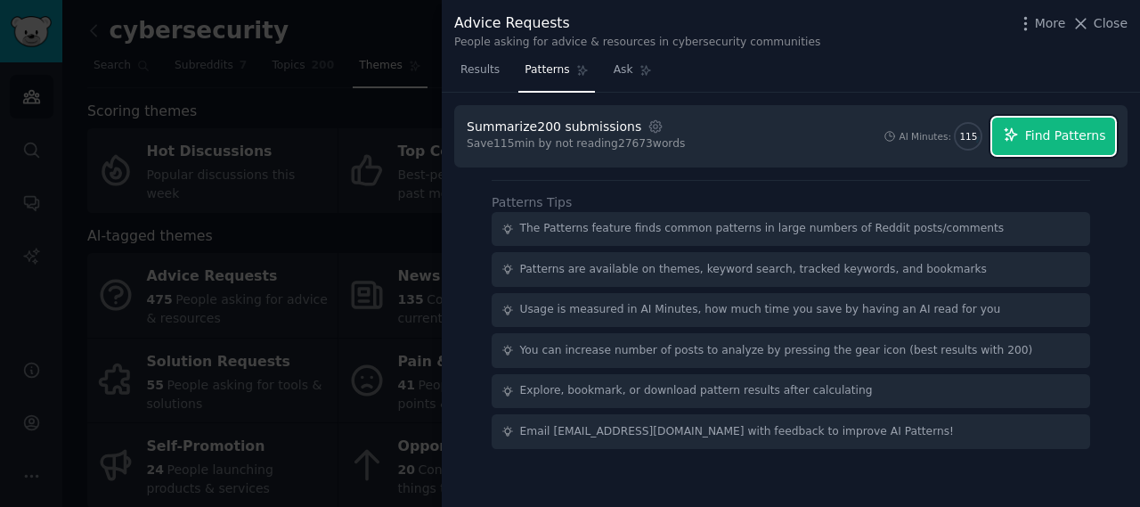
click at [1064, 134] on span "Find Patterns" at bounding box center [1065, 135] width 81 height 19
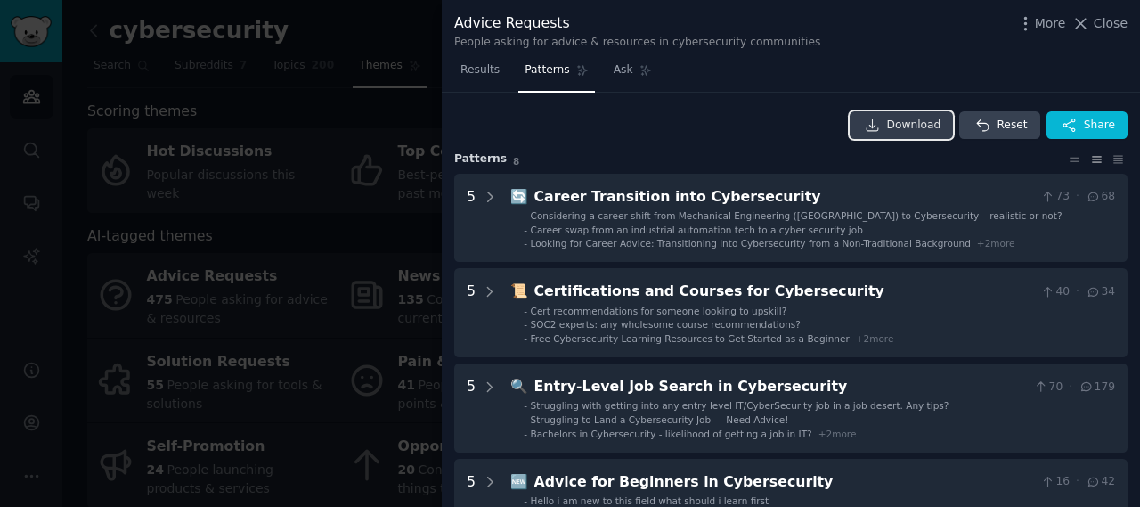
click at [924, 119] on span "Download" at bounding box center [914, 126] width 54 height 16
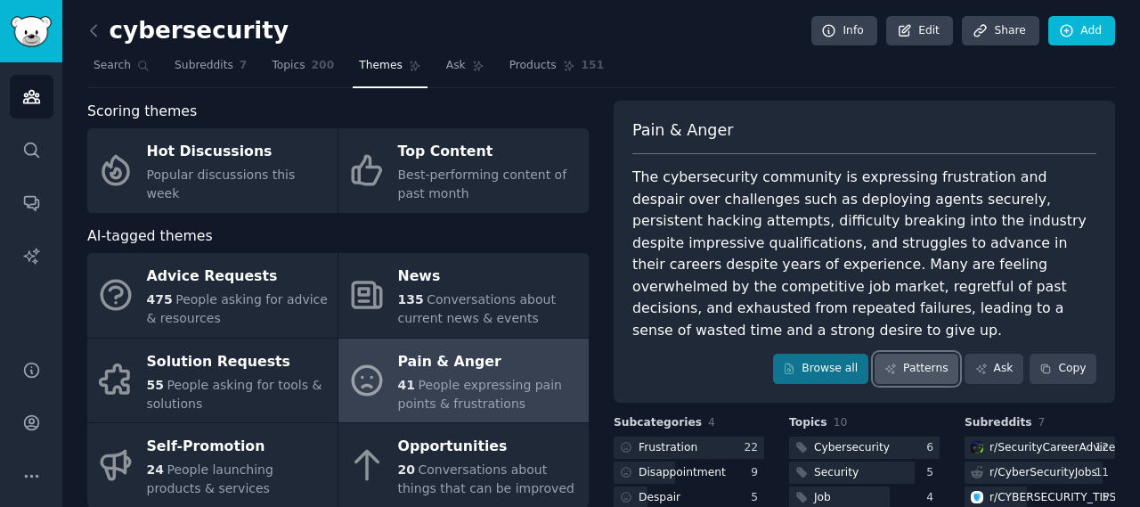
click at [926, 354] on link "Patterns" at bounding box center [917, 369] width 84 height 30
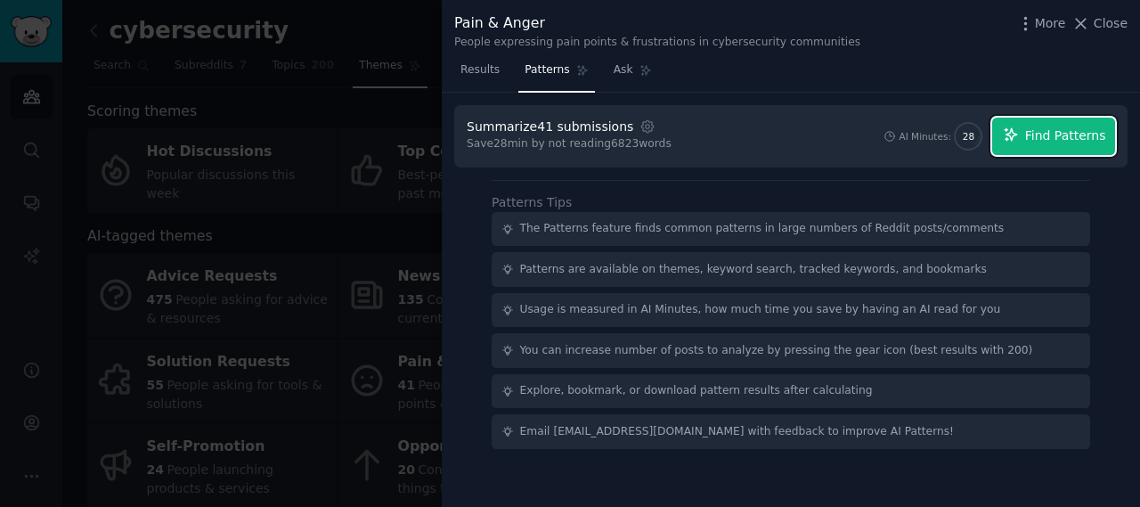
click at [1079, 134] on span "Find Patterns" at bounding box center [1065, 135] width 81 height 19
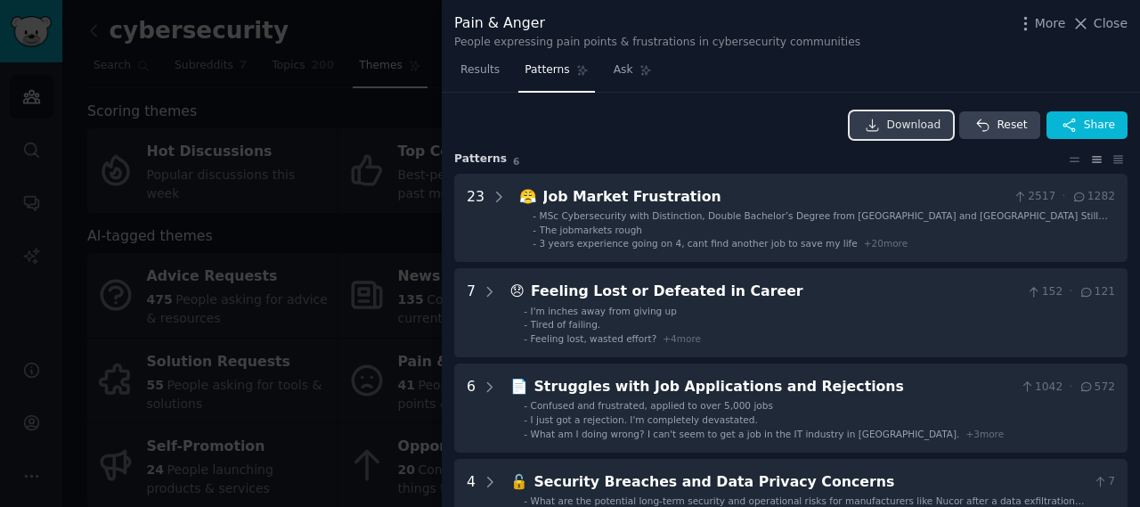
click at [928, 125] on span "Download" at bounding box center [914, 126] width 54 height 16
click at [589, 133] on div "Download Reset Share" at bounding box center [790, 125] width 673 height 28
click at [481, 81] on link "Results" at bounding box center [480, 74] width 52 height 37
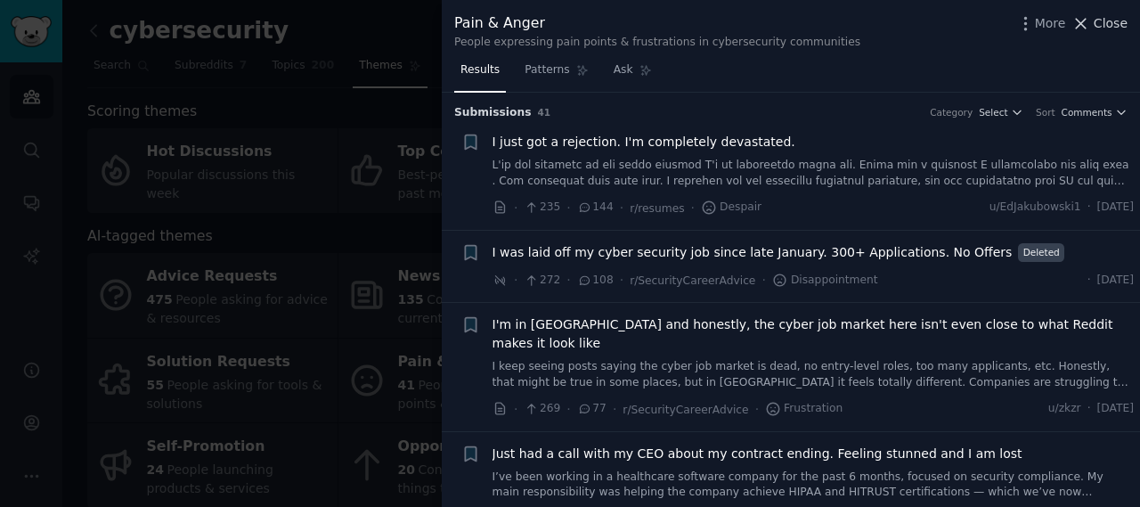
click at [1088, 20] on icon at bounding box center [1080, 23] width 19 height 19
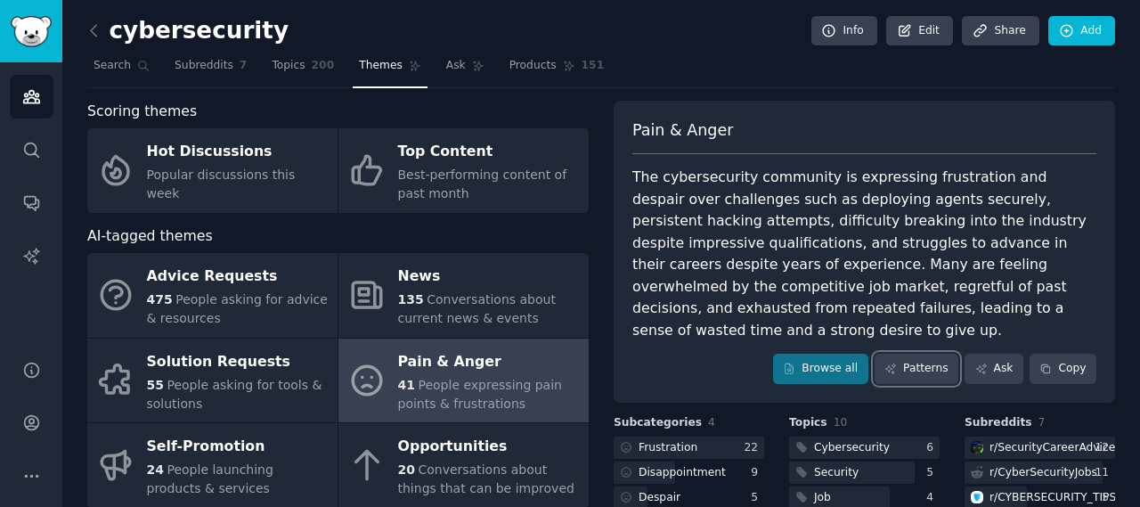
scroll to position [178, 0]
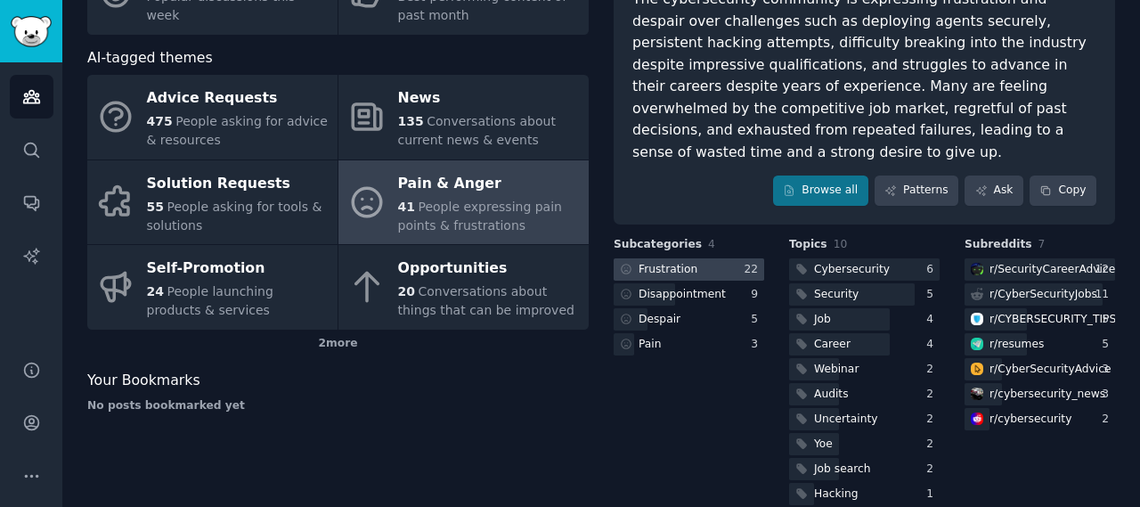
click at [723, 258] on div at bounding box center [689, 269] width 151 height 22
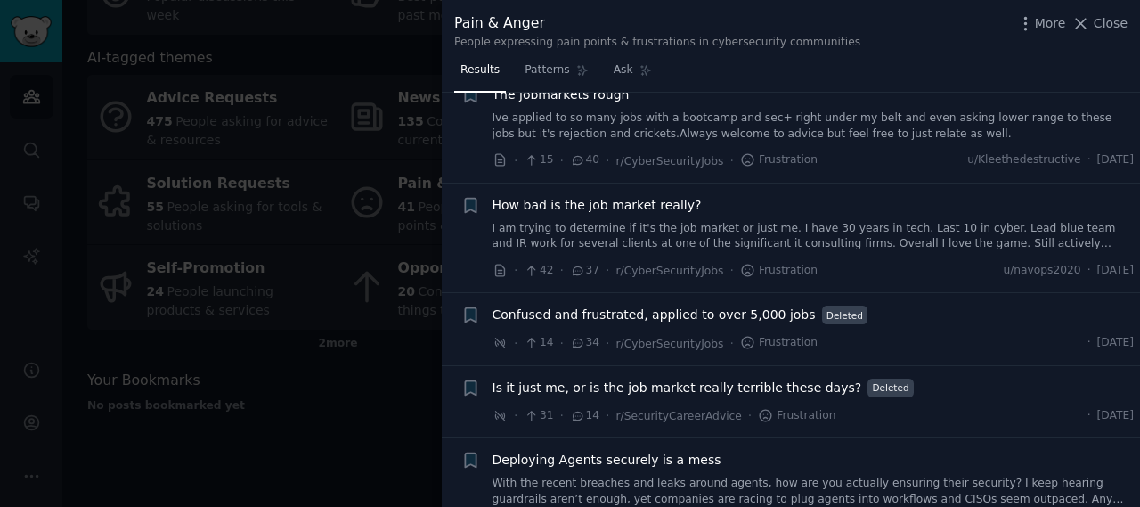
scroll to position [534, 0]
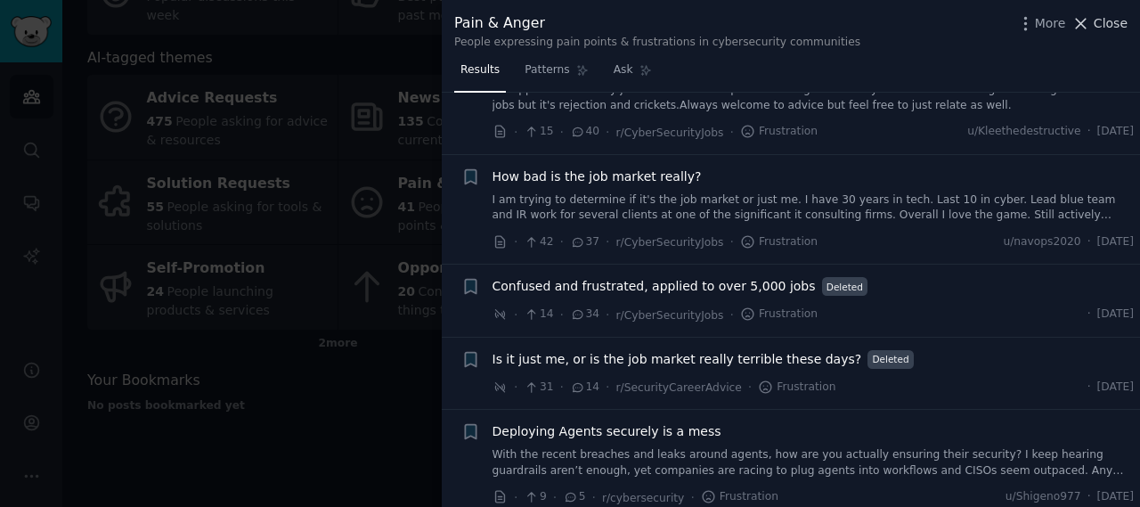
click at [1107, 24] on span "Close" at bounding box center [1111, 23] width 34 height 19
